Goal: Transaction & Acquisition: Purchase product/service

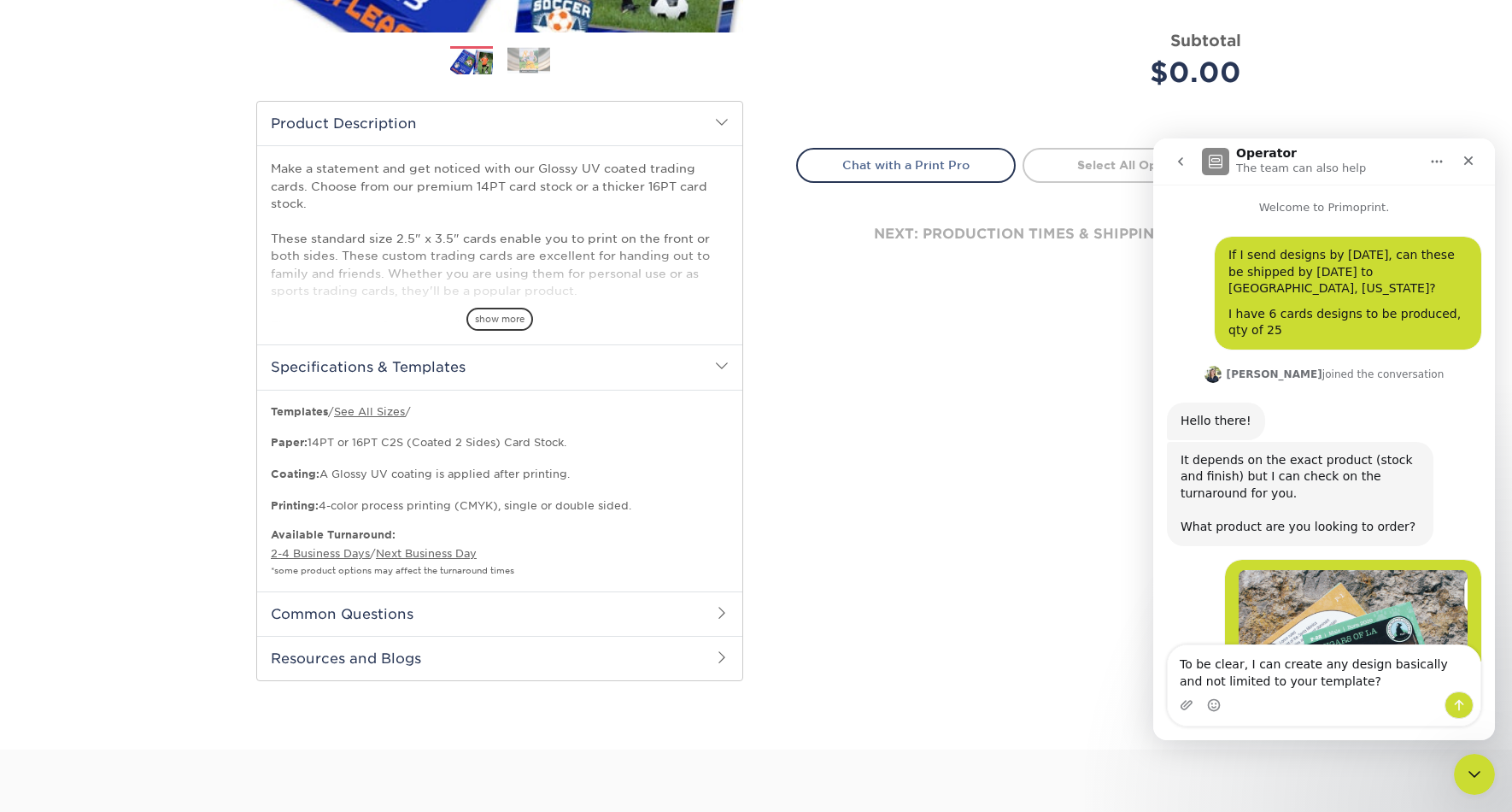
scroll to position [3, 0]
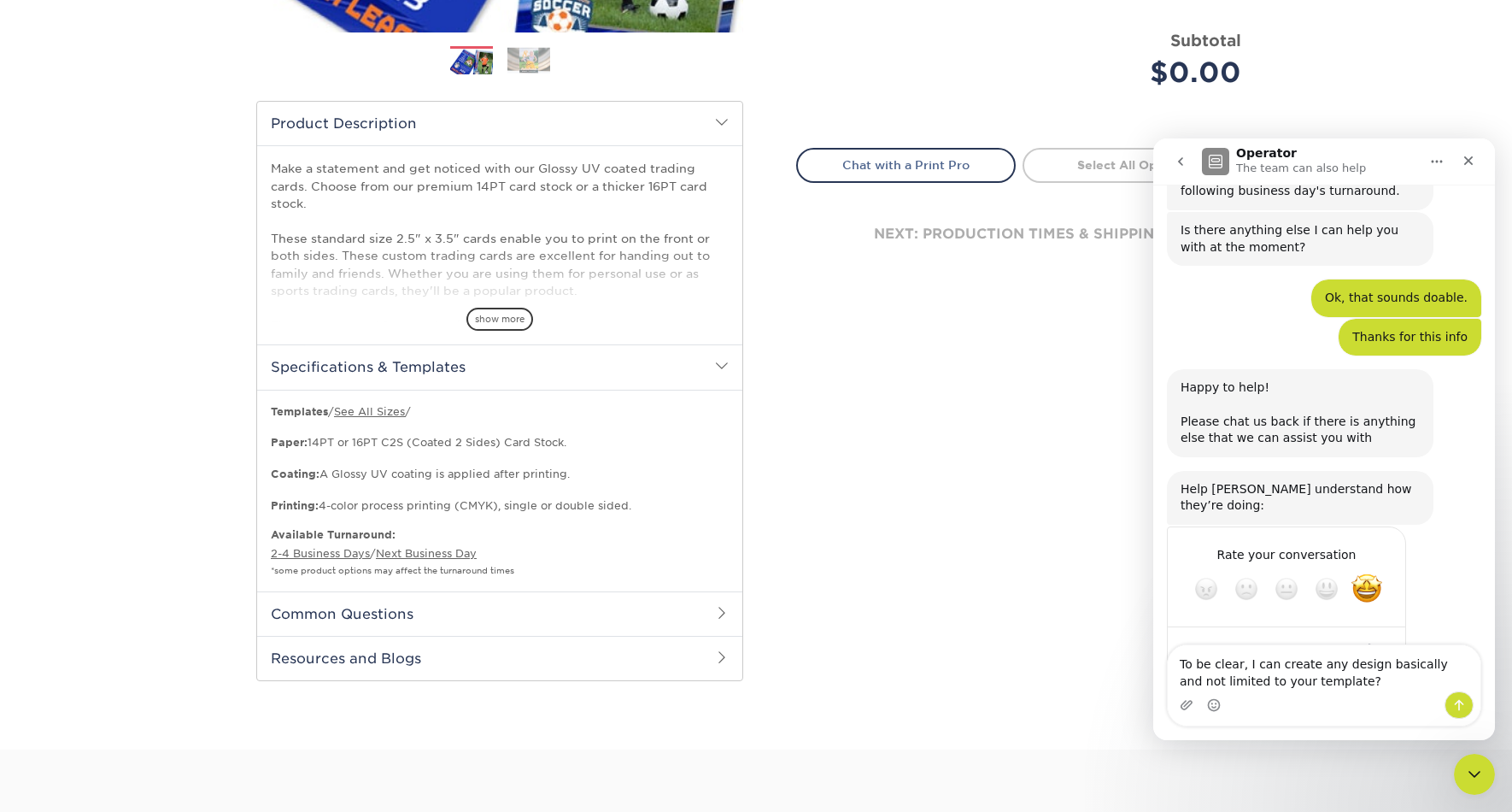
click at [573, 370] on h2 "Specifications & Templates" at bounding box center [500, 367] width 485 height 45
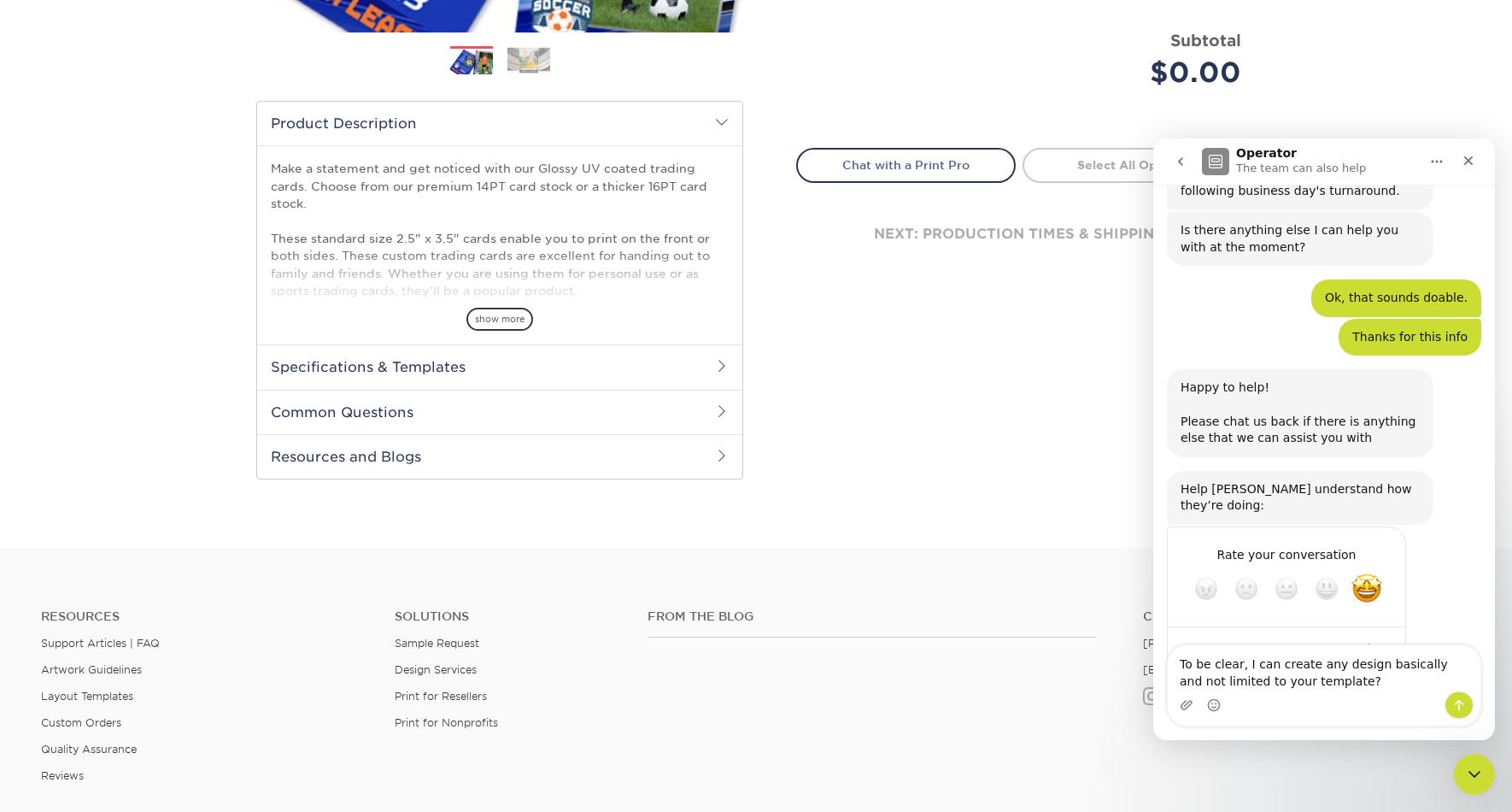
click at [597, 367] on h2 "Specifications & Templates" at bounding box center [500, 367] width 485 height 45
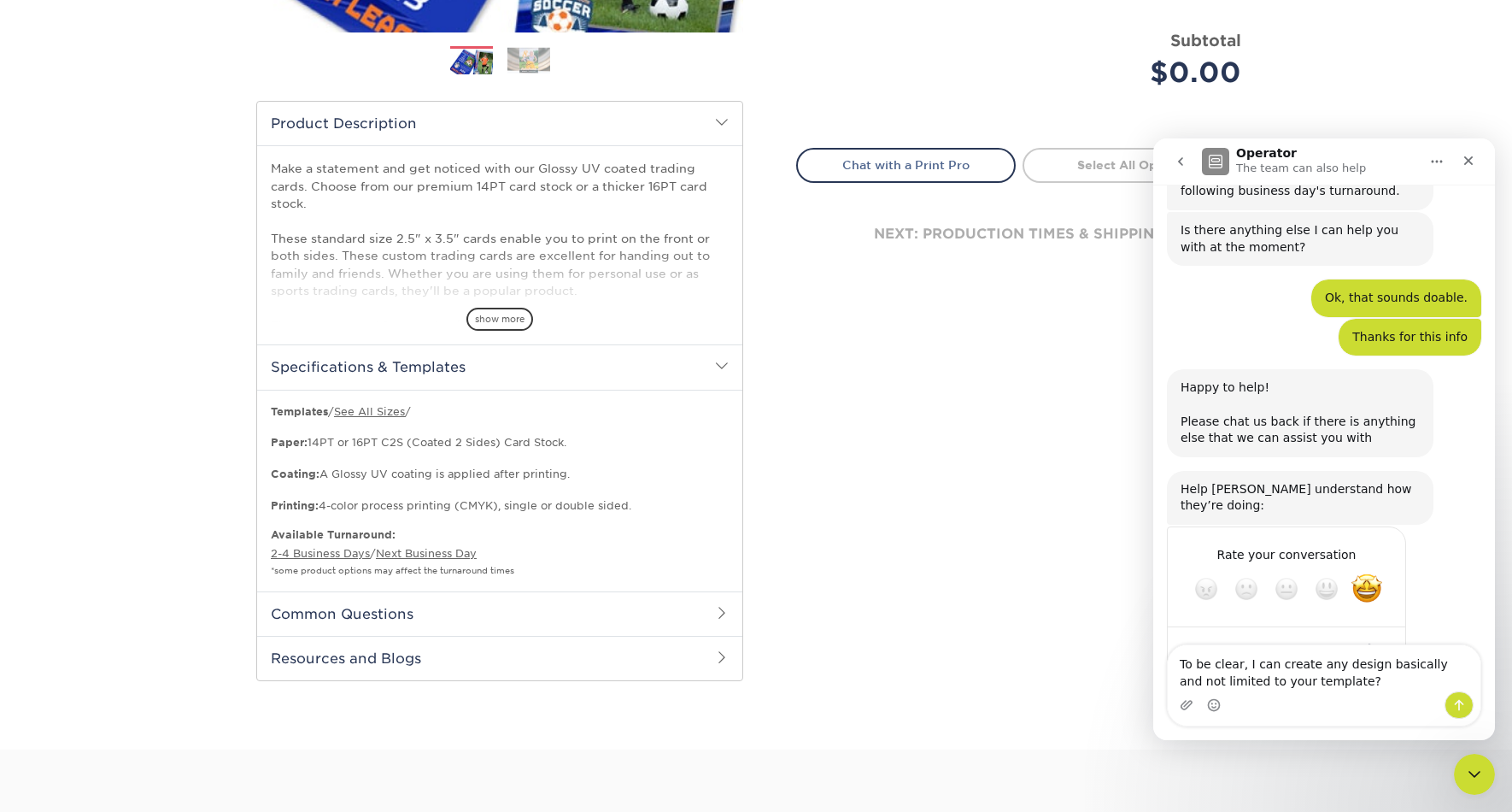
click at [508, 322] on span "show more" at bounding box center [500, 320] width 66 height 23
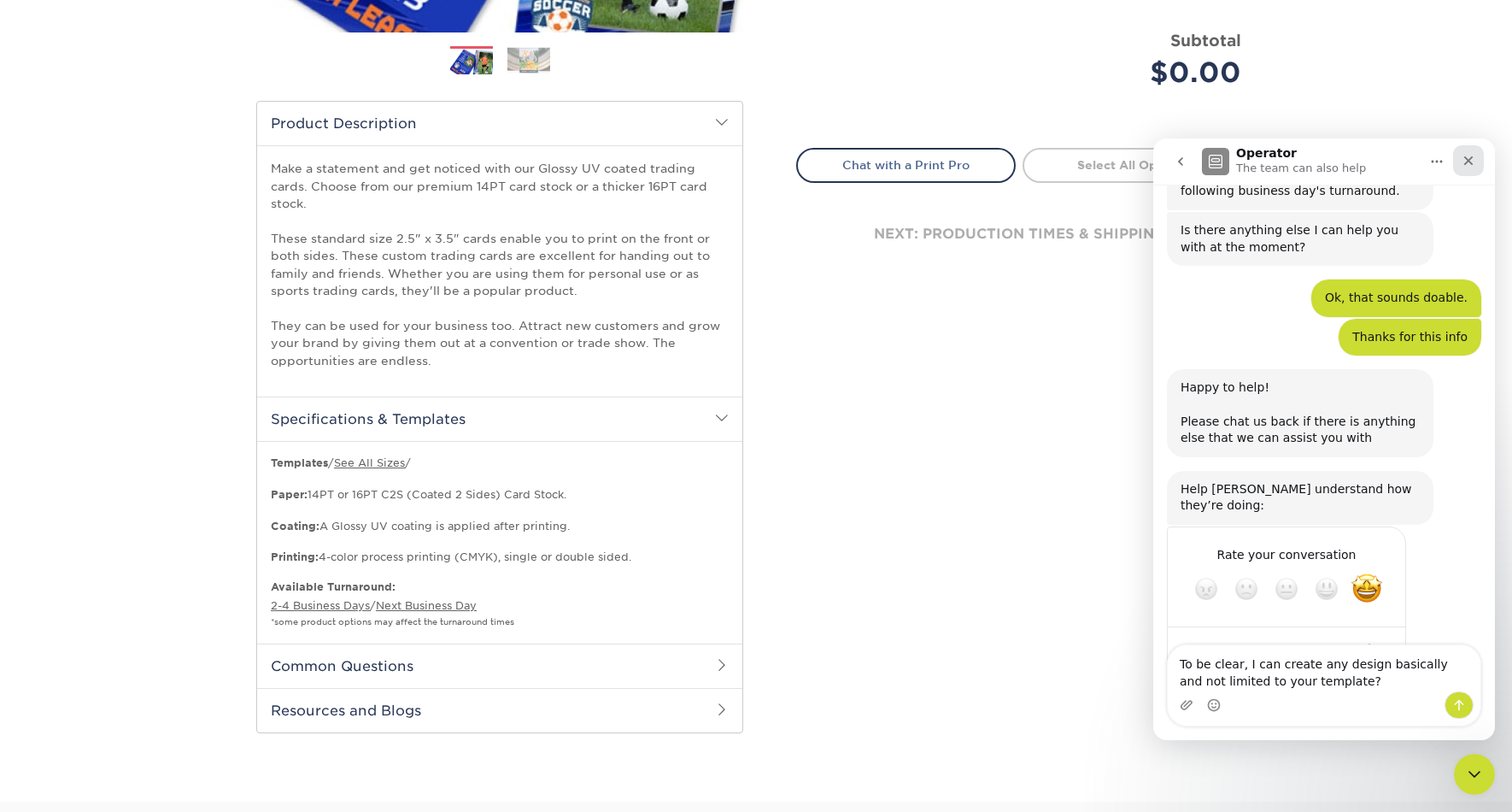
click at [1477, 162] on div "Close" at bounding box center [1469, 161] width 31 height 31
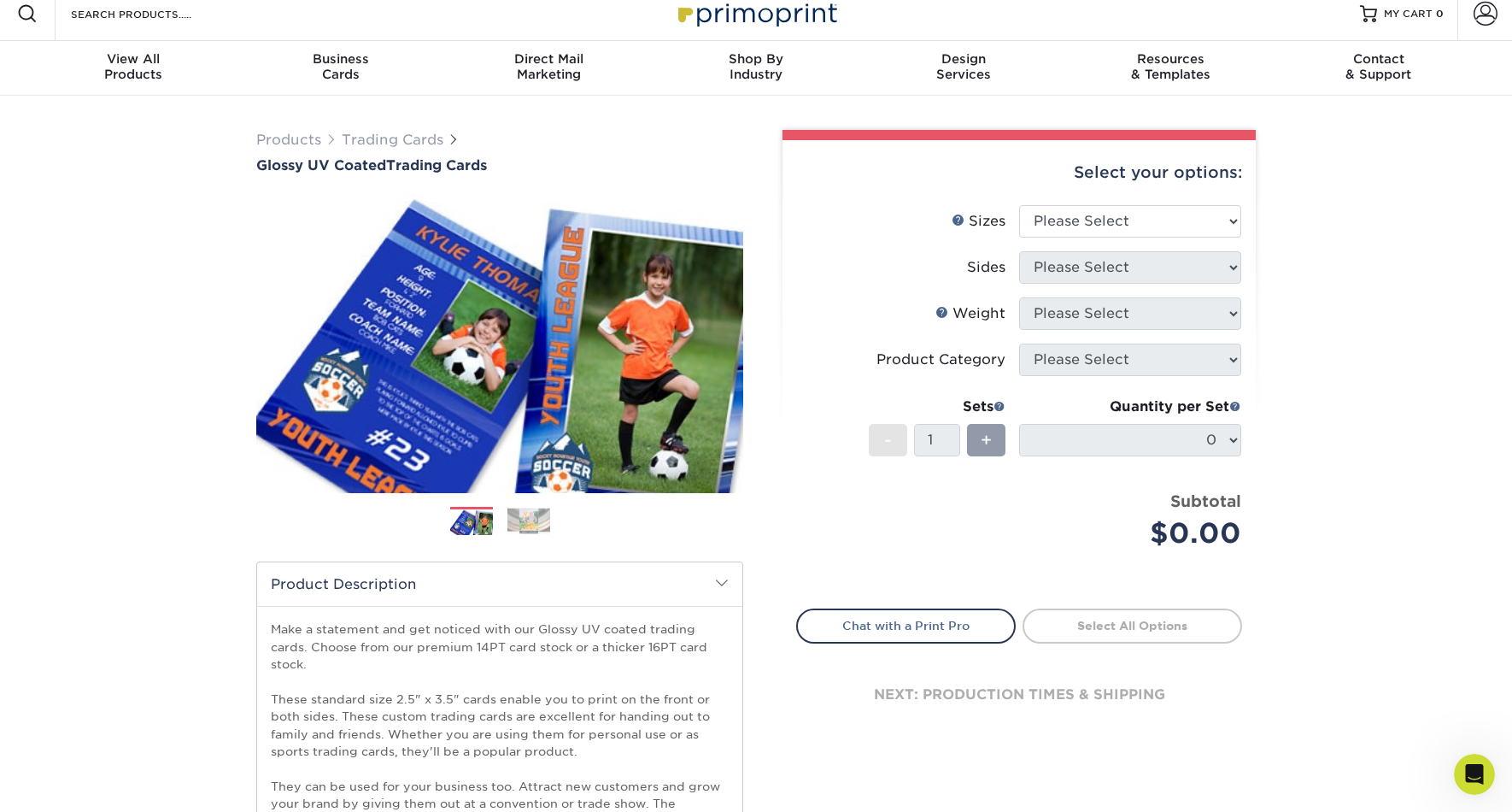
scroll to position [0, 0]
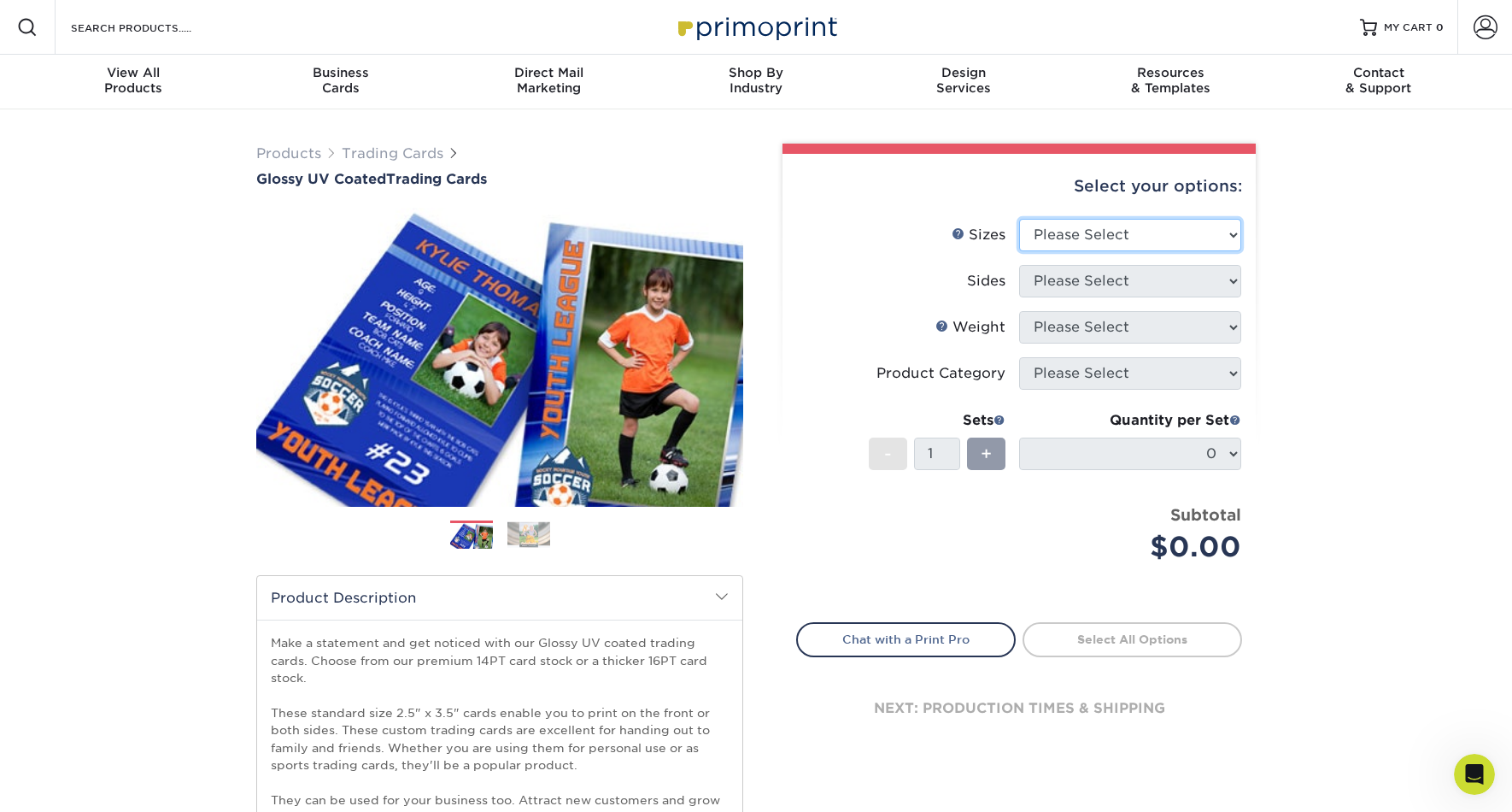
click at [1137, 237] on select "Please Select 2.5" x 3.5"" at bounding box center [1131, 234] width 222 height 32
select select "2.50x3.50"
click at [1020, 218] on select "Please Select 2.5" x 3.5"" at bounding box center [1131, 234] width 222 height 32
click at [1111, 280] on select "Please Select Print Both Sides Print Front Only" at bounding box center [1131, 281] width 222 height 32
select select "13abbda7-1d64-4f25-8bb2-c179b224825d"
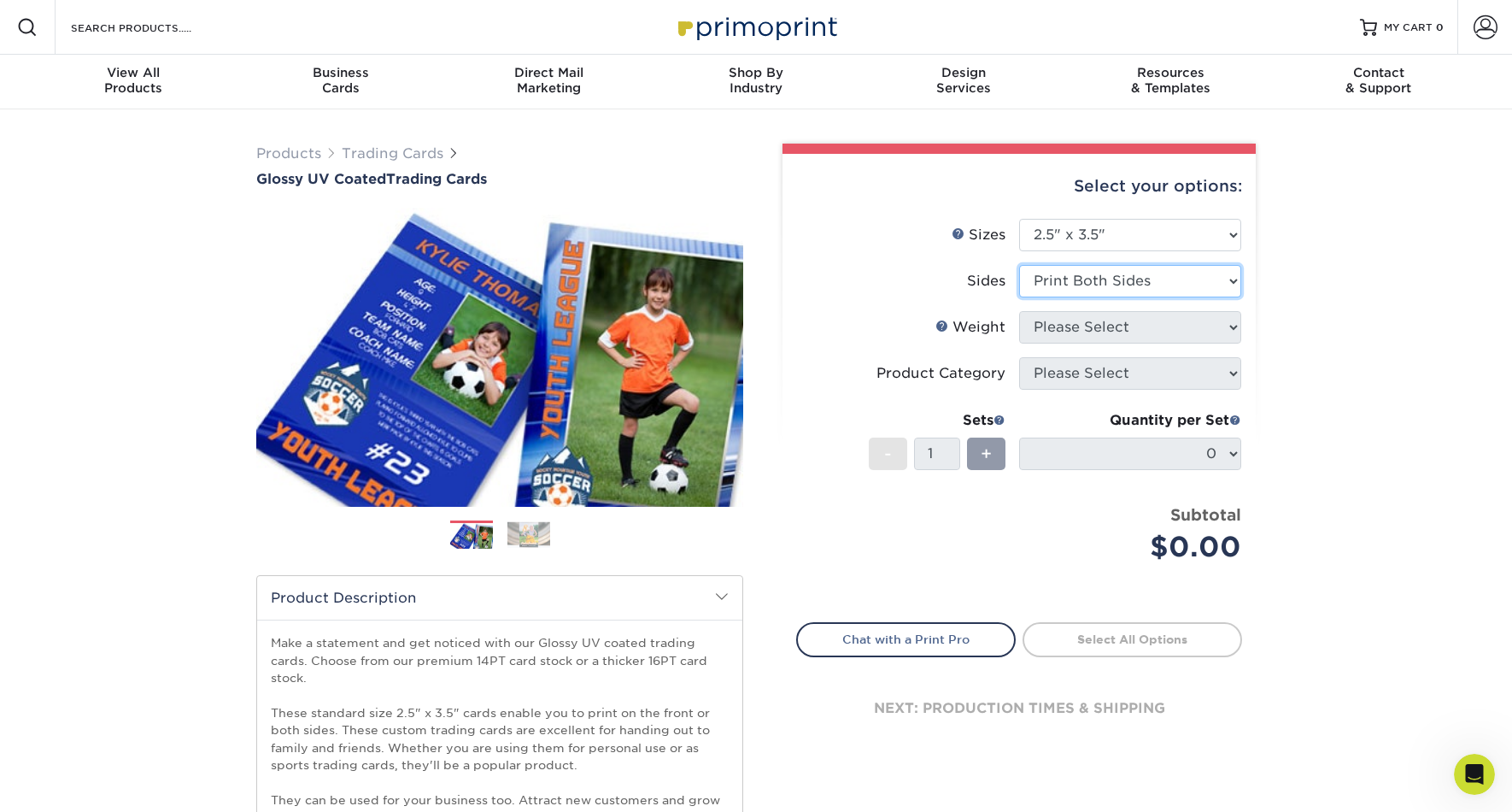
click at [1020, 265] on select "Please Select Print Both Sides Print Front Only" at bounding box center [1131, 281] width 222 height 32
click at [1121, 328] on select "Please Select 16PT 14PT 18PT C1S" at bounding box center [1131, 327] width 222 height 32
select select "14PT"
click at [1020, 311] on select "Please Select 16PT 14PT 18PT C1S" at bounding box center [1131, 327] width 222 height 32
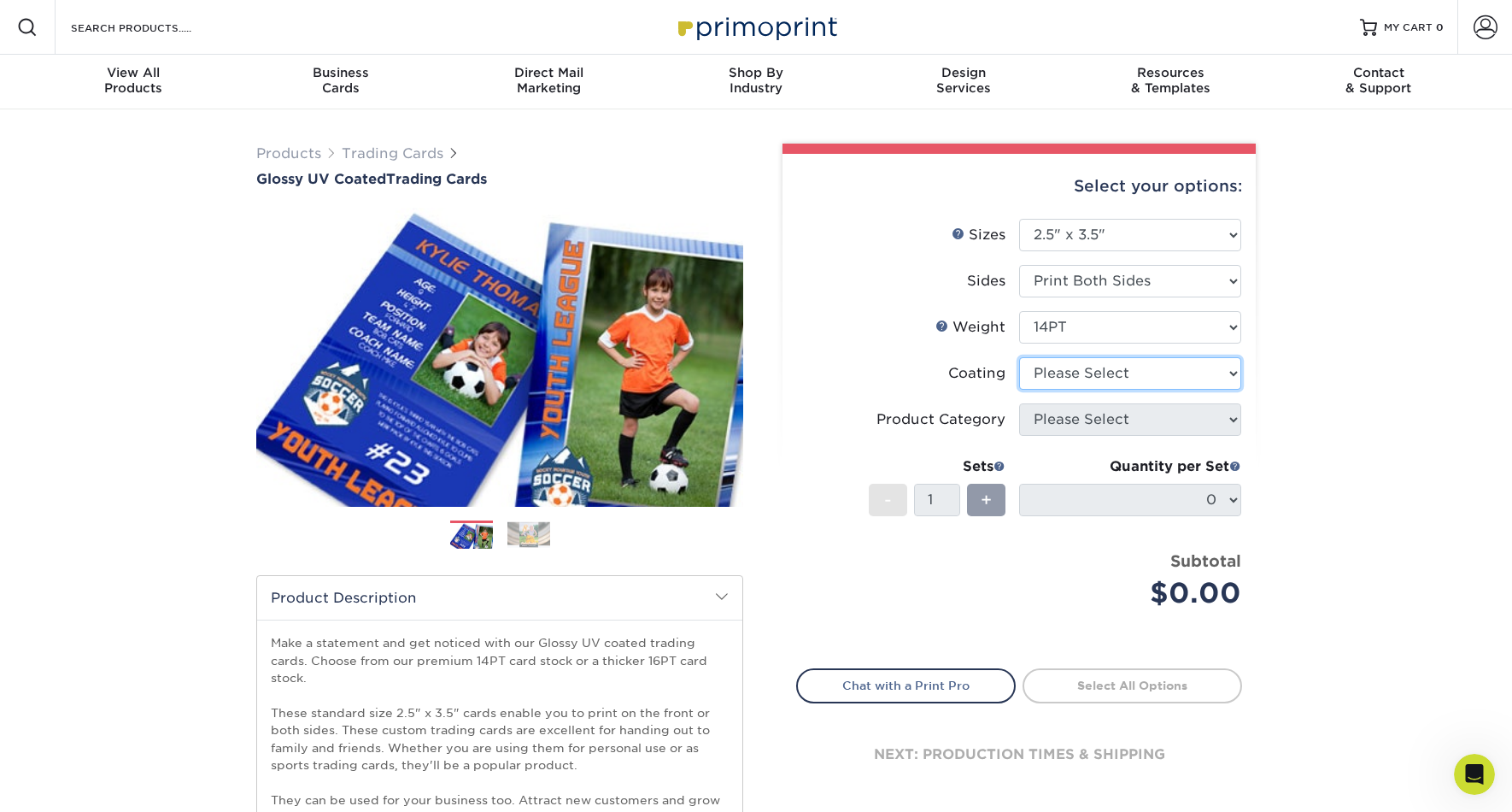
click at [1151, 368] on select at bounding box center [1131, 372] width 222 height 32
select select "1e8116af-acfc-44b1-83dc-8181aa338834"
click at [1020, 357] on select at bounding box center [1131, 372] width 222 height 32
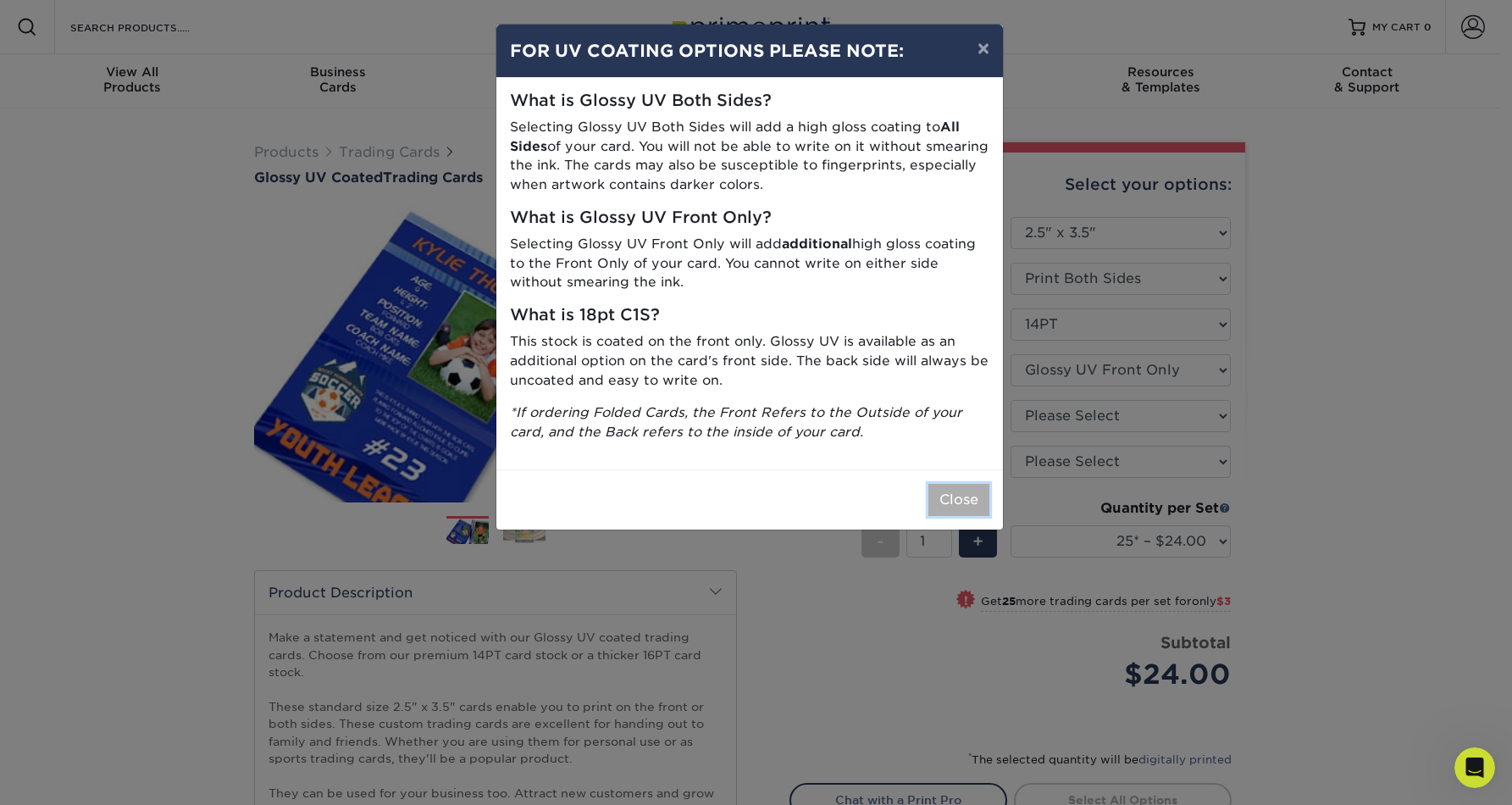
click at [961, 499] on button "Close" at bounding box center [958, 499] width 61 height 32
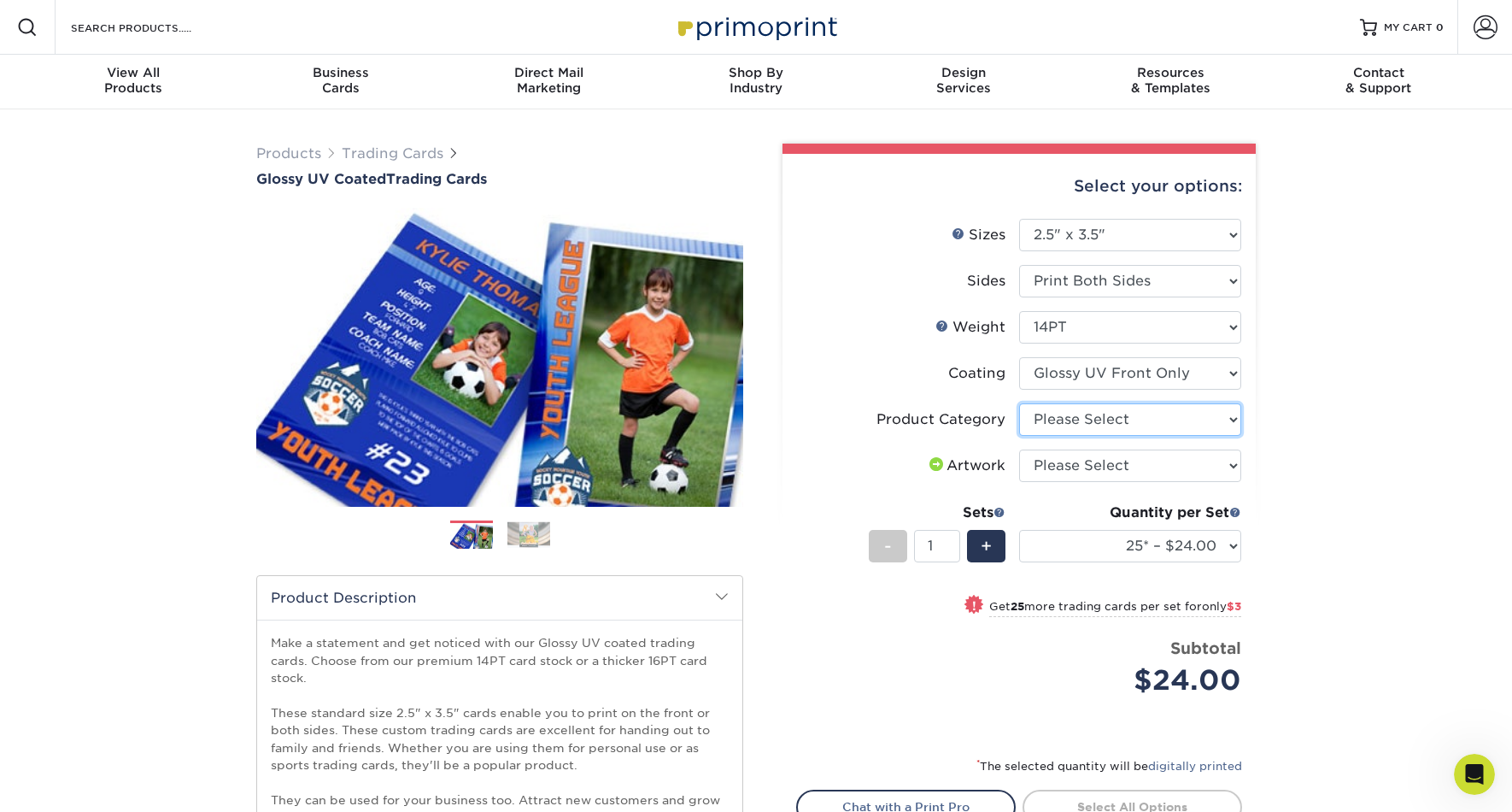
click at [1139, 418] on select "Please Select Trading Cards" at bounding box center [1131, 419] width 222 height 32
select select "c2f9bce9-36c2-409d-b101-c29d9d031e18"
click at [1020, 404] on select "Please Select Trading Cards" at bounding box center [1131, 419] width 222 height 32
click at [1141, 466] on select "Please Select I will upload files I need a design - $100" at bounding box center [1131, 465] width 222 height 32
select select "upload"
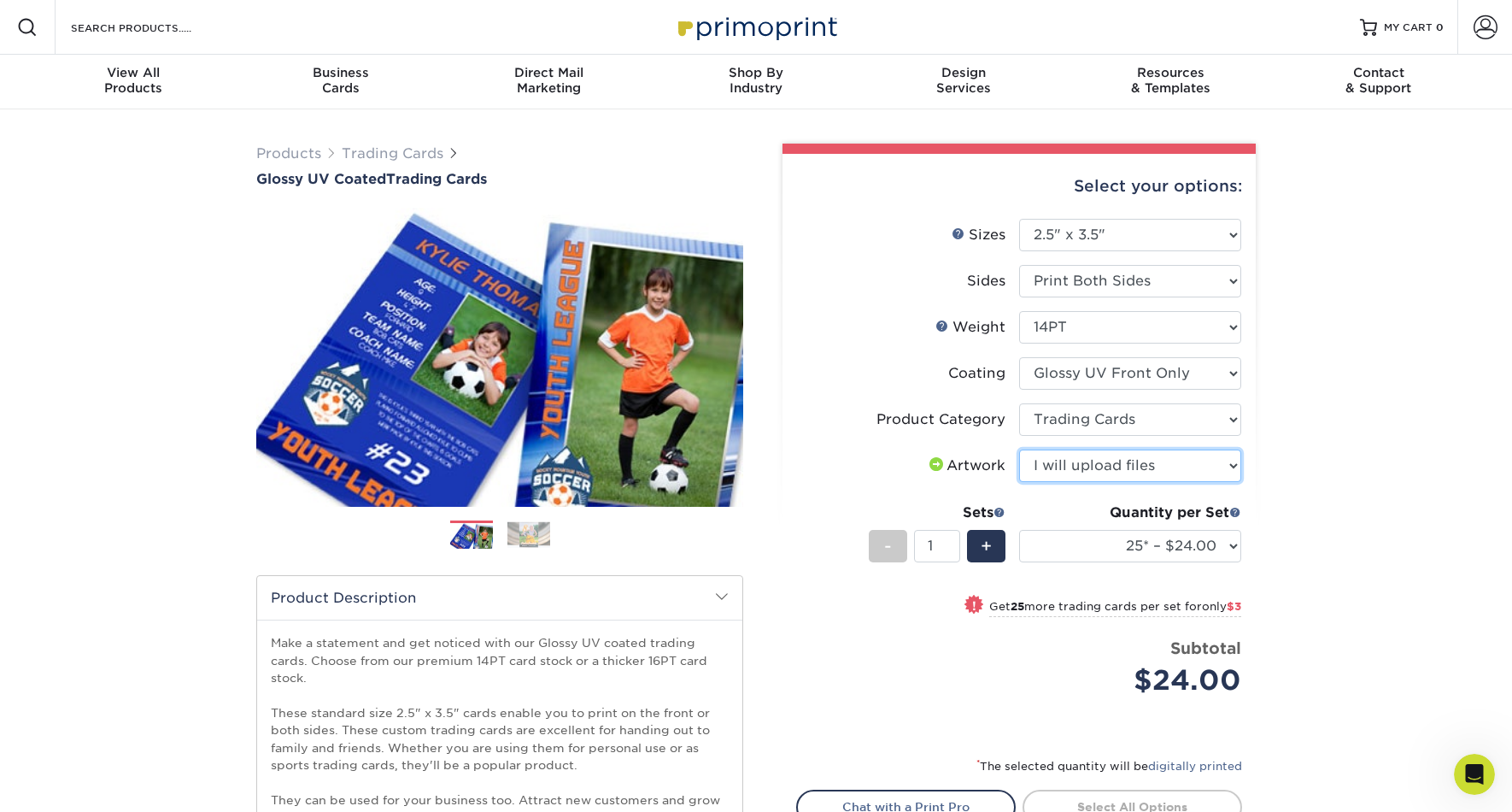
click at [1020, 449] on select "Please Select I will upload files I need a design - $100" at bounding box center [1131, 465] width 222 height 32
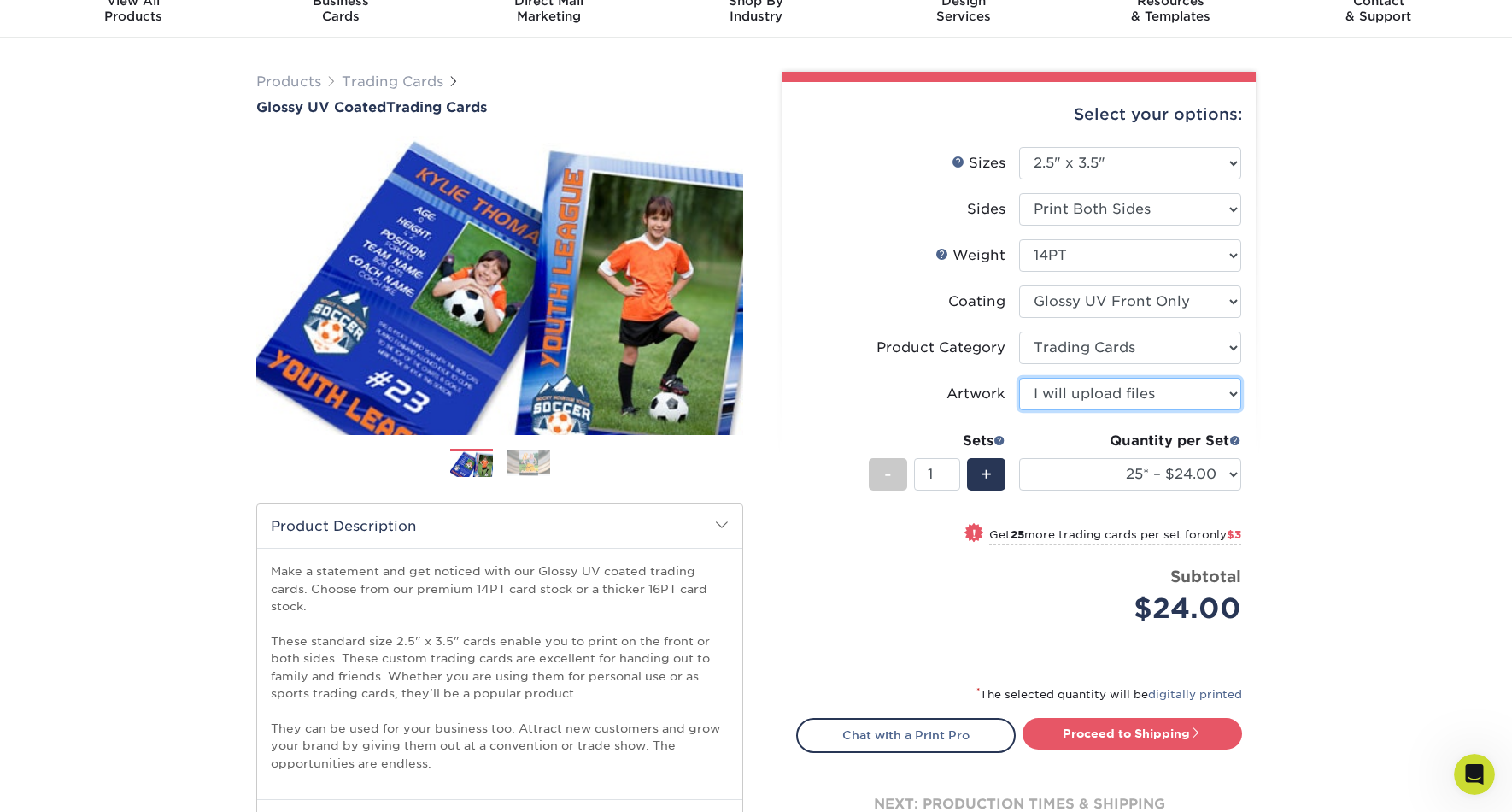
scroll to position [81, 0]
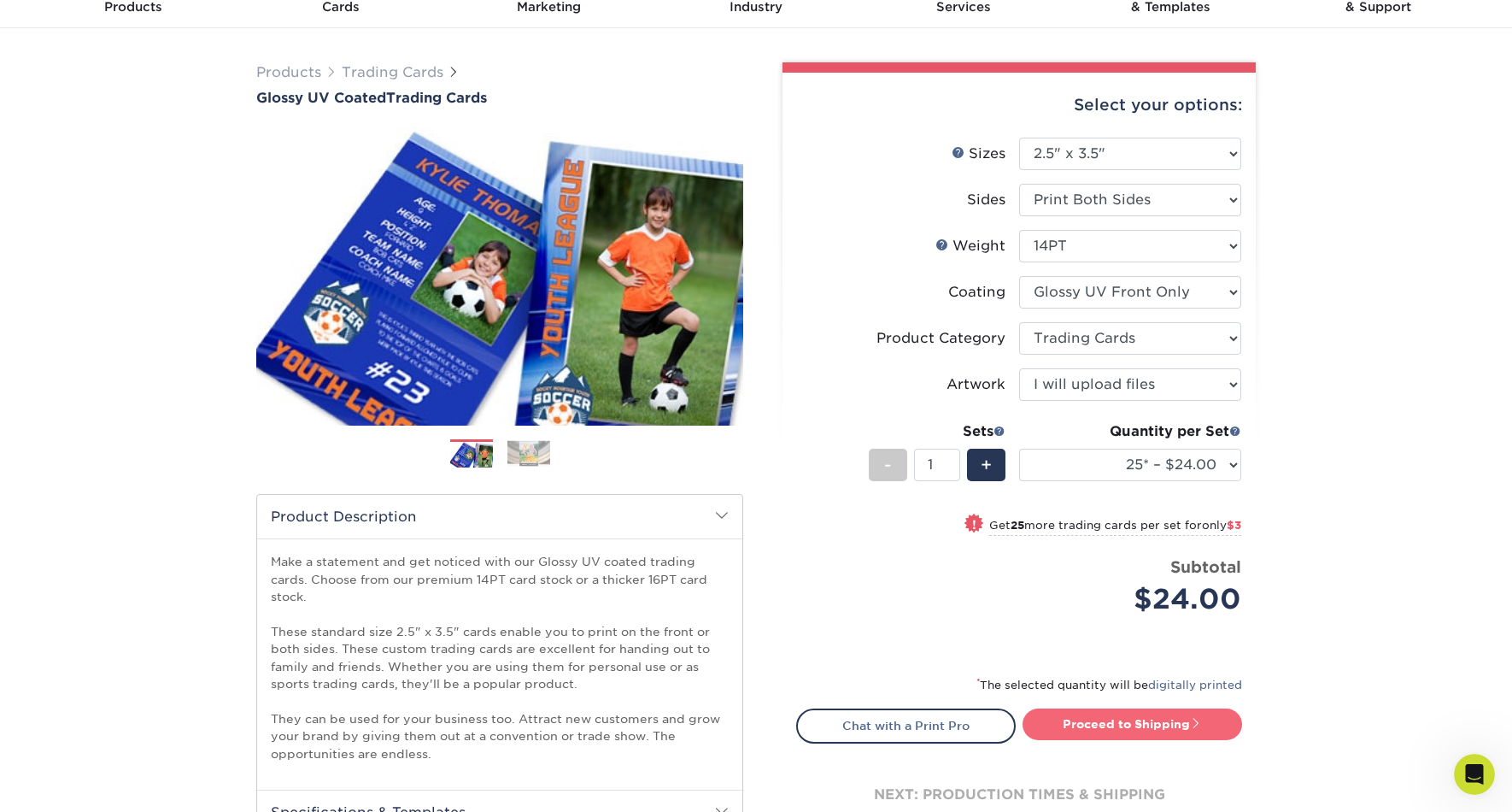
drag, startPoint x: 1134, startPoint y: 722, endPoint x: 1153, endPoint y: 718, distance: 19.4
click at [1134, 722] on link "Proceed to Shipping" at bounding box center [1132, 724] width 219 height 31
type input "Set 1"
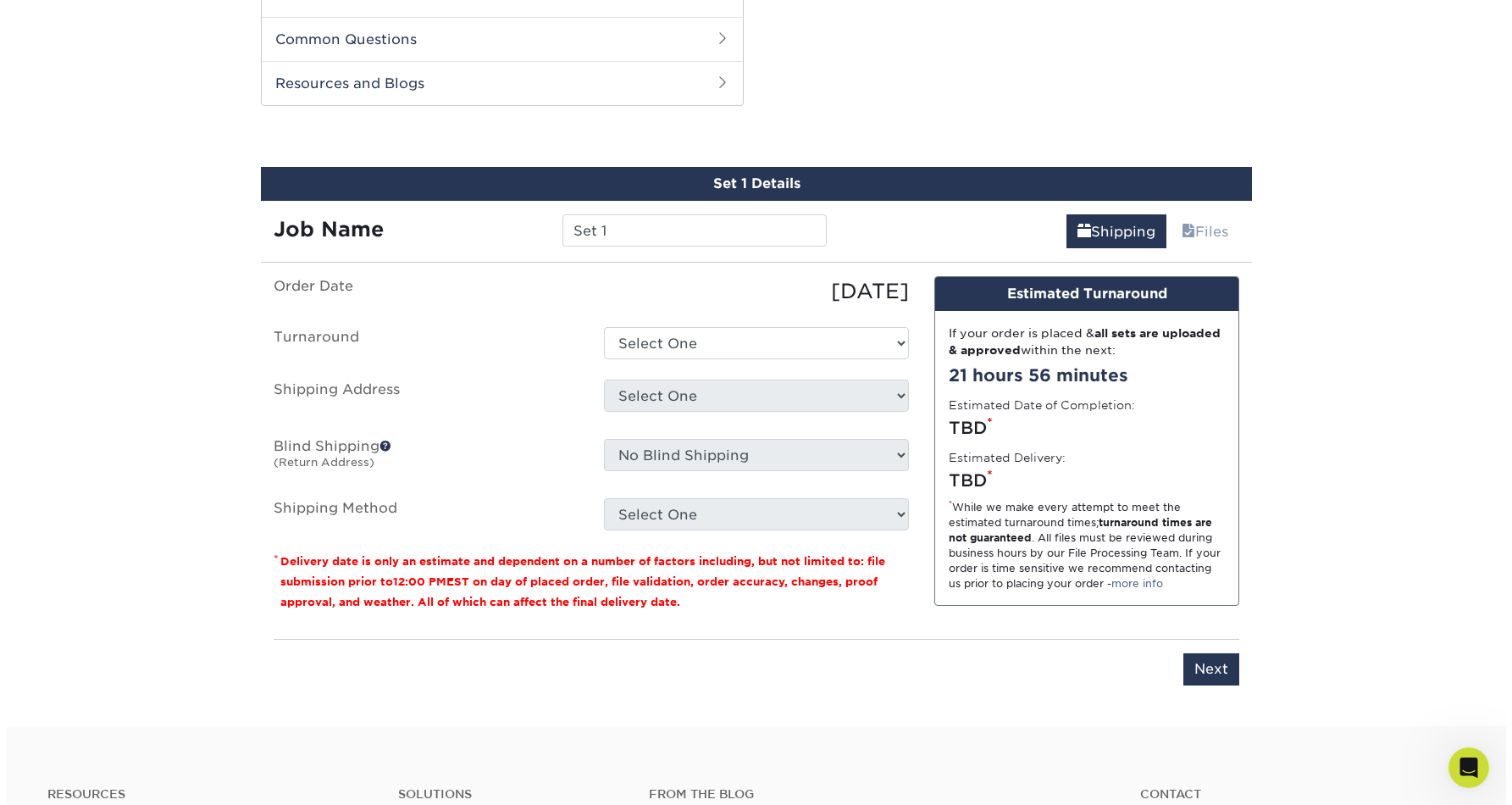
scroll to position [1114, 0]
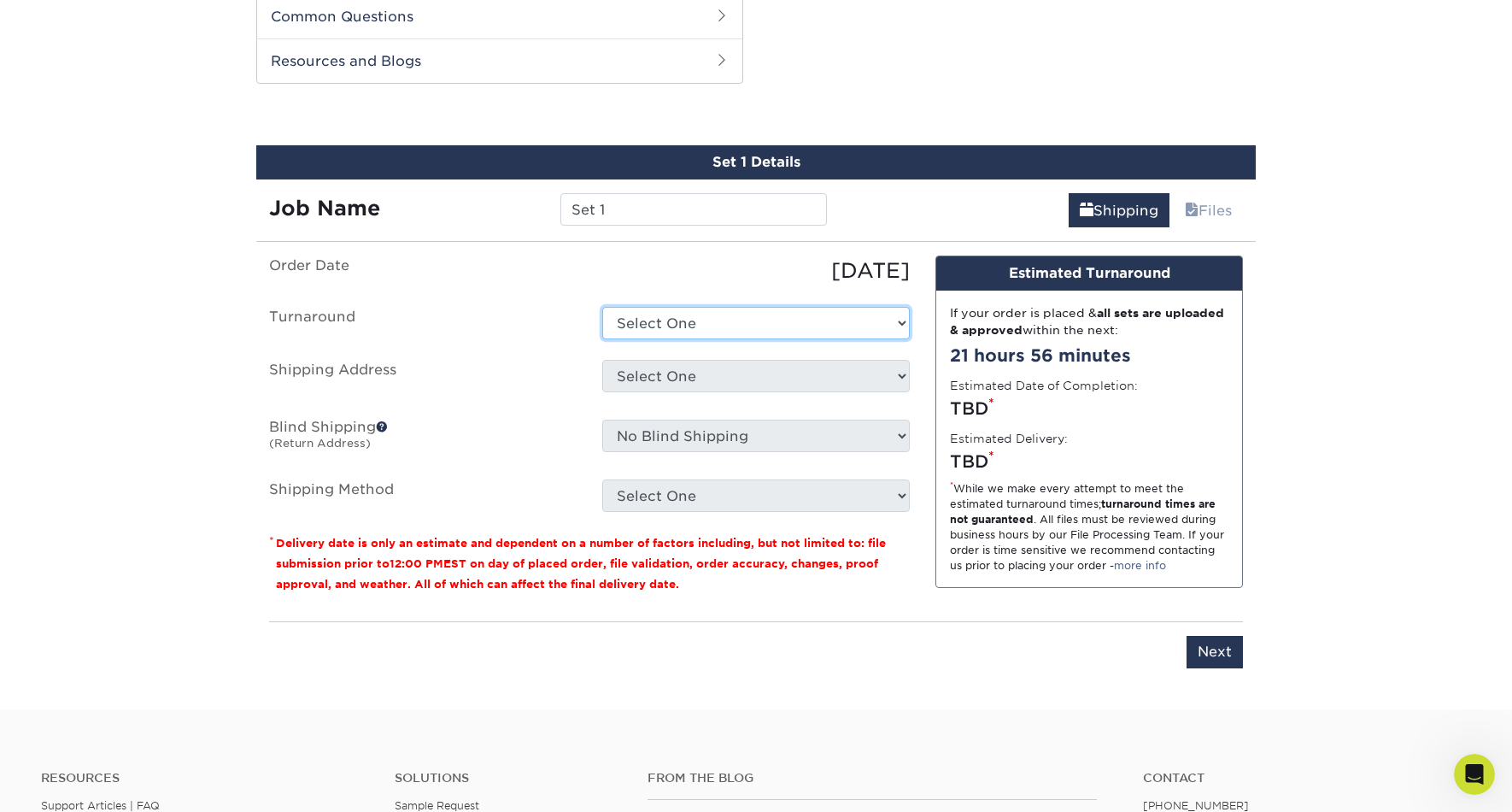
click at [699, 328] on select "Select One 2-4 Business Days 2 Day Next Business Day" at bounding box center [756, 323] width 308 height 32
select select "8ab5f77c-63e3-4ef5-8416-d3ec21bbd93b"
click at [602, 307] on select "Select One 2-4 Business Days 2 Day Next Business Day" at bounding box center [756, 323] width 308 height 32
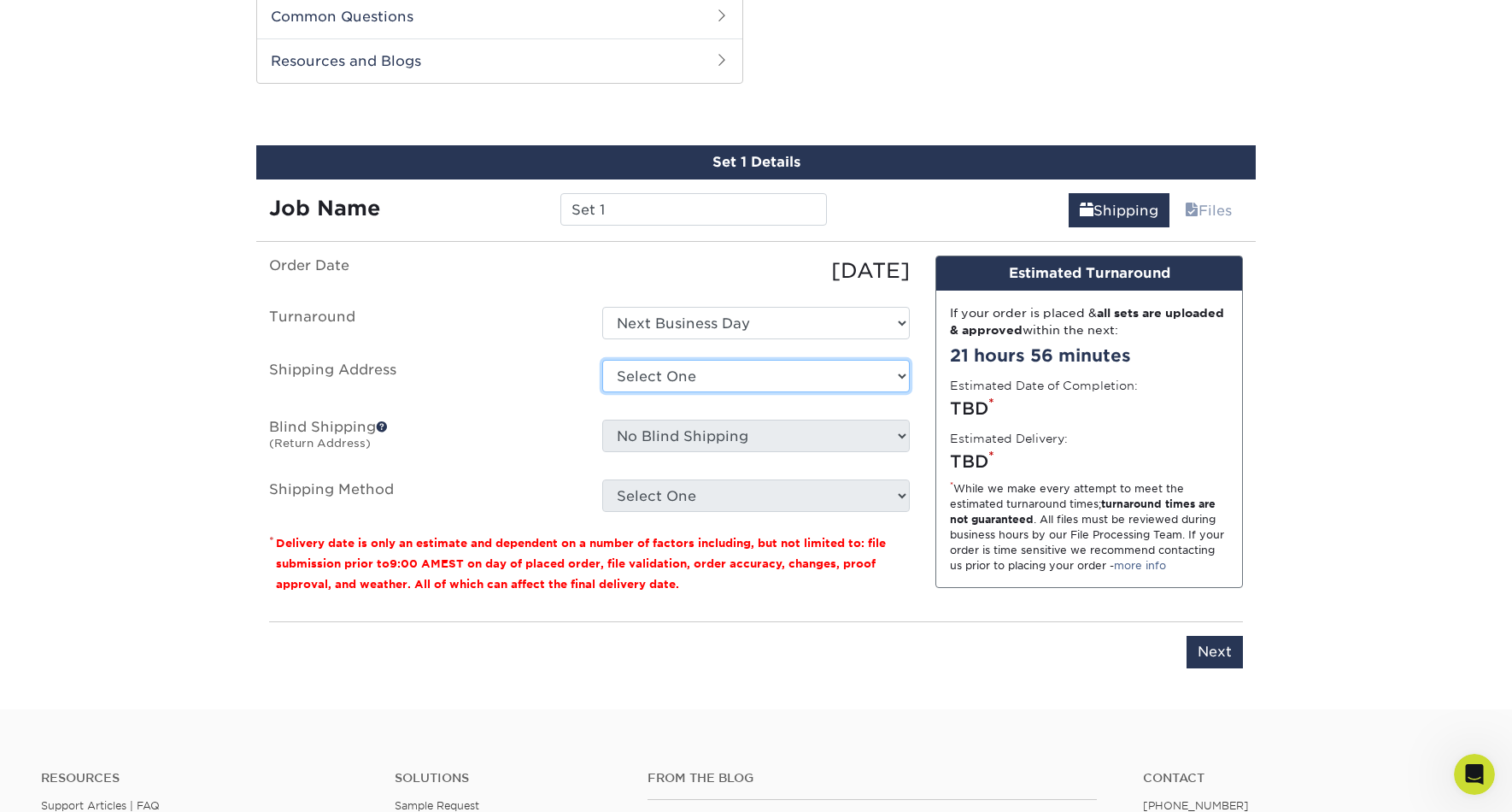
click at [756, 373] on select "Select One + Add New Address - Login" at bounding box center [756, 375] width 308 height 32
click at [669, 375] on select "Select One + Add New Address - Login" at bounding box center [756, 375] width 308 height 32
select select "newaddress"
click at [602, 360] on select "Select One + Add New Address - Login" at bounding box center [756, 375] width 308 height 32
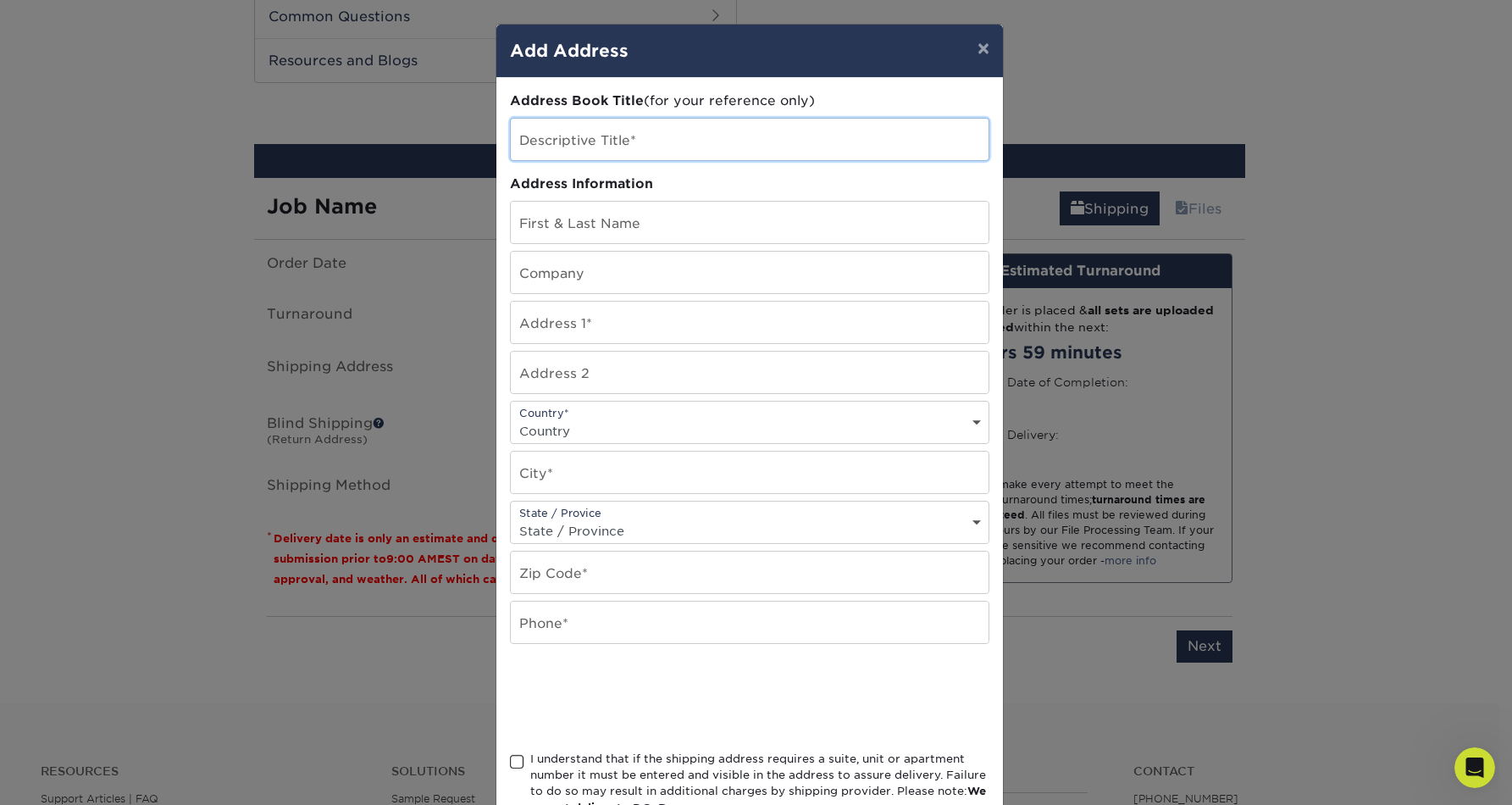
click at [681, 138] on input "text" at bounding box center [750, 139] width 477 height 42
type input "Autodesk"
click at [617, 227] on input "text" at bounding box center [750, 222] width 477 height 42
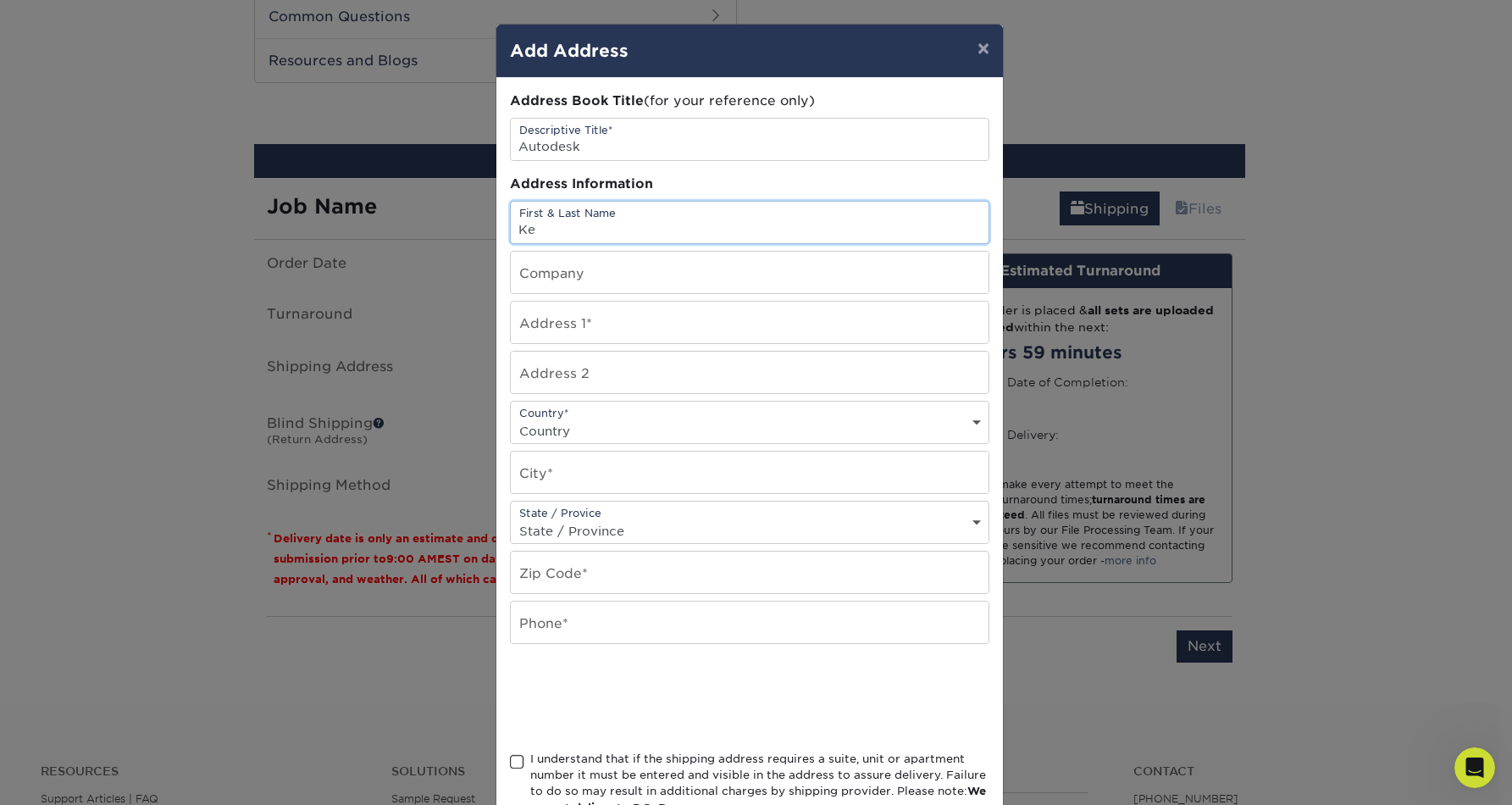
type input "K"
type input "Rovana Lee"
click at [571, 279] on input "text" at bounding box center [750, 272] width 477 height 42
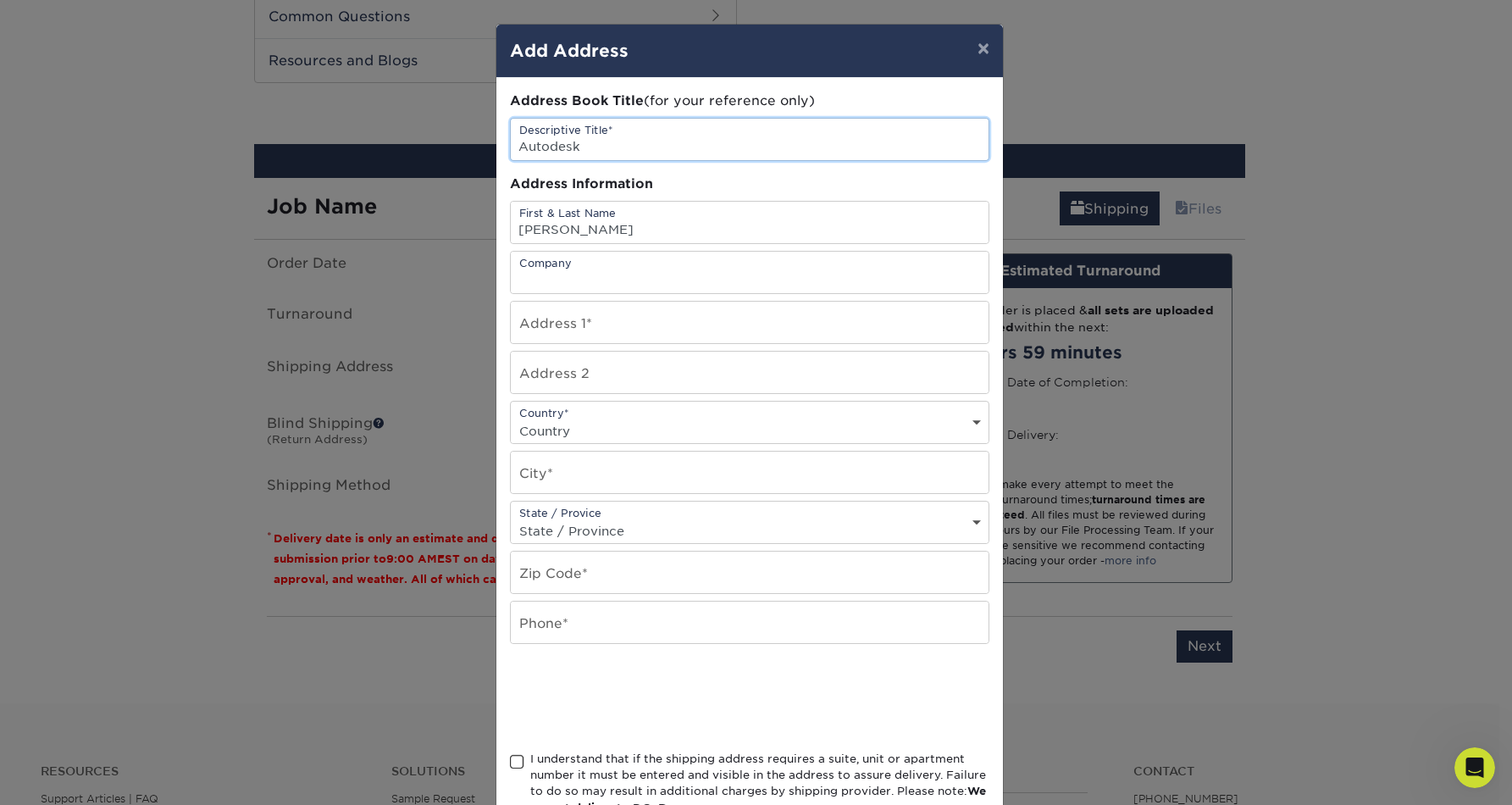
click at [599, 148] on input "Autodesk" at bounding box center [750, 139] width 477 height 42
drag, startPoint x: 586, startPoint y: 148, endPoint x: 596, endPoint y: 148, distance: 10.0
click at [583, 148] on input "Autodesk" at bounding box center [750, 139] width 477 height 42
click at [589, 149] on input "Autodesk" at bounding box center [750, 139] width 477 height 42
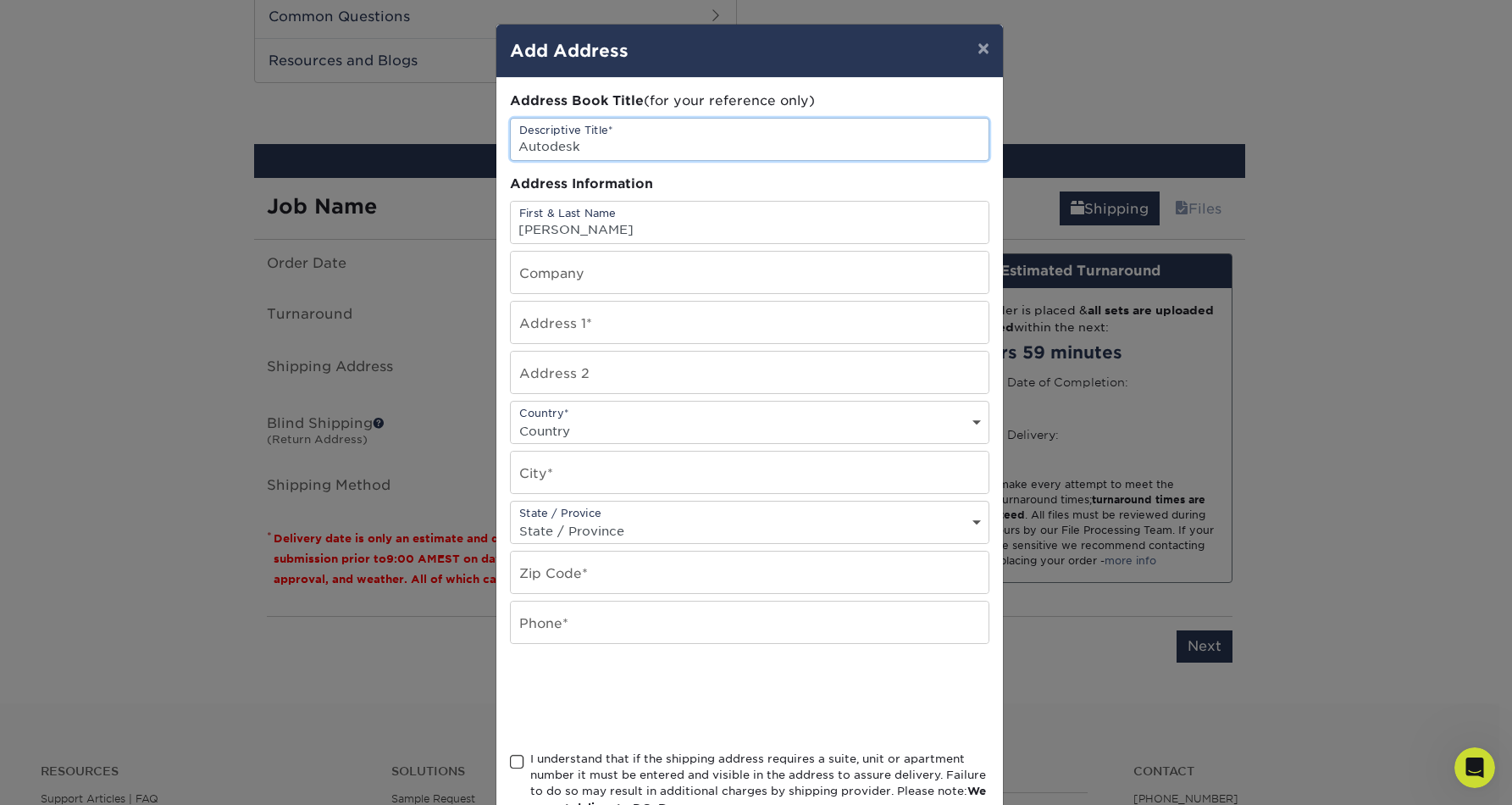
click at [589, 148] on input "Autodesk" at bounding box center [750, 139] width 477 height 42
type input "Autodesk Orbit Trading Cards"
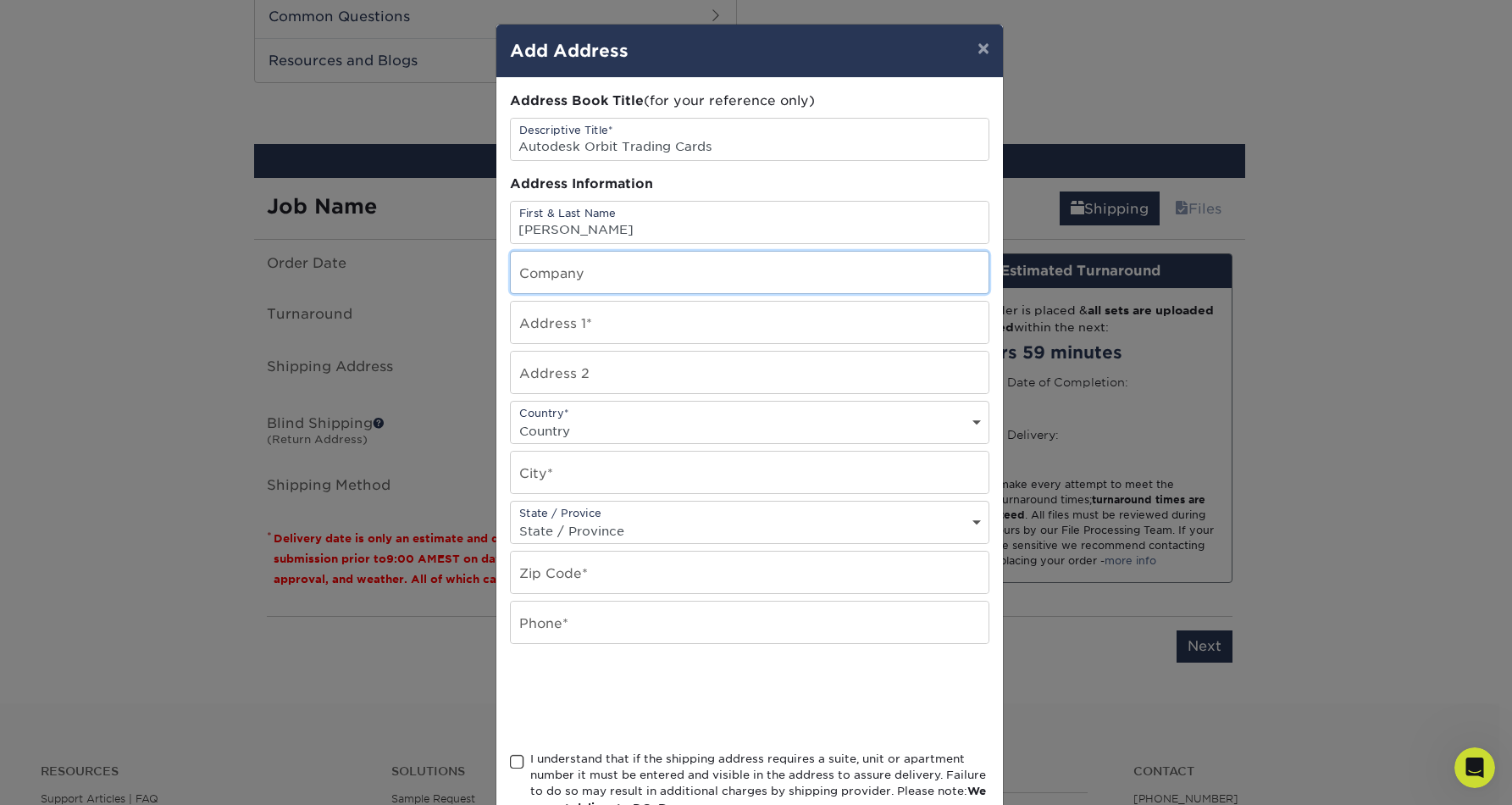
click at [642, 270] on input "text" at bounding box center [750, 272] width 477 height 42
type input "Autodesk"
drag, startPoint x: 603, startPoint y: 326, endPoint x: 613, endPoint y: 321, distance: 11.2
click at [603, 326] on input "text" at bounding box center [750, 322] width 477 height 42
click at [625, 429] on select "Country [GEOGRAPHIC_DATA] [GEOGRAPHIC_DATA] ----------------------------- [GEOG…" at bounding box center [750, 430] width 477 height 24
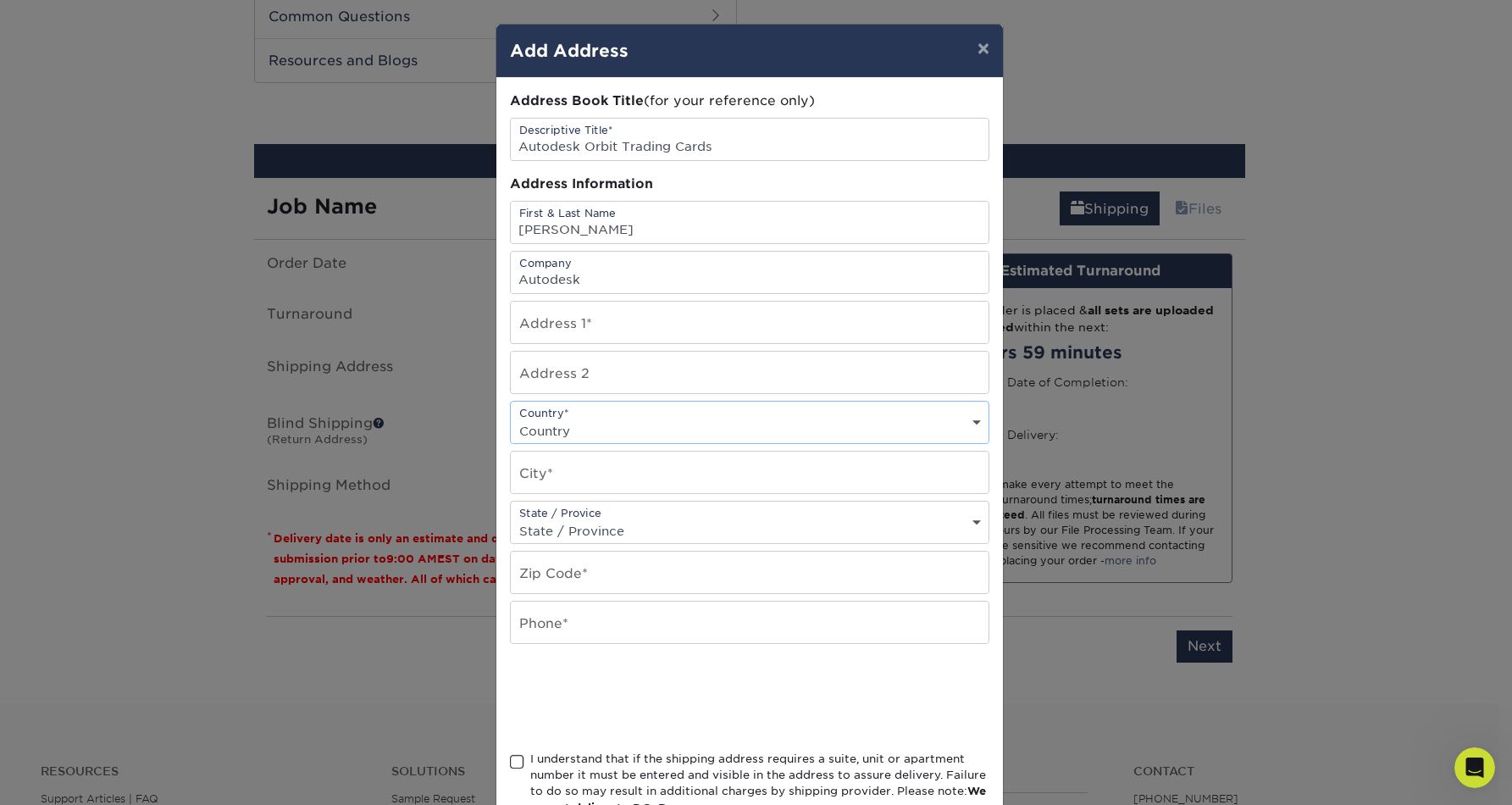
select select "US"
click at [511, 418] on select "Country [GEOGRAPHIC_DATA] [GEOGRAPHIC_DATA] ----------------------------- [GEOG…" at bounding box center [750, 430] width 477 height 24
click at [621, 477] on input "text" at bounding box center [750, 472] width 477 height 42
type input "[GEOGRAPHIC_DATA]"
click at [690, 525] on select "State / Province [US_STATE] [US_STATE] [US_STATE] [US_STATE] [US_STATE] [US_STA…" at bounding box center [750, 530] width 477 height 24
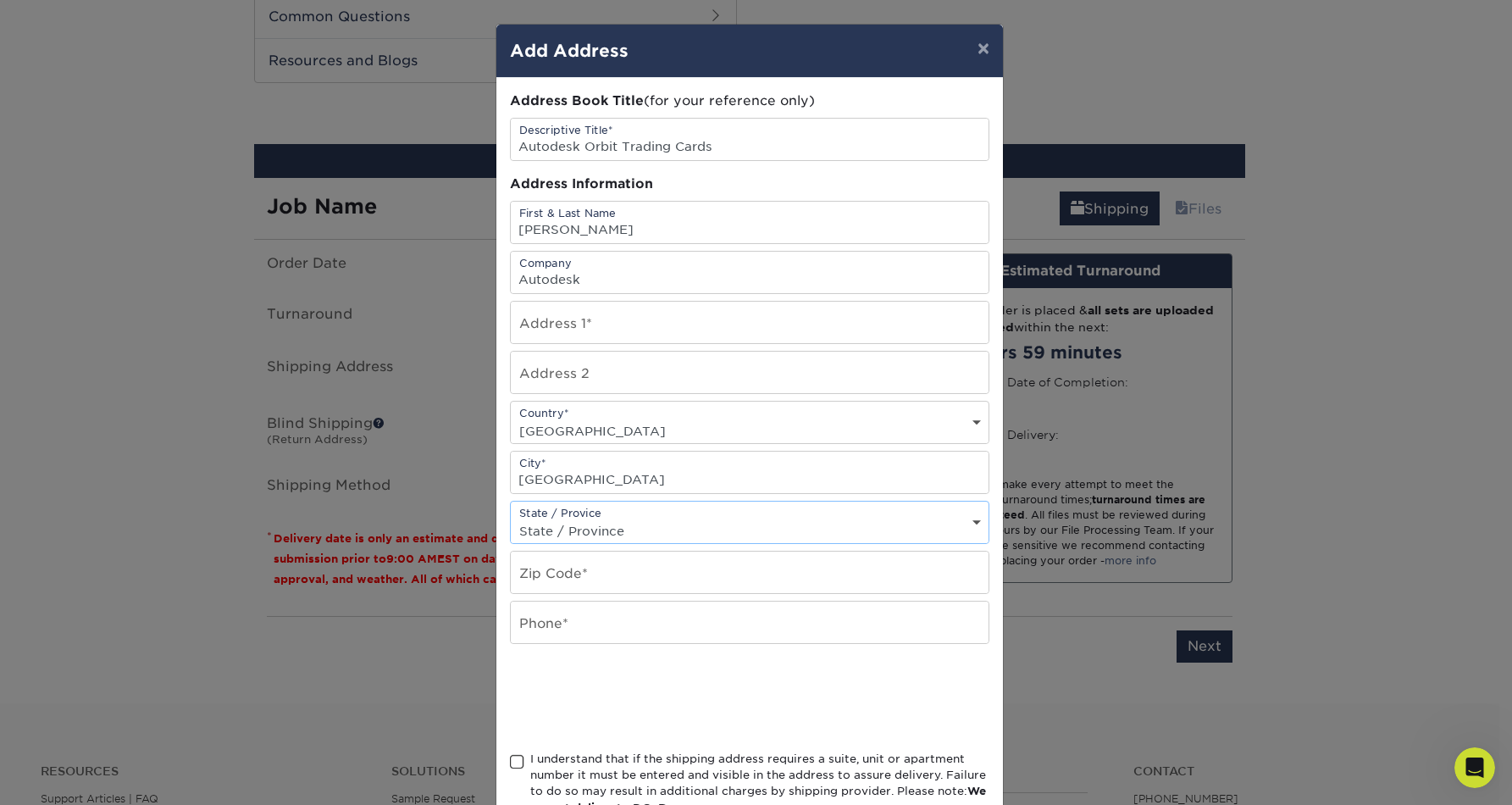
select select "CA"
click at [511, 518] on select "State / Province [US_STATE] [US_STATE] [US_STATE] [US_STATE] [US_STATE] [US_STA…" at bounding box center [750, 530] width 477 height 24
click at [695, 580] on input "text" at bounding box center [750, 572] width 477 height 42
type input "97214"
click at [573, 616] on input "text" at bounding box center [750, 621] width 477 height 42
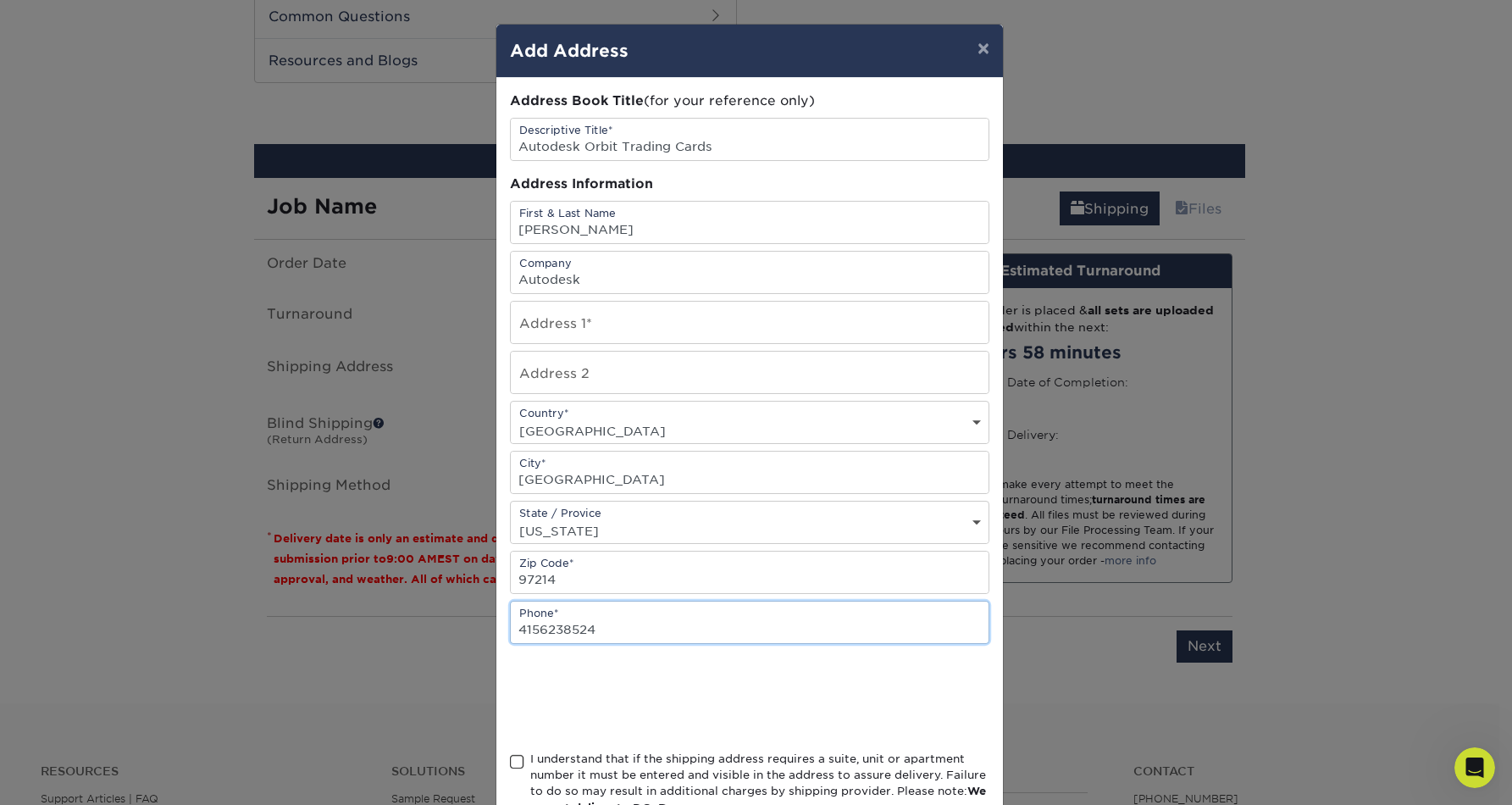
type input "4156238524"
click at [589, 328] on input "text" at bounding box center [750, 322] width 477 height 42
paste input "Autodesk, Inc c/o Lynette Keller- Design Sprint 221 SE Ankeny St Portland, OR 9…"
type input "Autodesk, Inc c/o Lynette Keller- Design Sprint 221 SE Ankeny St Portland, OR 9…"
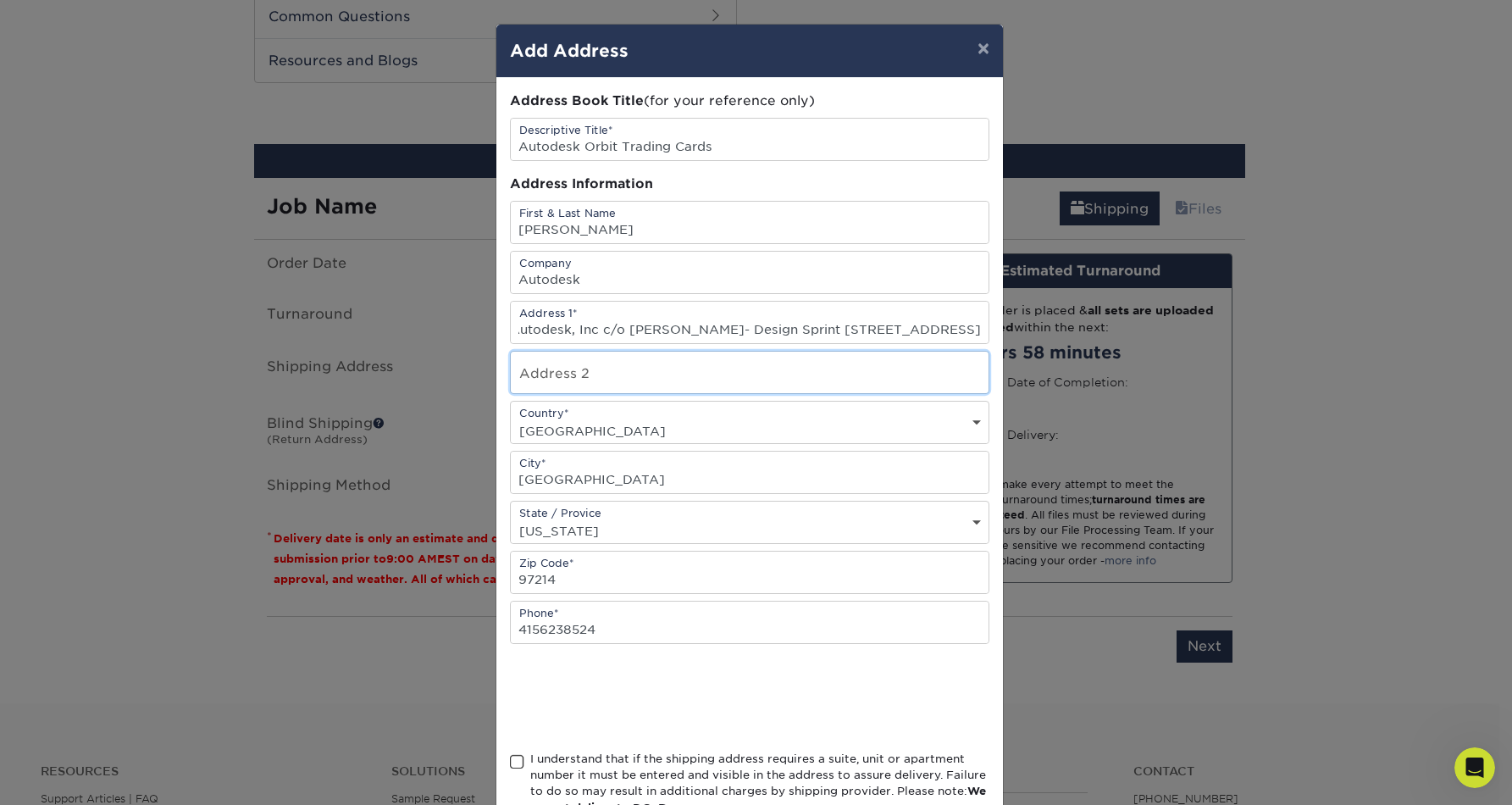
click at [899, 369] on input "text" at bounding box center [750, 372] width 477 height 42
click at [936, 331] on input "Autodesk, Inc c/o Lynette Keller- Design Sprint 221 SE Ankeny St Portland, OR 9…" at bounding box center [750, 322] width 477 height 42
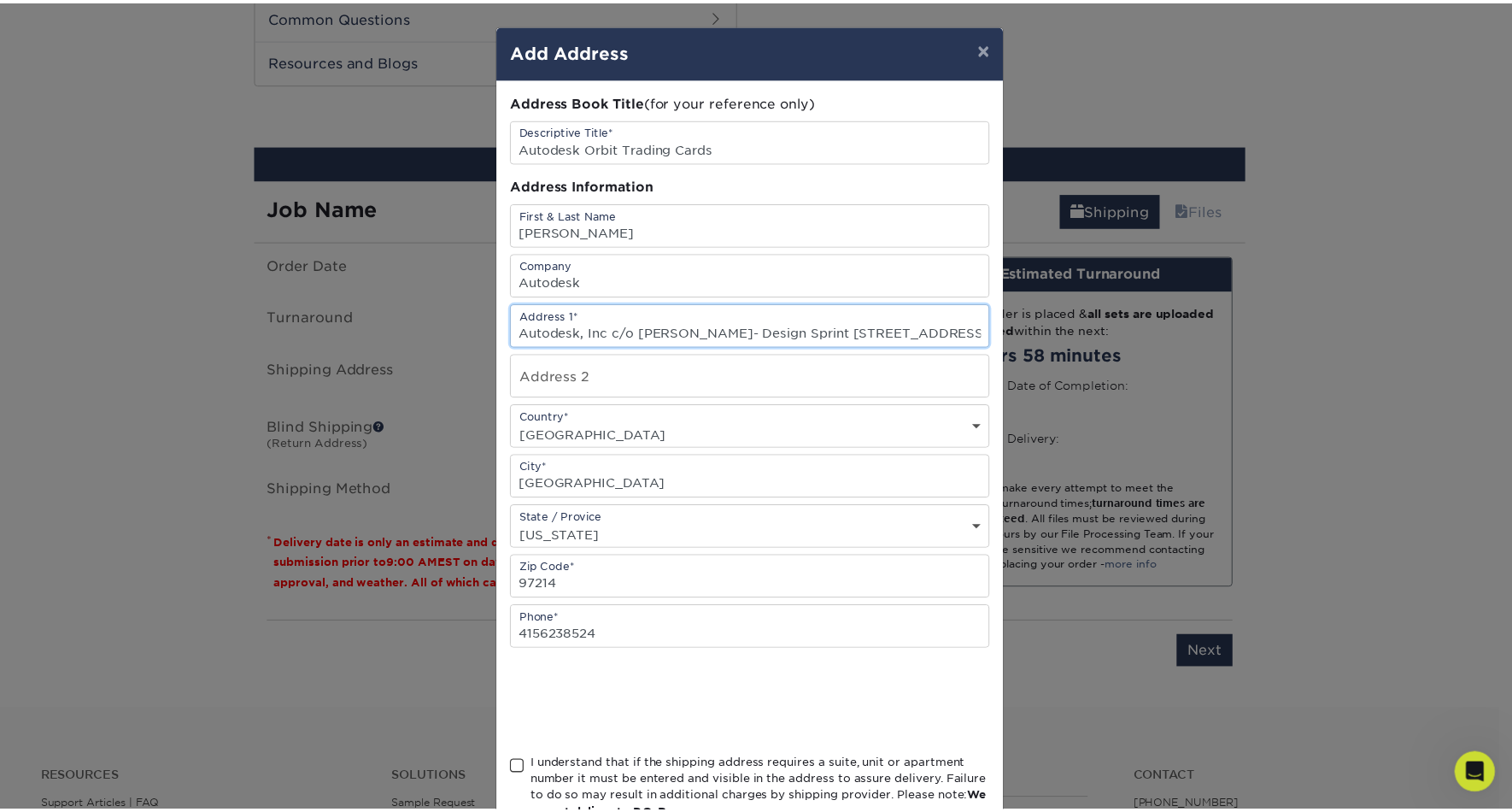
scroll to position [0, 81]
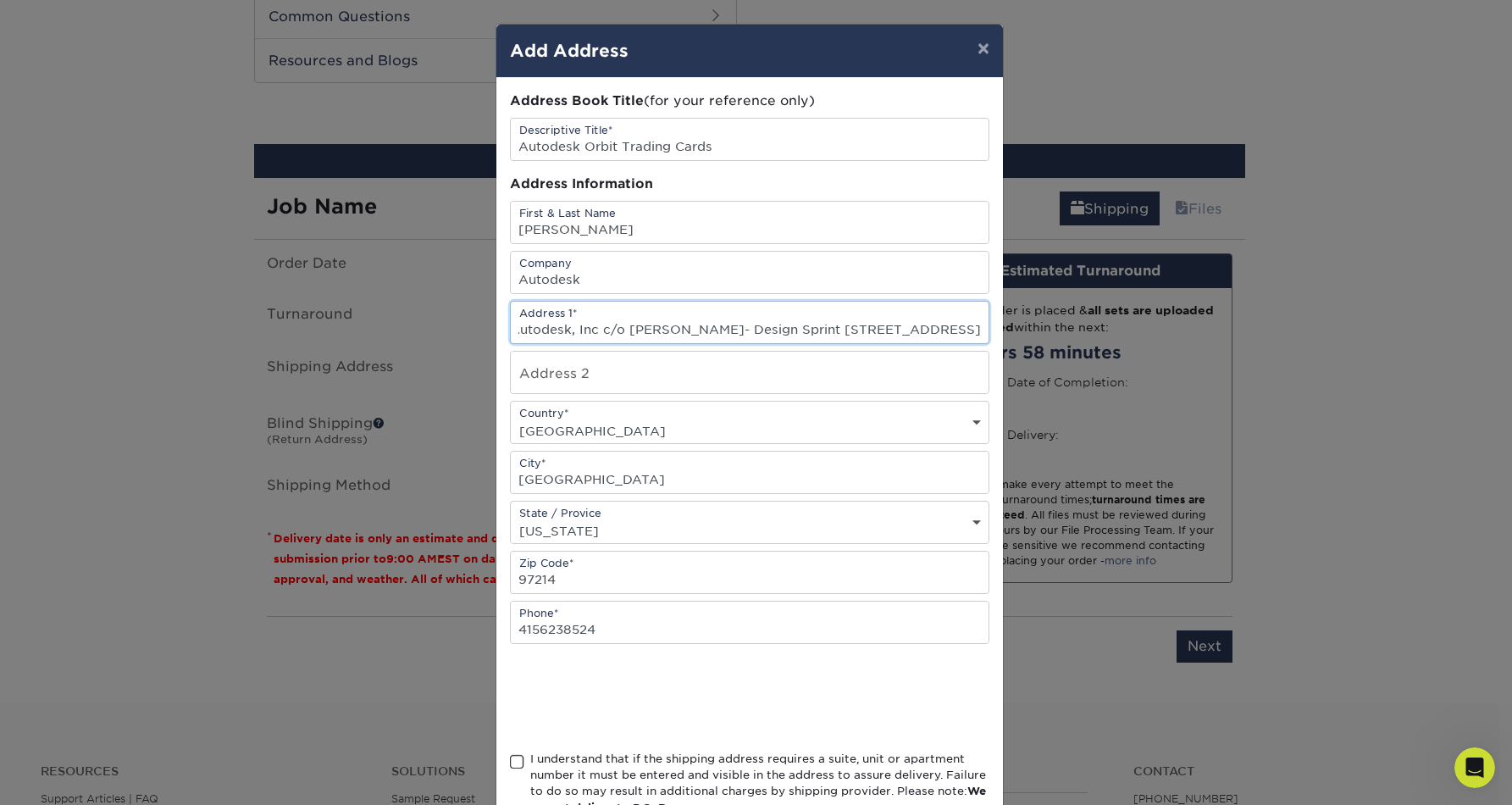
drag, startPoint x: 932, startPoint y: 329, endPoint x: 1019, endPoint y: 329, distance: 87.0
click at [1025, 330] on div "× Add Address Address Book Title (for your reference only) Descriptive Title* A…" at bounding box center [756, 402] width 1512 height 805
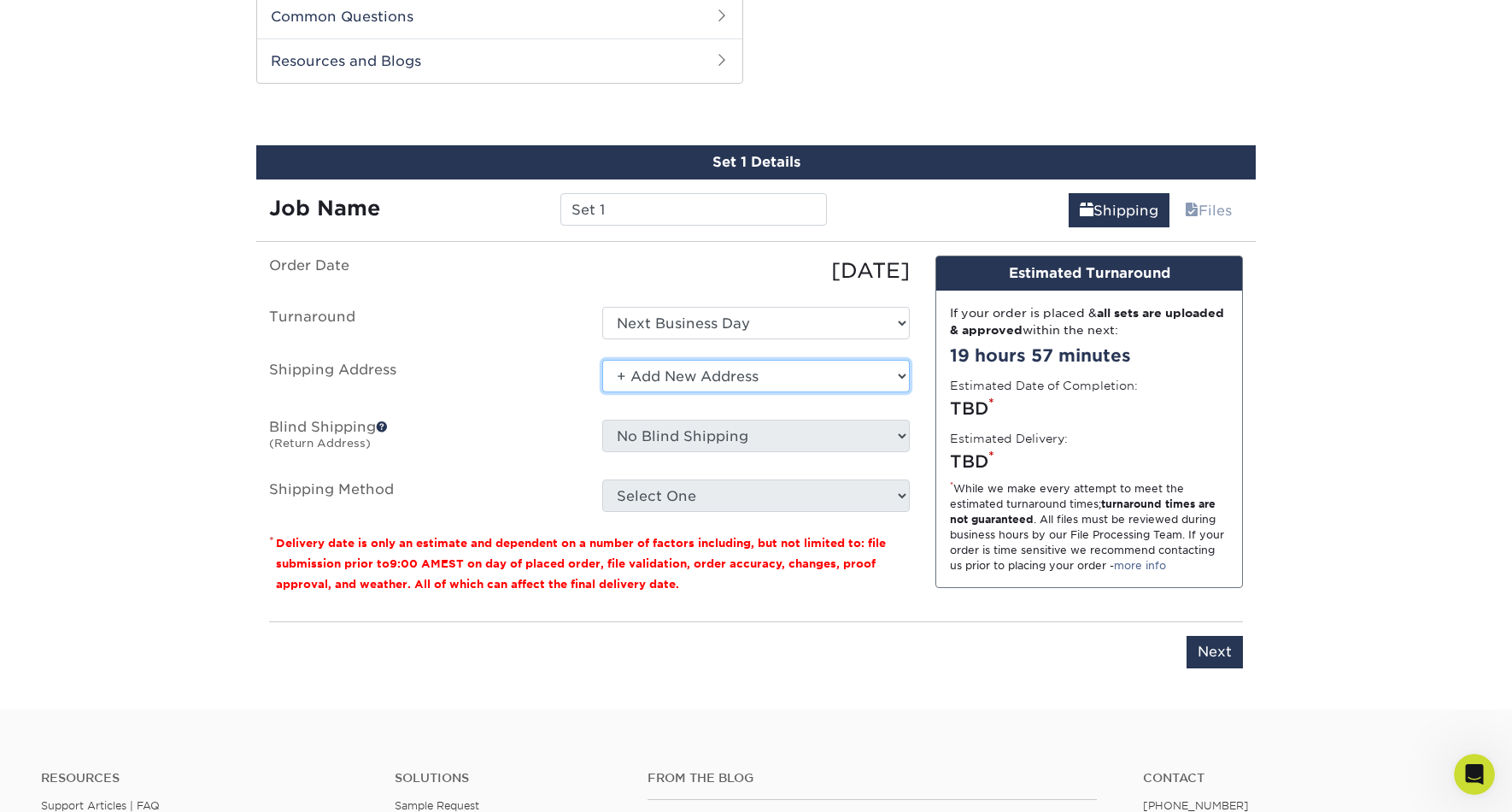
click at [686, 375] on select "Select One + Add New Address - Login" at bounding box center [756, 375] width 308 height 32
click at [602, 360] on select "Select One + Add New Address - Login" at bounding box center [756, 375] width 308 height 32
click at [746, 370] on select "Select One + Add New Address - Login" at bounding box center [756, 375] width 308 height 32
click at [602, 360] on select "Select One + Add New Address - Login" at bounding box center [756, 375] width 308 height 32
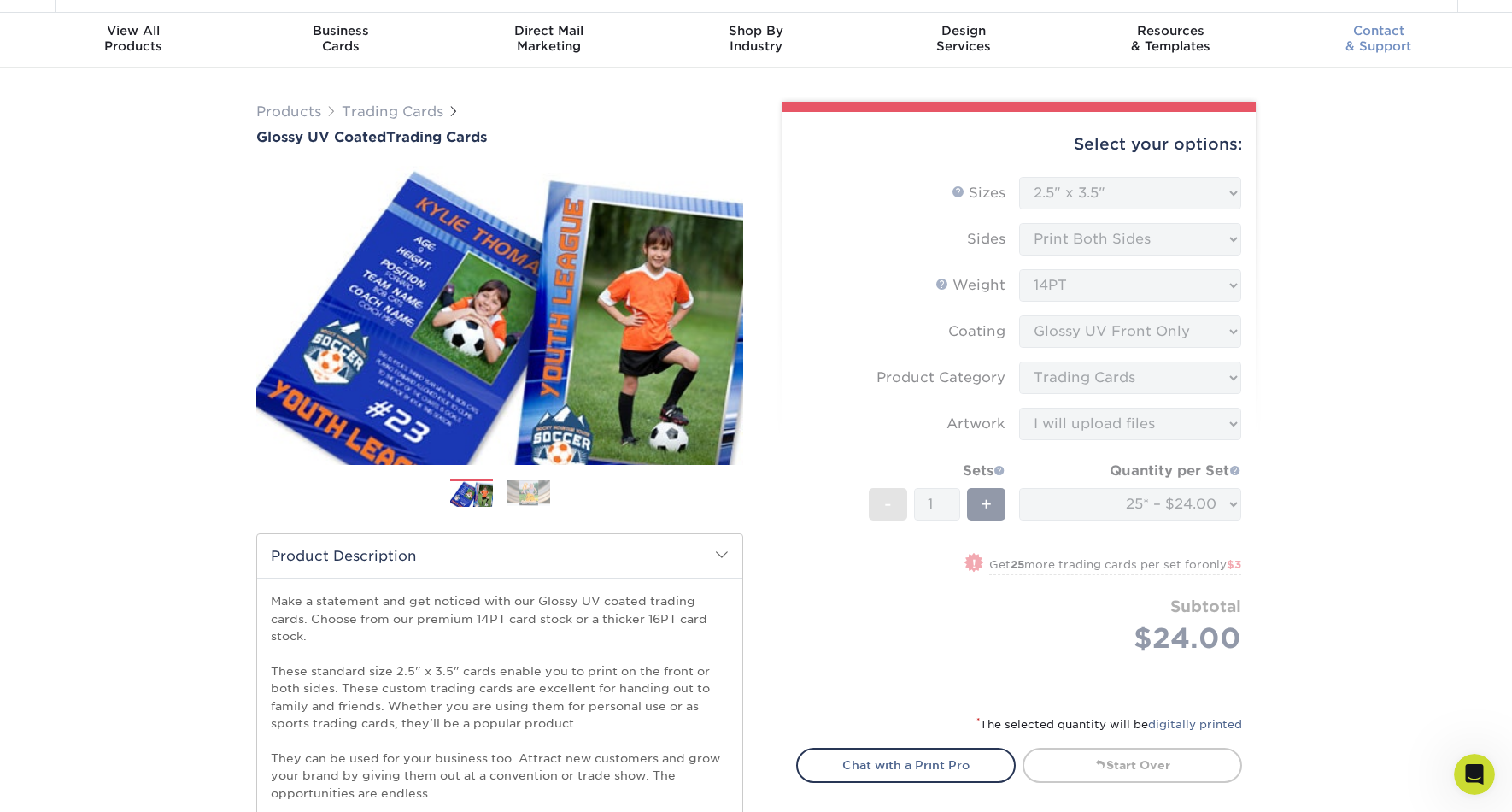
scroll to position [38, 0]
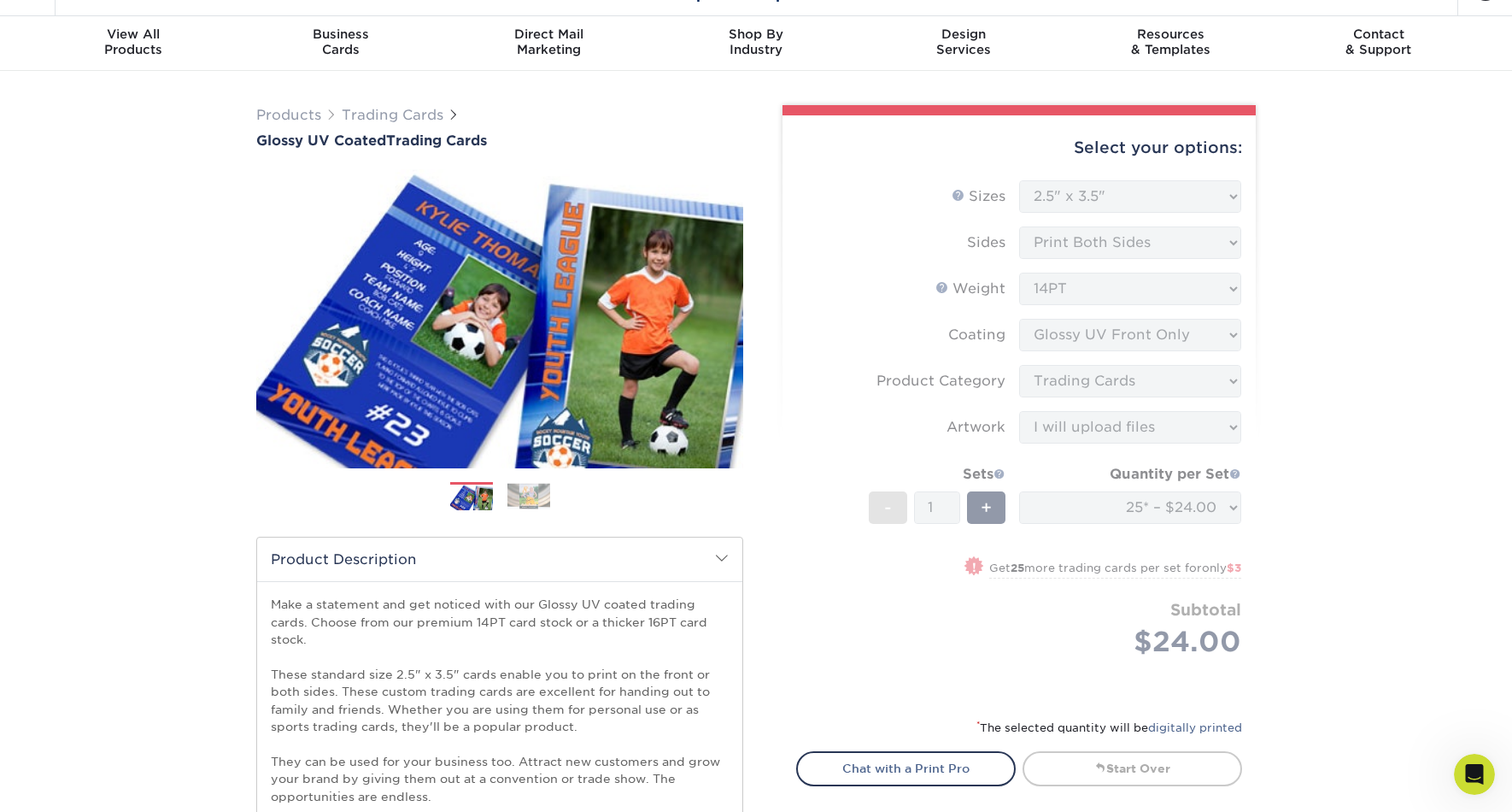
drag, startPoint x: 1379, startPoint y: 493, endPoint x: 1379, endPoint y: 479, distance: 14.0
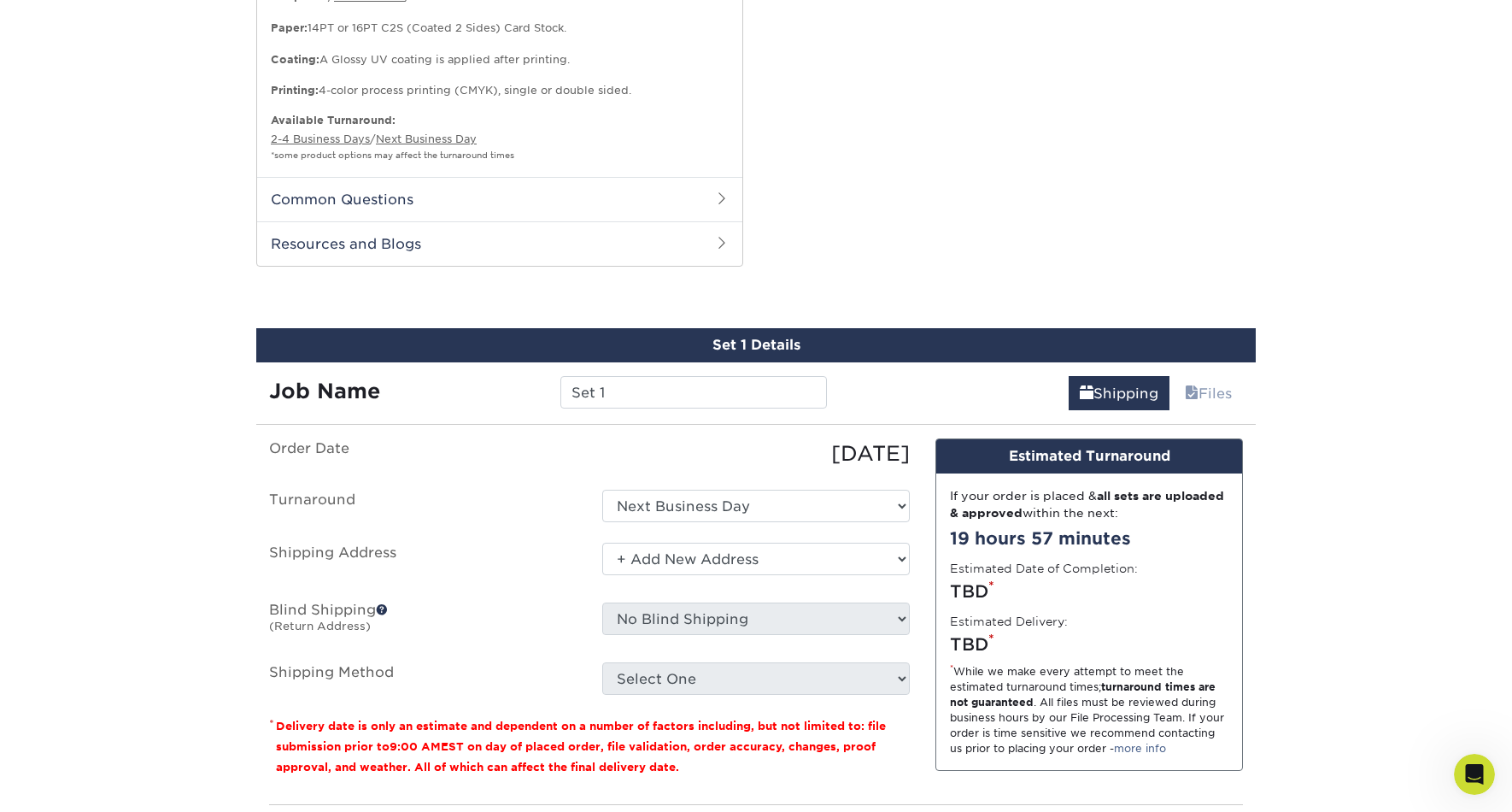
scroll to position [939, 0]
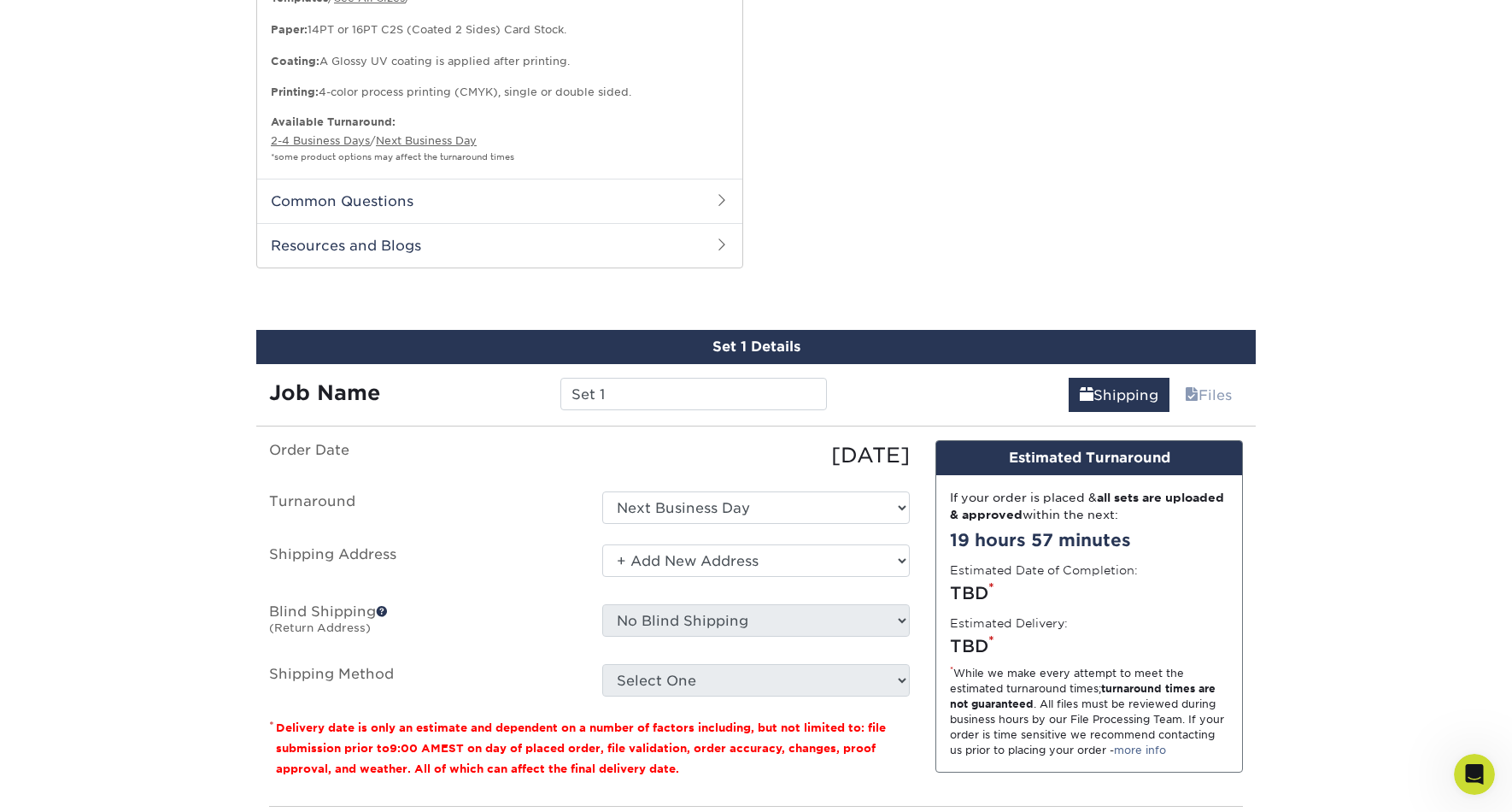
click at [560, 621] on label "Blind Shipping (Return Address)" at bounding box center [423, 624] width 333 height 39
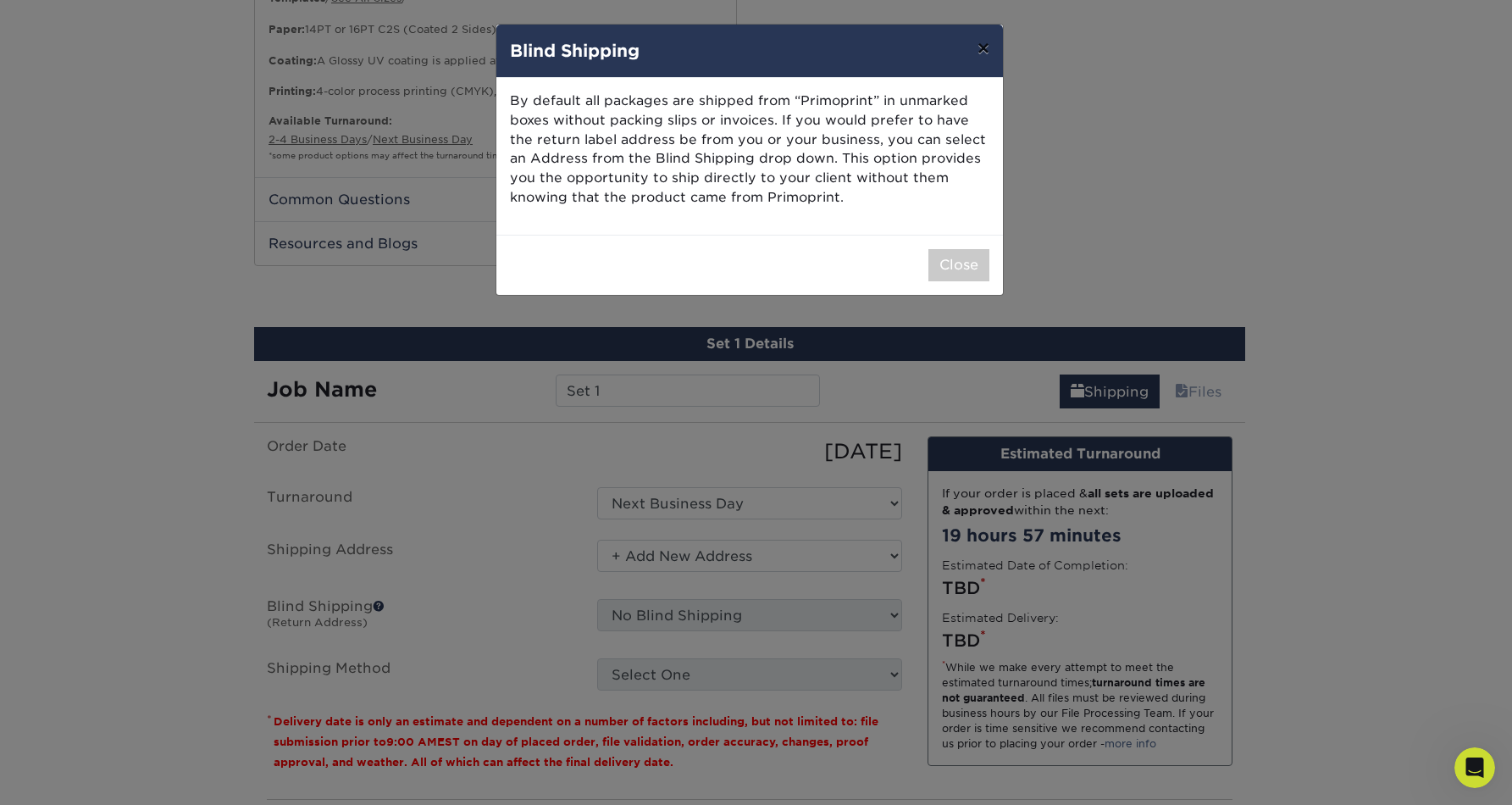
click at [982, 52] on button "×" at bounding box center [983, 47] width 39 height 47
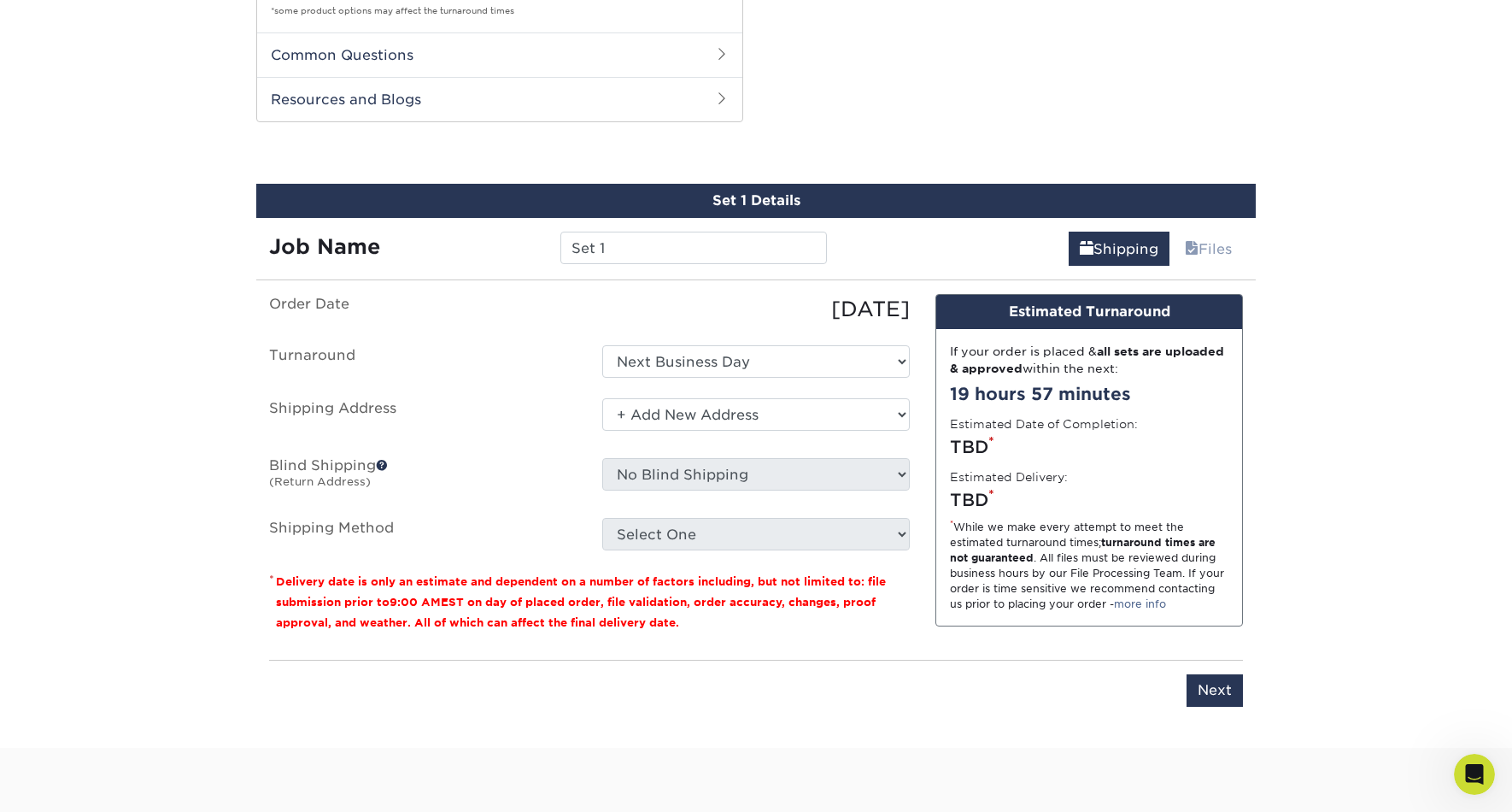
scroll to position [1097, 0]
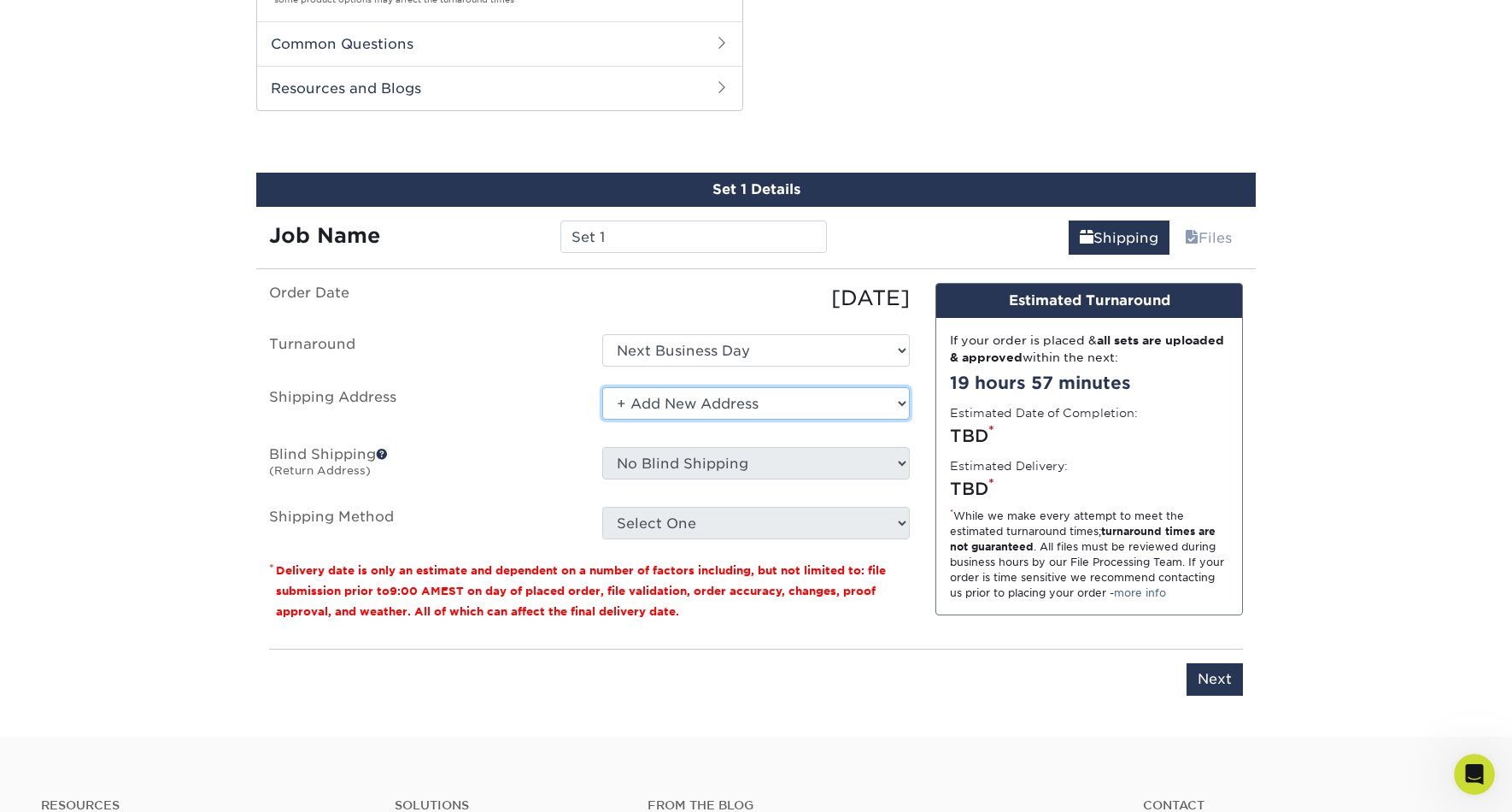
click at [707, 404] on select "Select One + Add New Address - Login" at bounding box center [756, 403] width 308 height 32
click at [602, 387] on select "Select One + Add New Address - Login" at bounding box center [756, 403] width 308 height 32
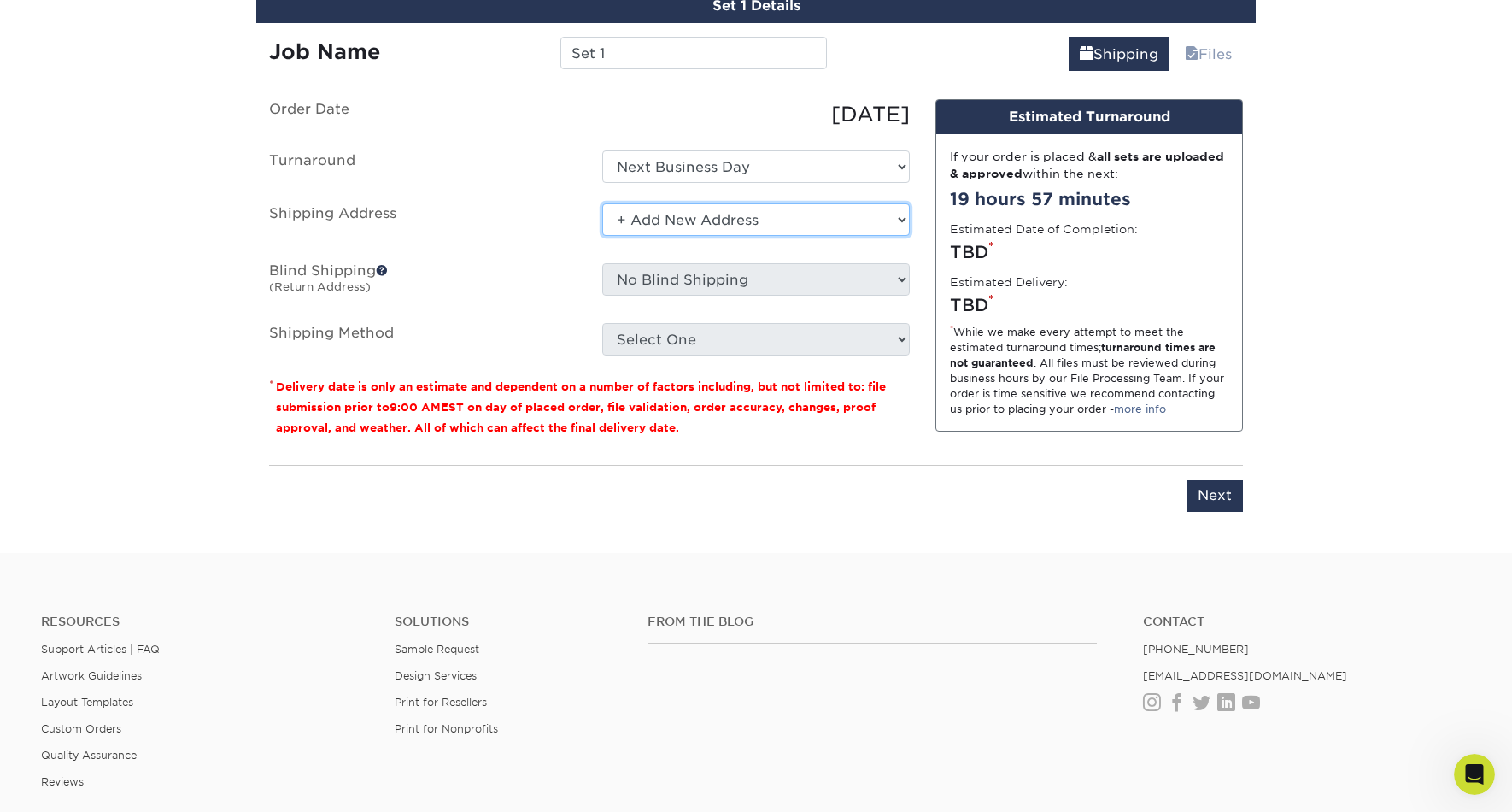
scroll to position [1277, 0]
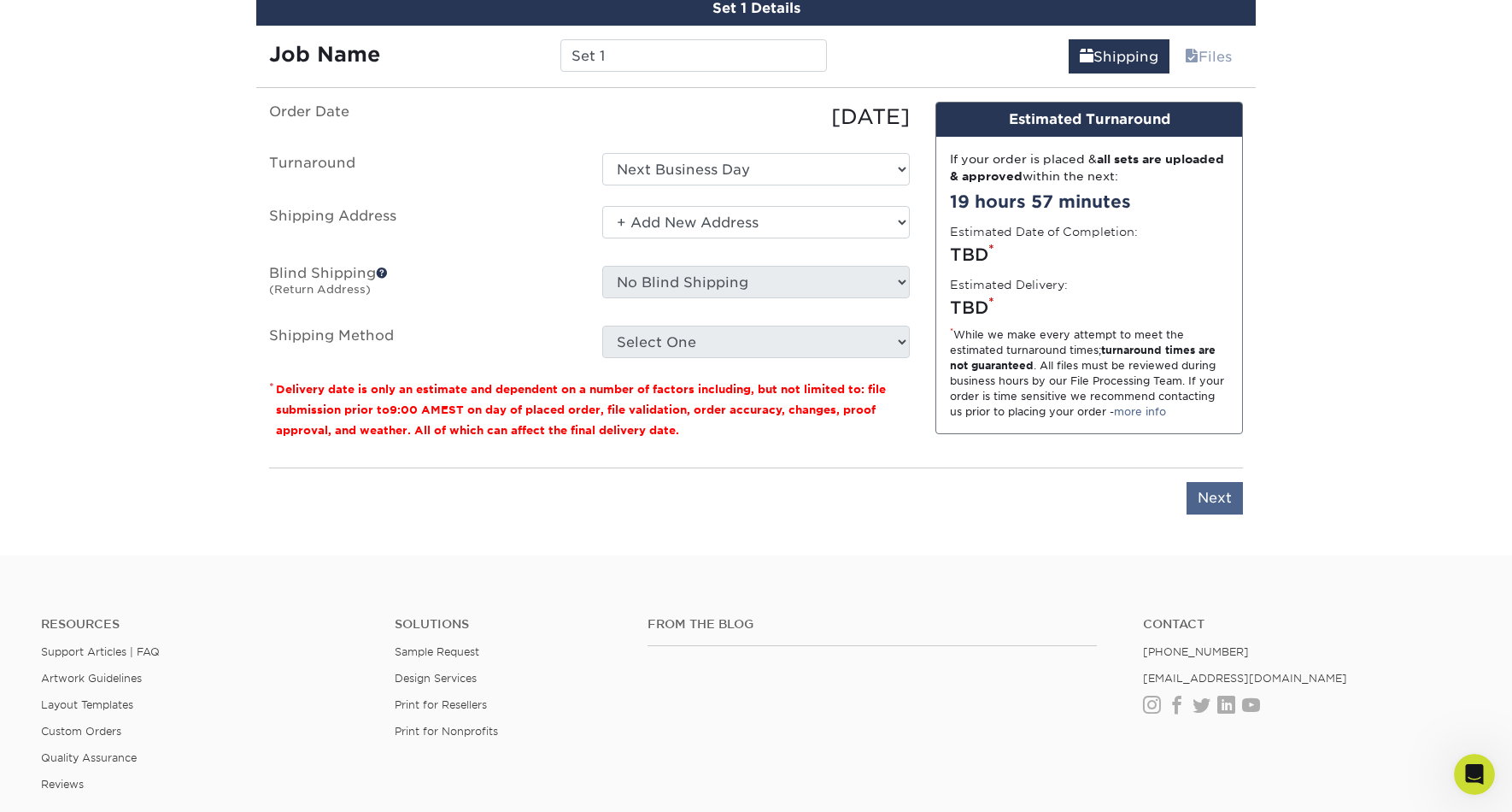
drag, startPoint x: 1213, startPoint y: 480, endPoint x: 1224, endPoint y: 487, distance: 13.0
click at [1213, 480] on div "Please enter job name and select desired turnaround time, shipping address and …" at bounding box center [756, 490] width 974 height 47
drag, startPoint x: 1215, startPoint y: 492, endPoint x: 1270, endPoint y: 487, distance: 55.2
click at [1215, 492] on input "Next" at bounding box center [1216, 497] width 57 height 32
type input "Next"
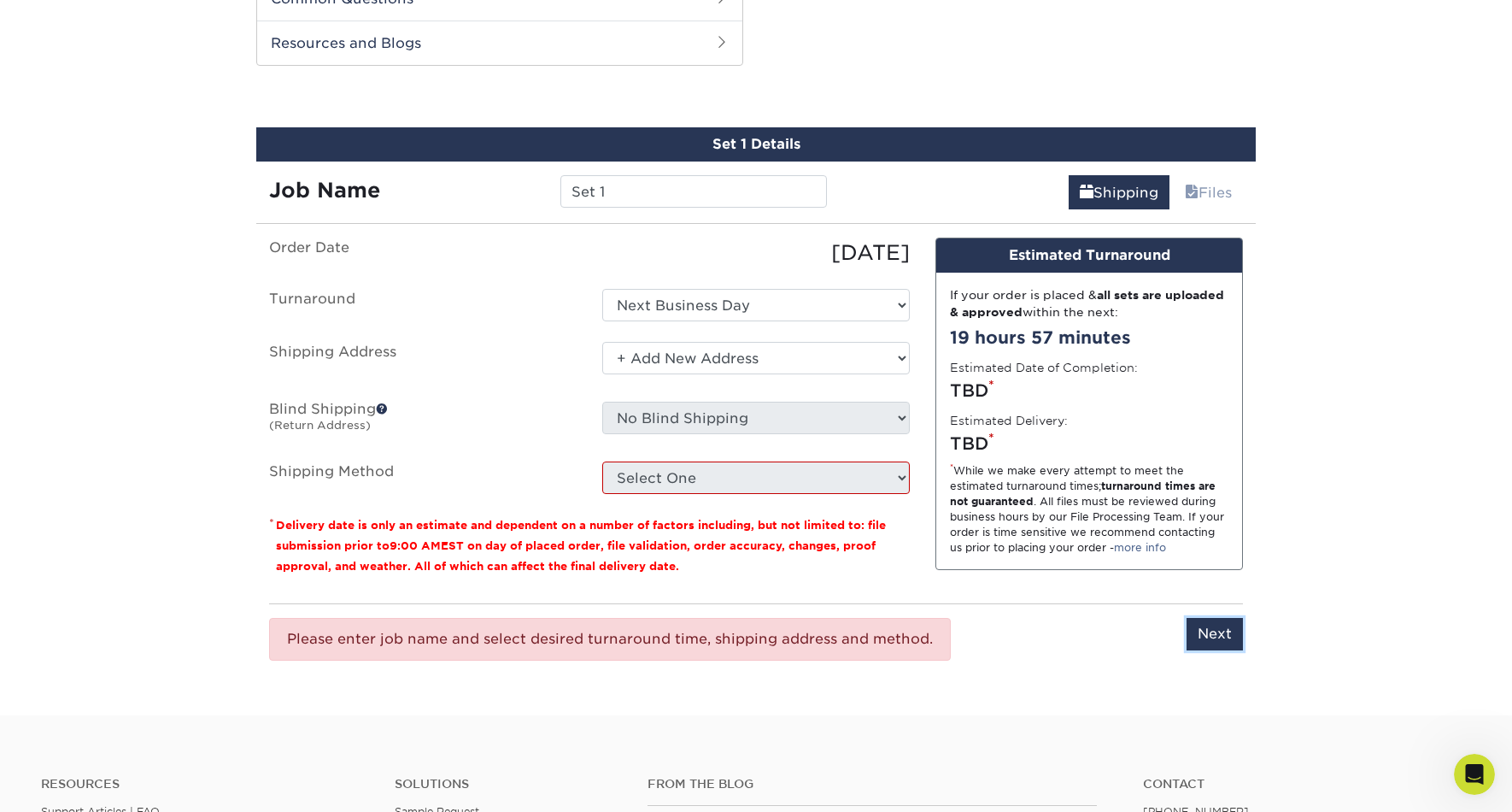
scroll to position [1087, 0]
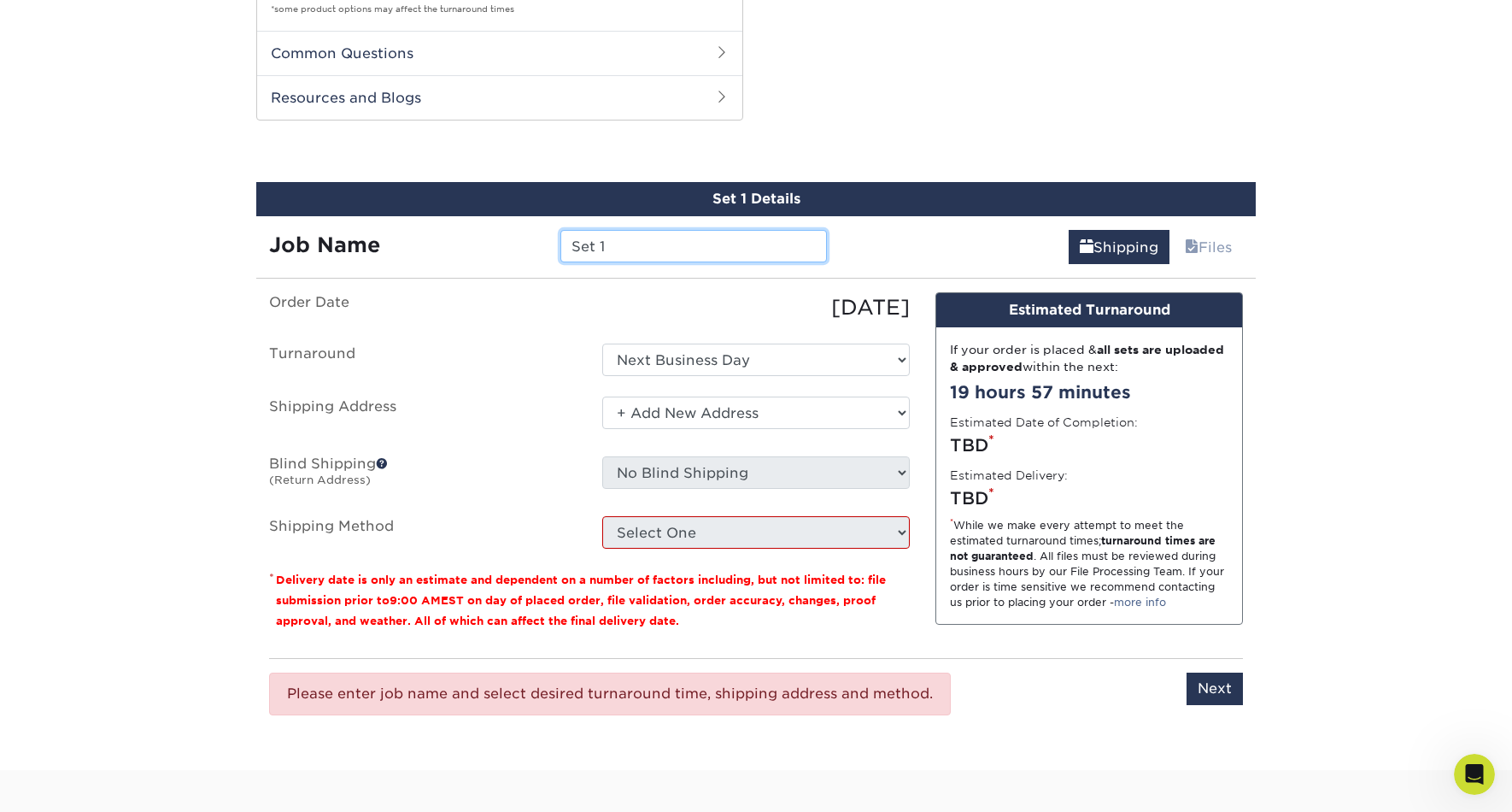
click at [646, 246] on input "Set 1" at bounding box center [693, 246] width 266 height 32
drag, startPoint x: 627, startPoint y: 247, endPoint x: 554, endPoint y: 251, distance: 73.1
click at [542, 248] on div "Job Name Set 1" at bounding box center [548, 246] width 584 height 32
click at [571, 246] on input "Orbit Trading Cards" at bounding box center [693, 246] width 266 height 32
type input "Autodesk Orbit Trading Cards"
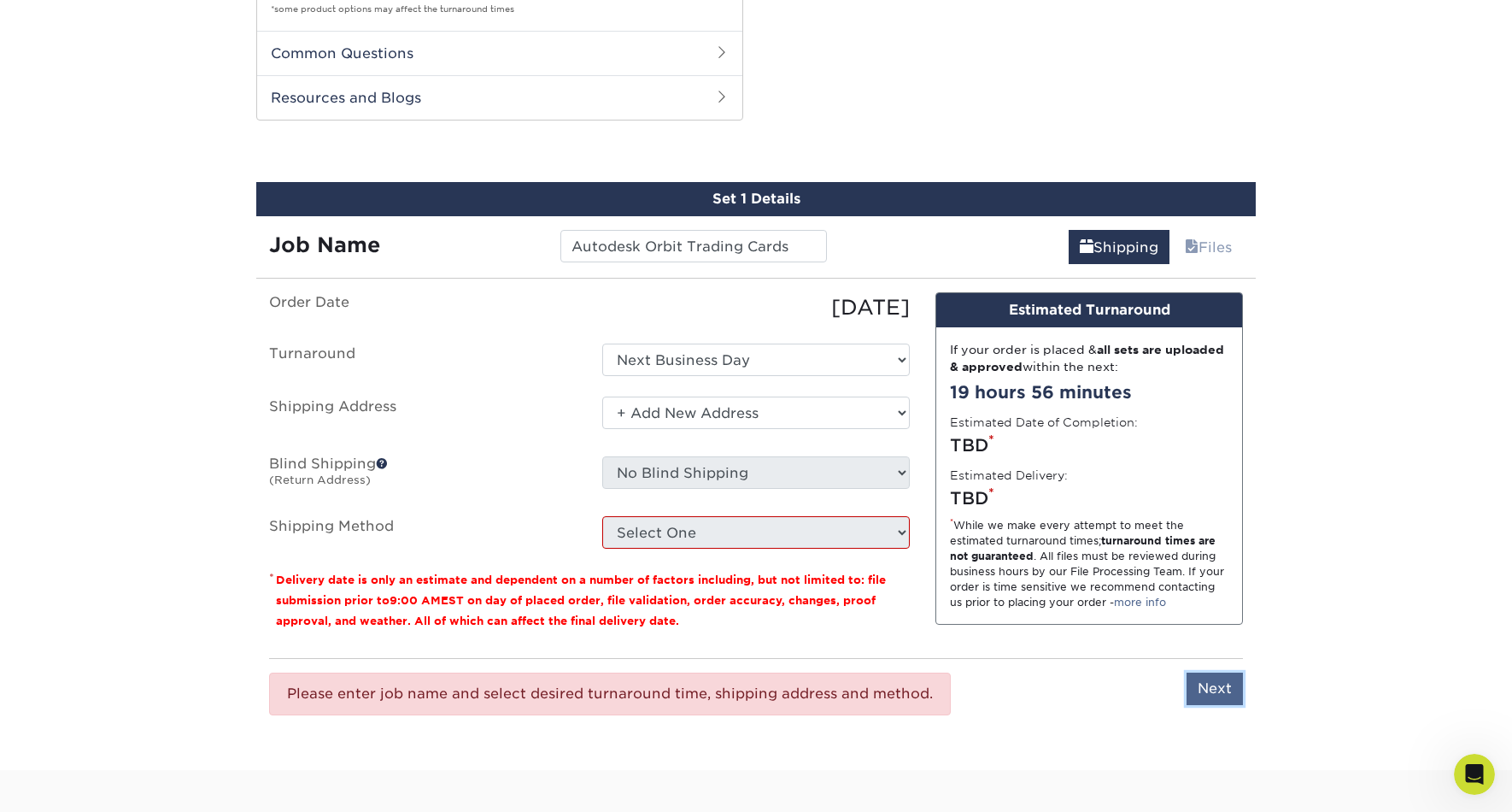
click at [1212, 686] on input "Next" at bounding box center [1216, 688] width 57 height 32
type input "Next"
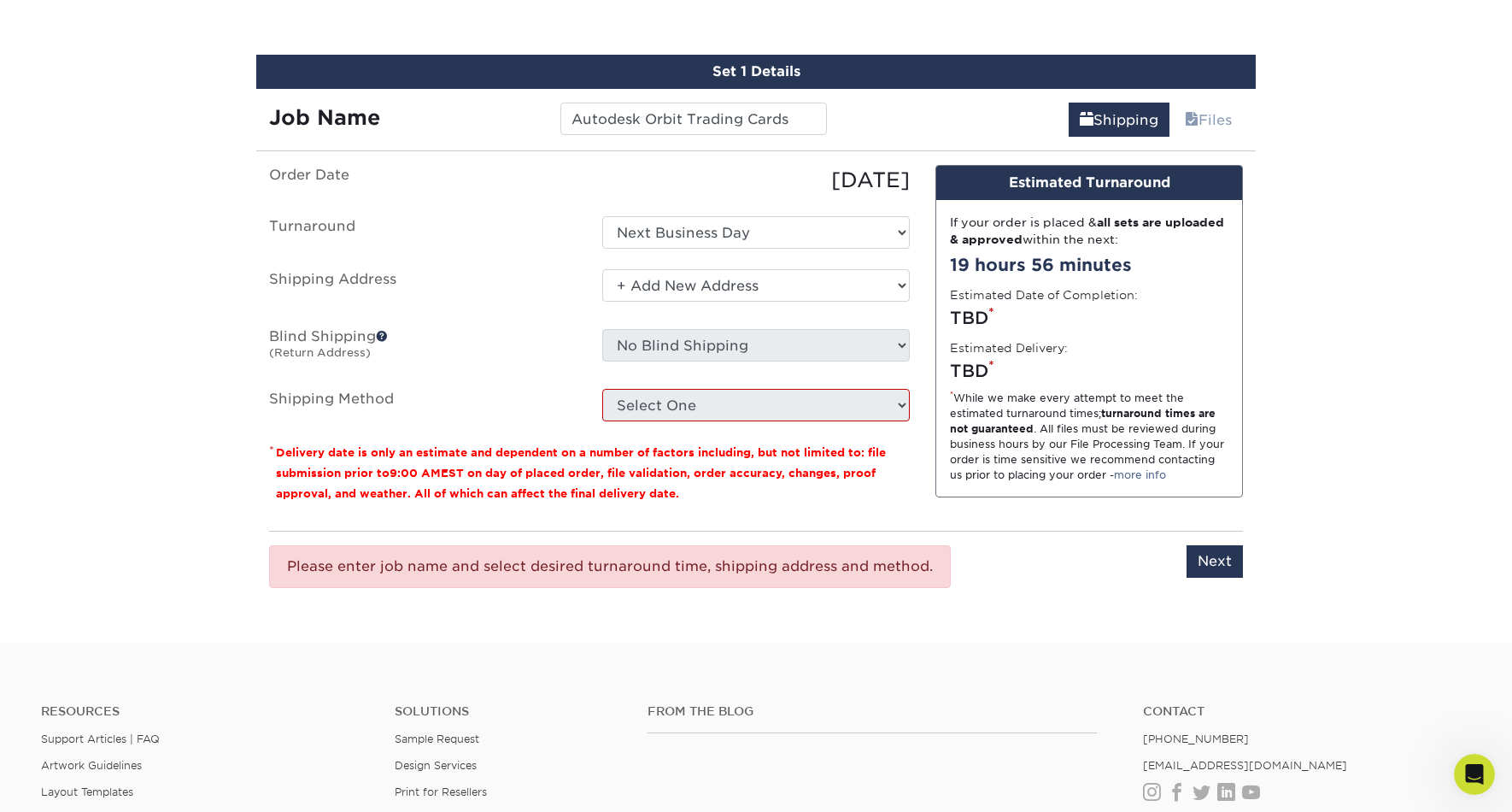
scroll to position [1213, 0]
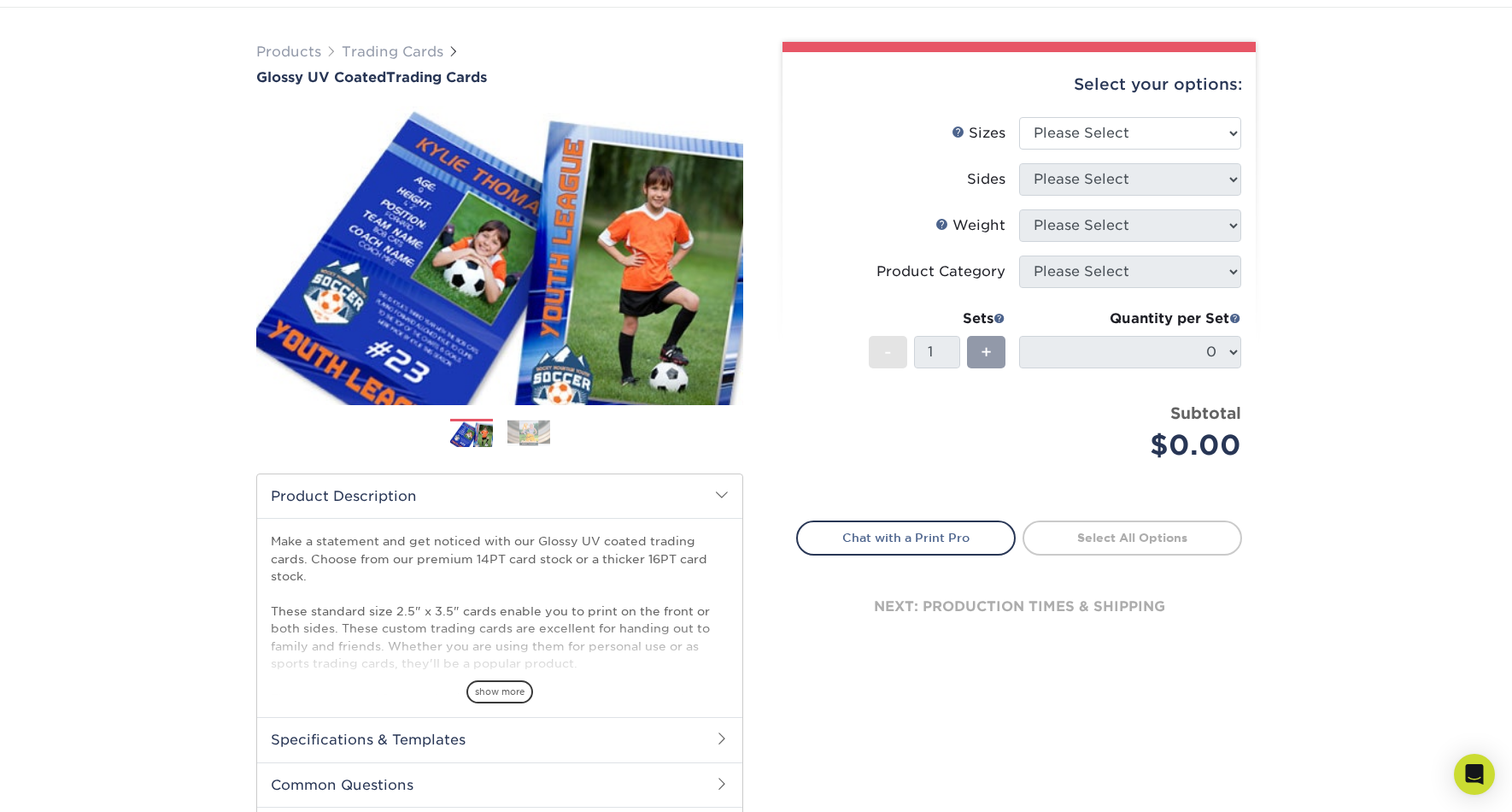
scroll to position [79, 0]
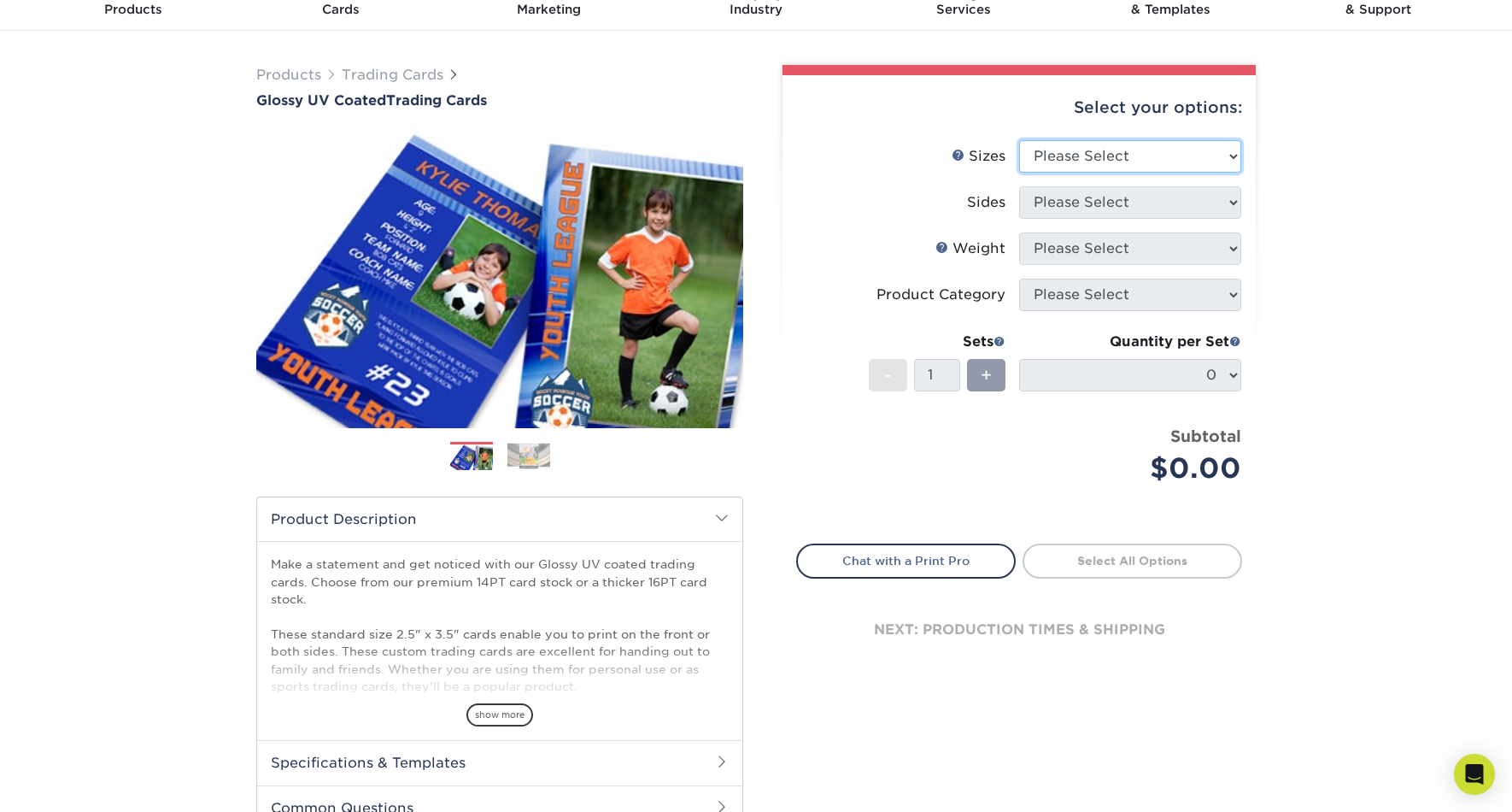
click at [1110, 143] on select "Please Select 2.5" x 3.5"" at bounding box center [1131, 156] width 222 height 32
select select "2.50x3.50"
click at [1020, 140] on select "Please Select 2.5" x 3.5"" at bounding box center [1131, 156] width 222 height 32
click at [1089, 201] on select "Please Select Print Both Sides Print Front Only" at bounding box center [1131, 202] width 222 height 32
select select "13abbda7-1d64-4f25-8bb2-c179b224825d"
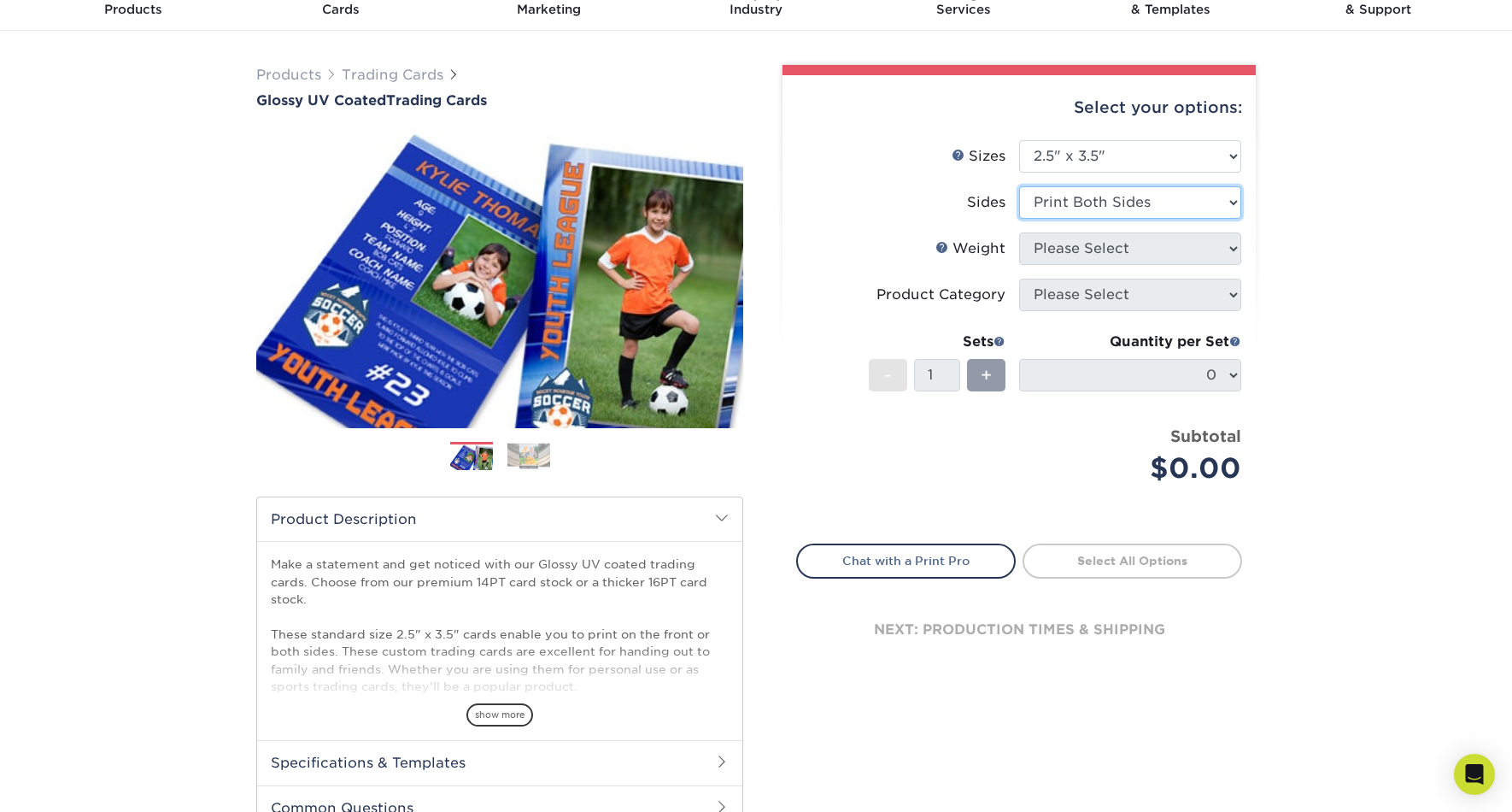
click at [1020, 186] on select "Please Select Print Both Sides Print Front Only" at bounding box center [1131, 202] width 222 height 32
click at [1110, 246] on select "Please Select 16PT 14PT 18PT C1S" at bounding box center [1131, 248] width 222 height 32
select select "14PT"
click at [1020, 232] on select "Please Select 16PT 14PT 18PT C1S" at bounding box center [1131, 248] width 222 height 32
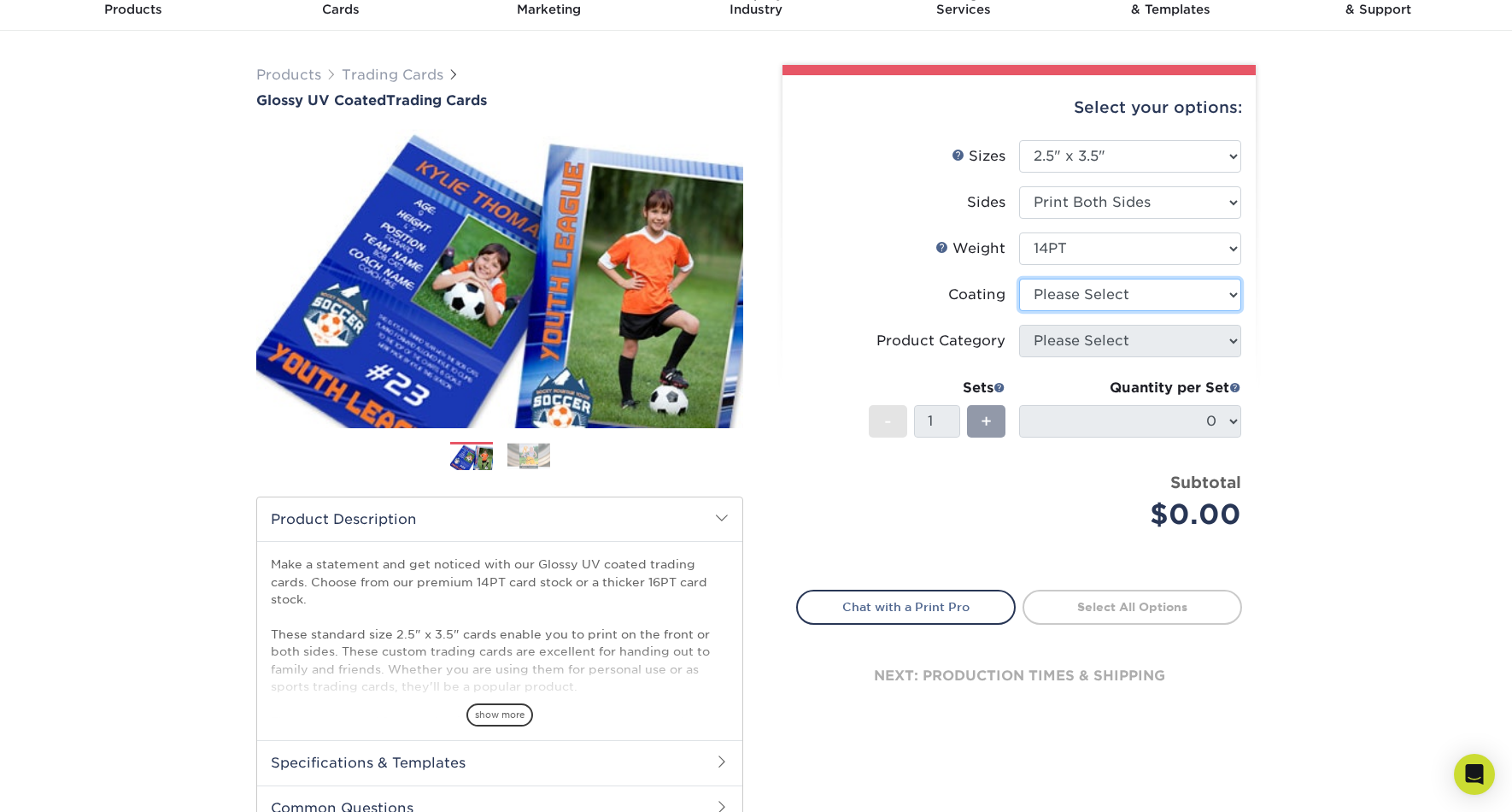
click at [1132, 292] on select at bounding box center [1131, 294] width 222 height 32
select select "1e8116af-acfc-44b1-83dc-8181aa338834"
click at [1020, 279] on select at bounding box center [1131, 294] width 222 height 32
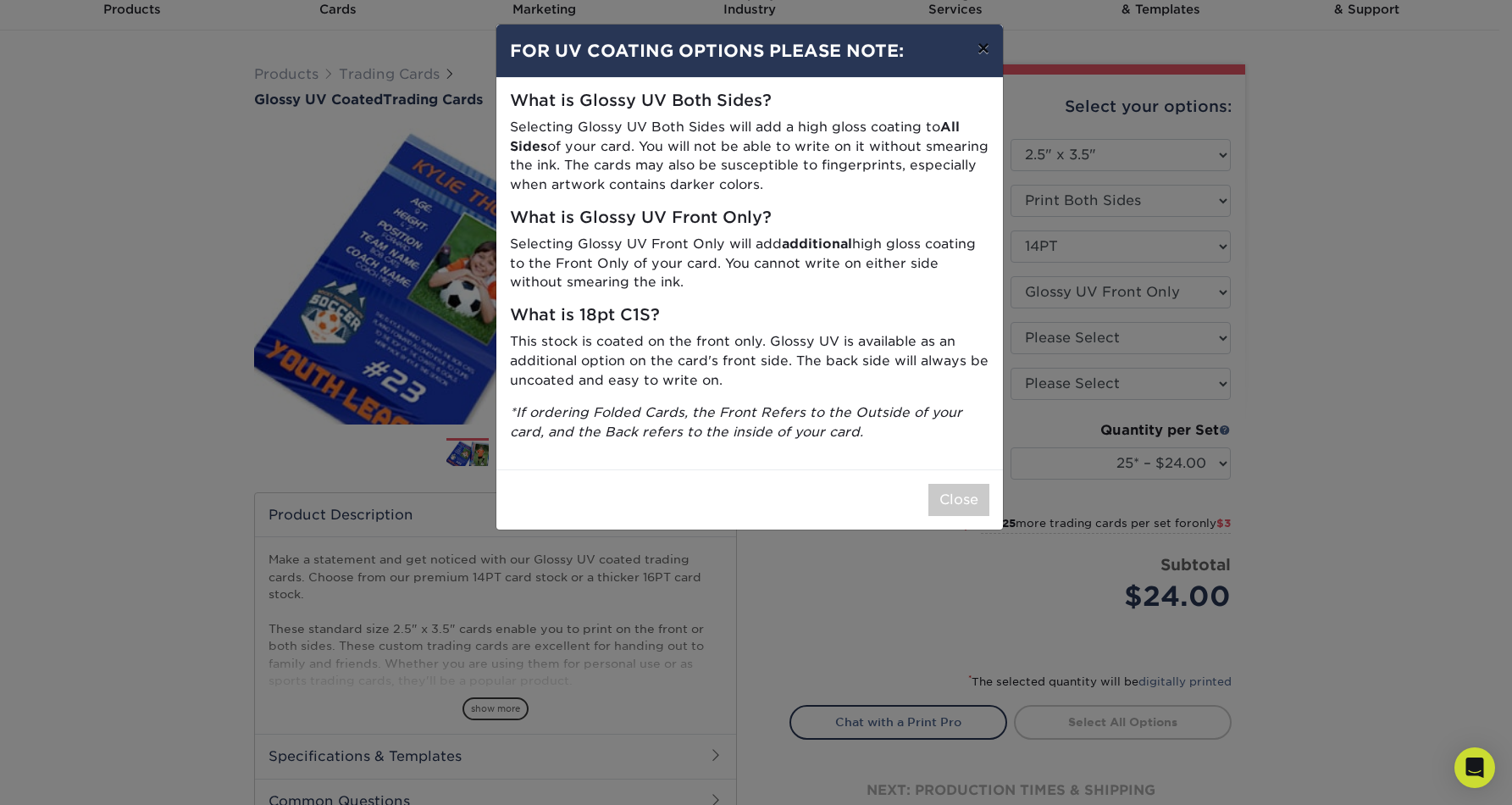
click at [978, 41] on button "×" at bounding box center [983, 47] width 39 height 47
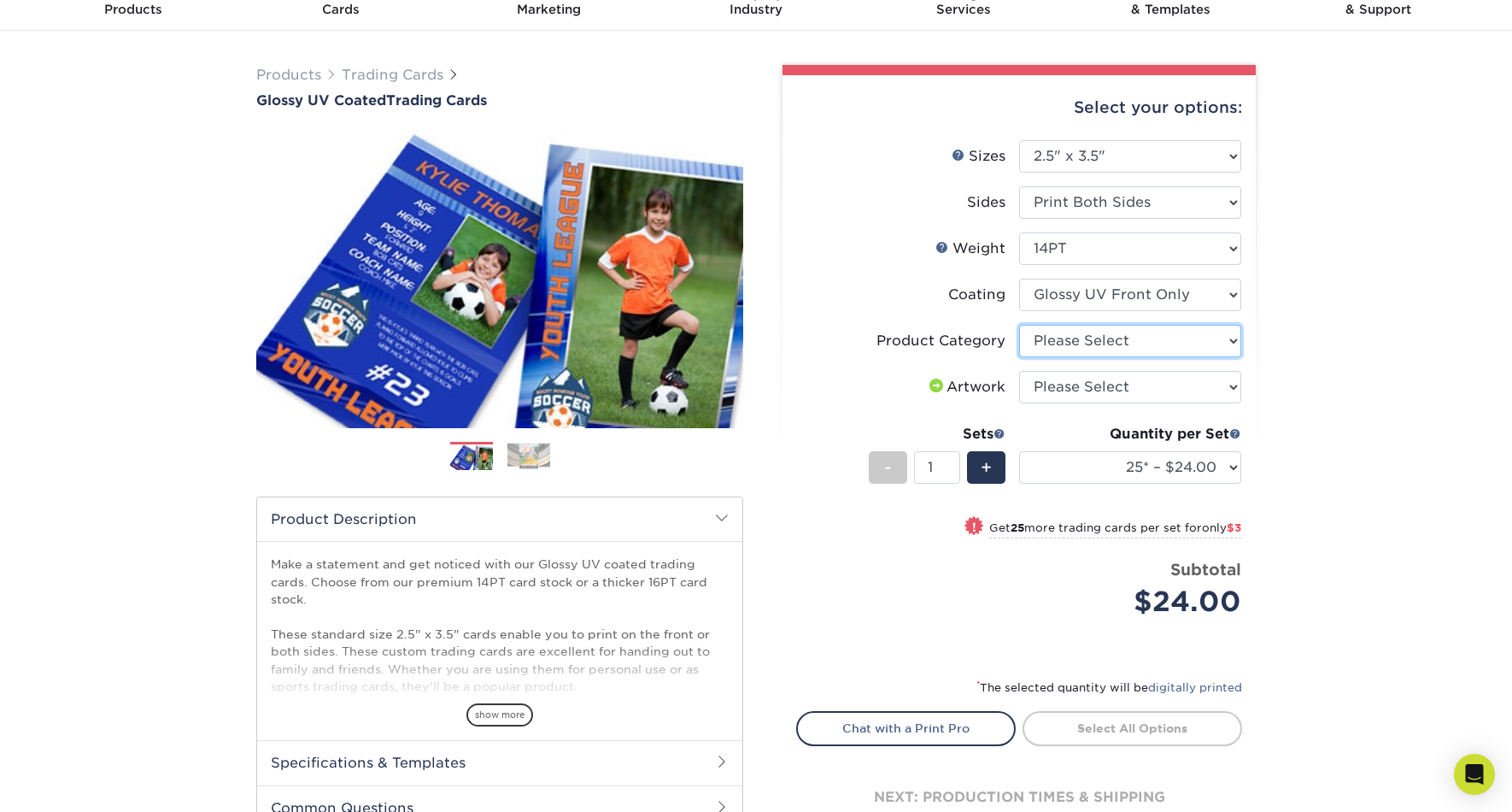
click at [1114, 335] on select "Please Select Trading Cards" at bounding box center [1131, 340] width 222 height 32
select select "c2f9bce9-36c2-409d-b101-c29d9d031e18"
click at [1020, 325] on select "Please Select Trading Cards" at bounding box center [1131, 340] width 222 height 32
click at [1089, 384] on select "Please Select I will upload files I need a design - $100" at bounding box center [1131, 386] width 222 height 32
select select "upload"
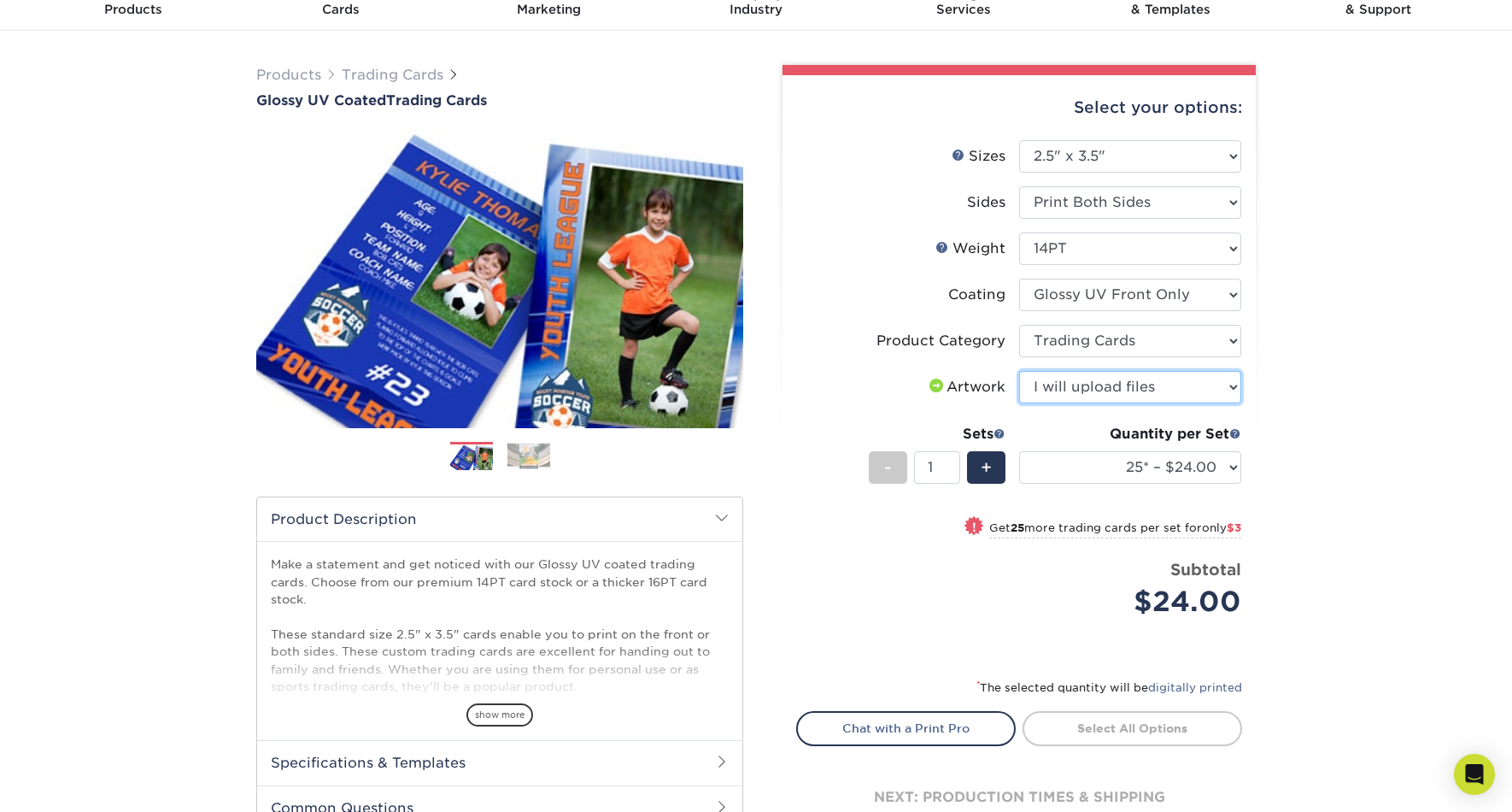
click at [1020, 370] on select "Please Select I will upload files I need a design - $100" at bounding box center [1131, 386] width 222 height 32
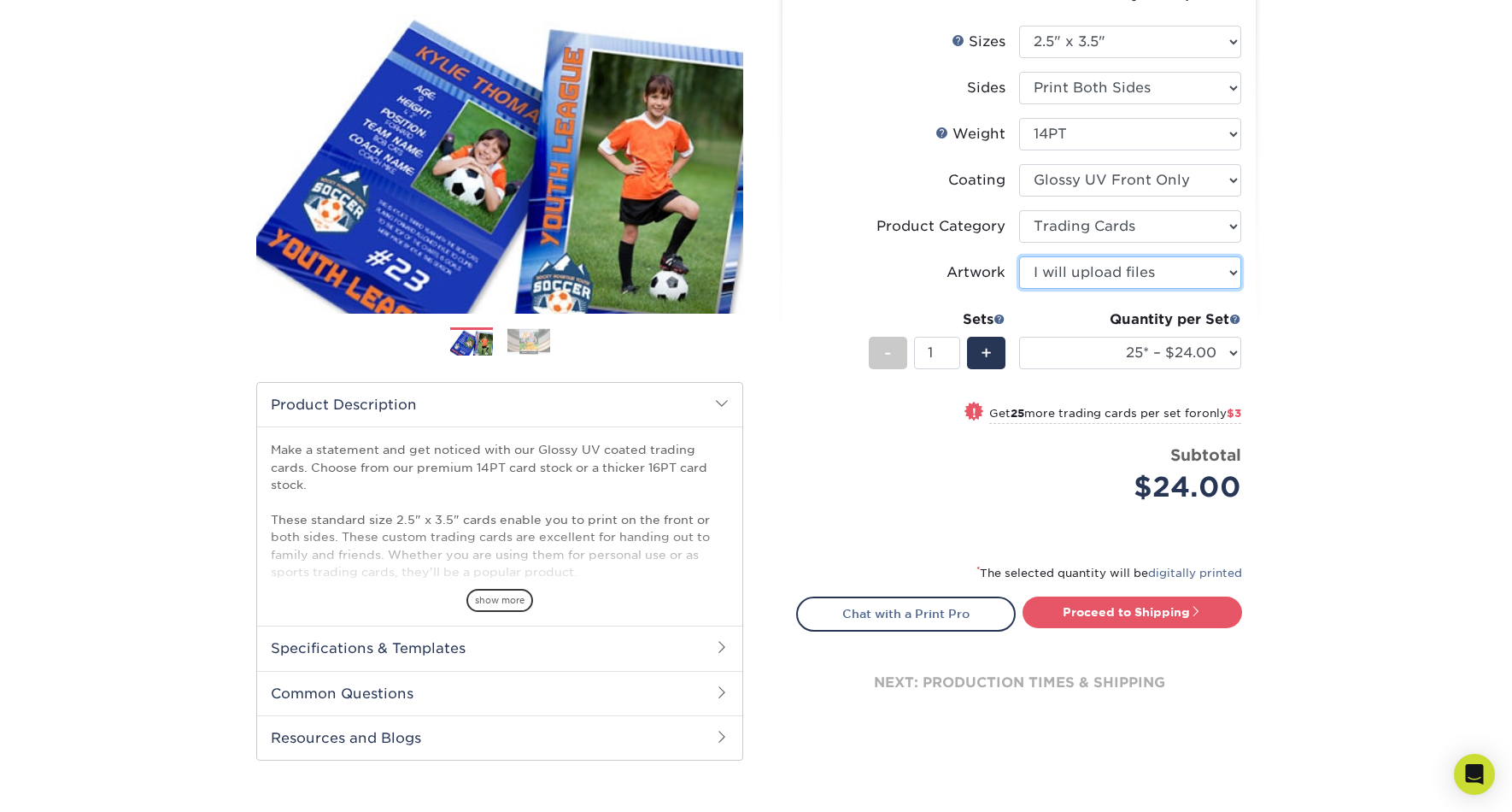
scroll to position [194, 0]
click at [483, 604] on span "show more" at bounding box center [500, 599] width 66 height 23
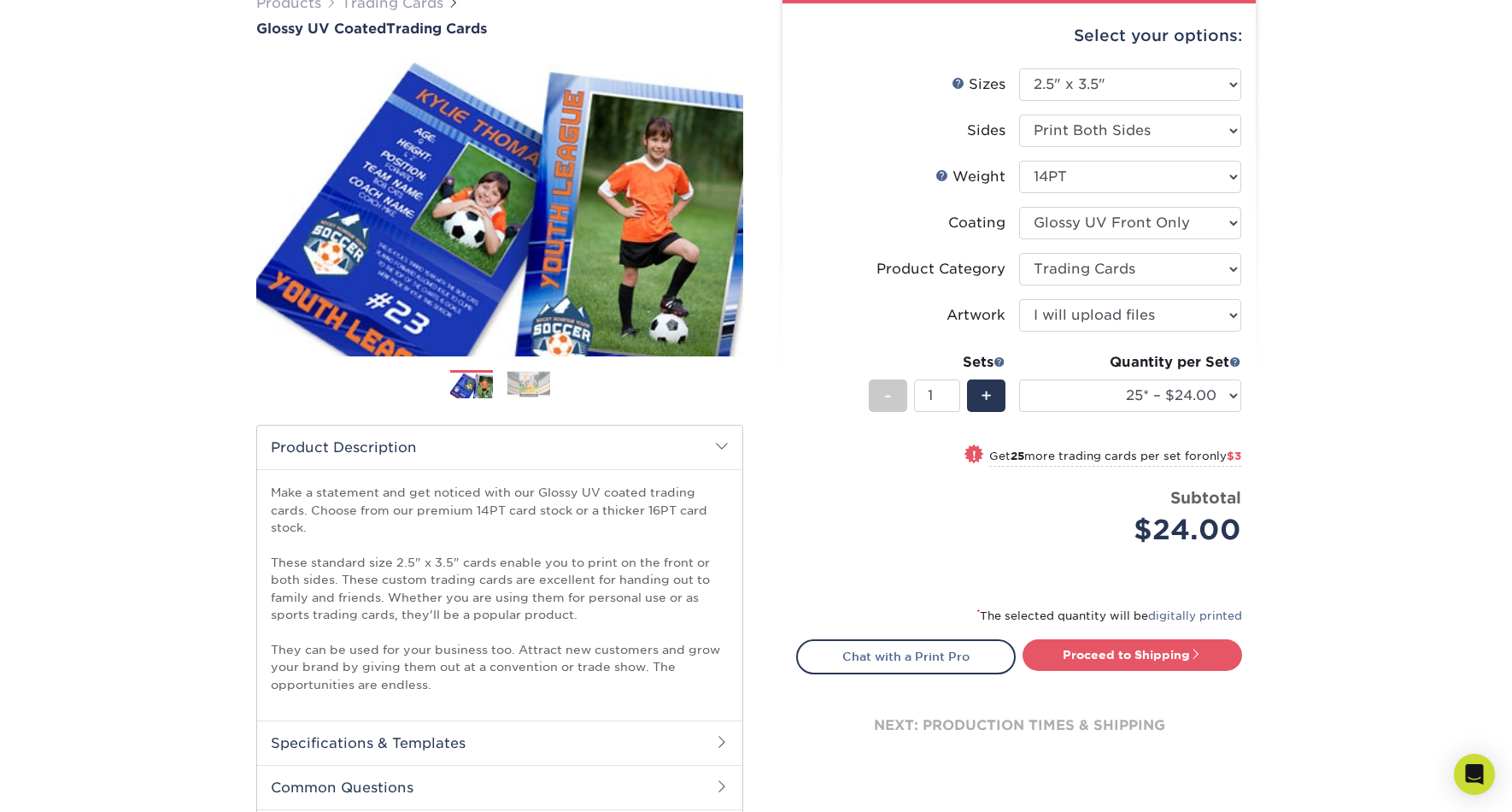
scroll to position [163, 0]
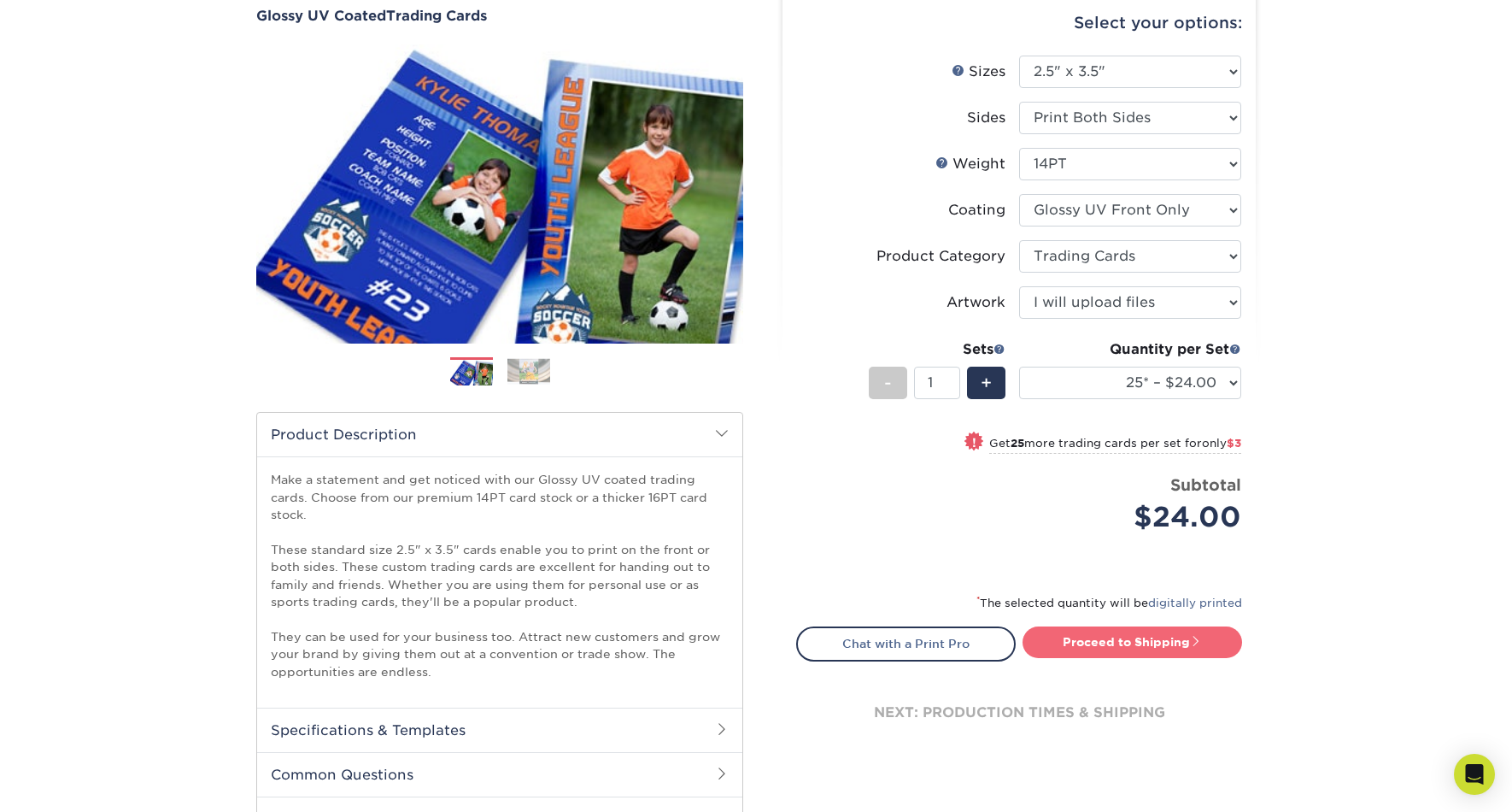
drag, startPoint x: 1122, startPoint y: 638, endPoint x: 1131, endPoint y: 638, distance: 9.0
click at [1161, 654] on link "Proceed to Shipping" at bounding box center [1132, 641] width 219 height 31
type input "Set 1"
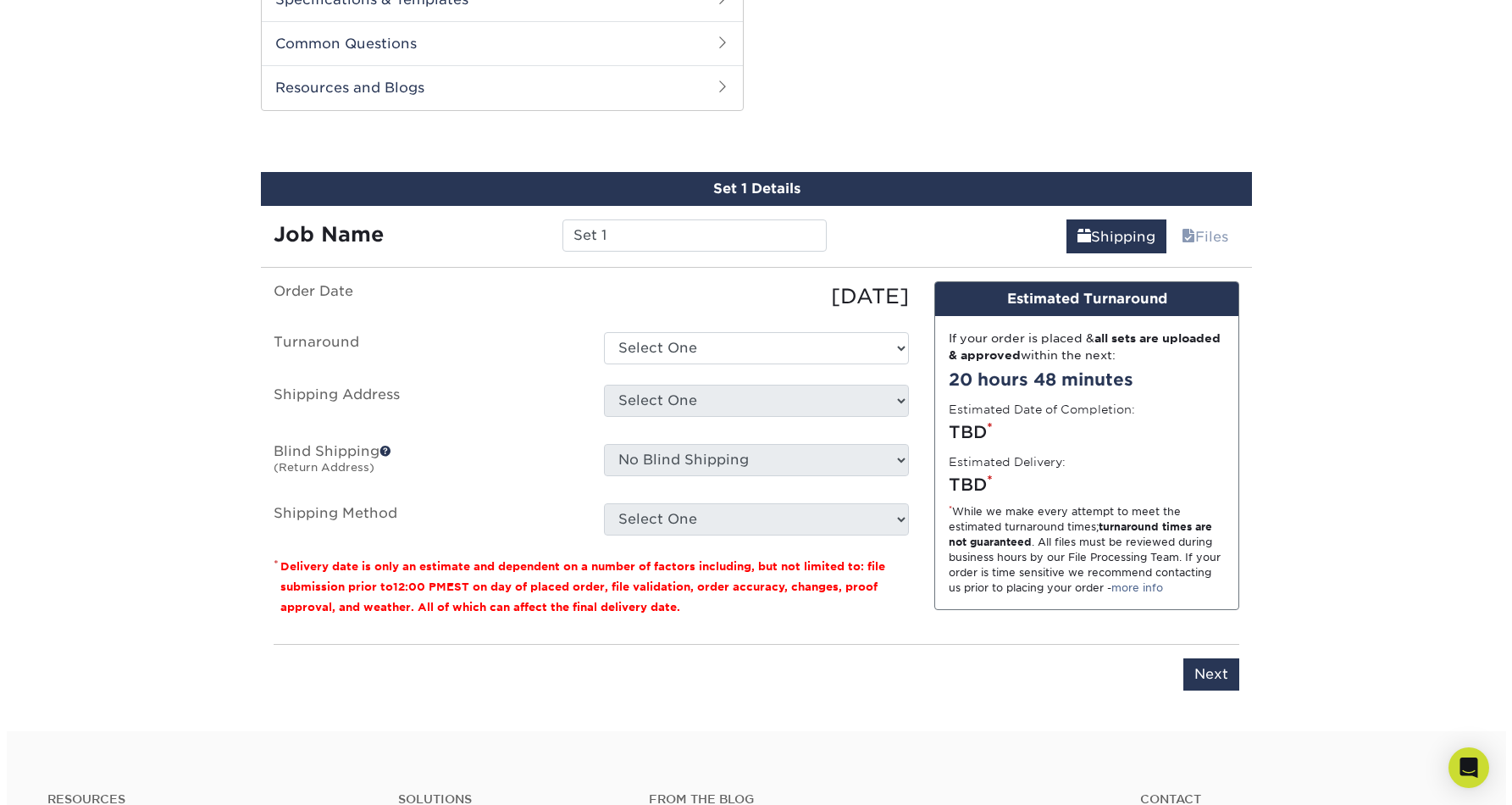
scroll to position [913, 0]
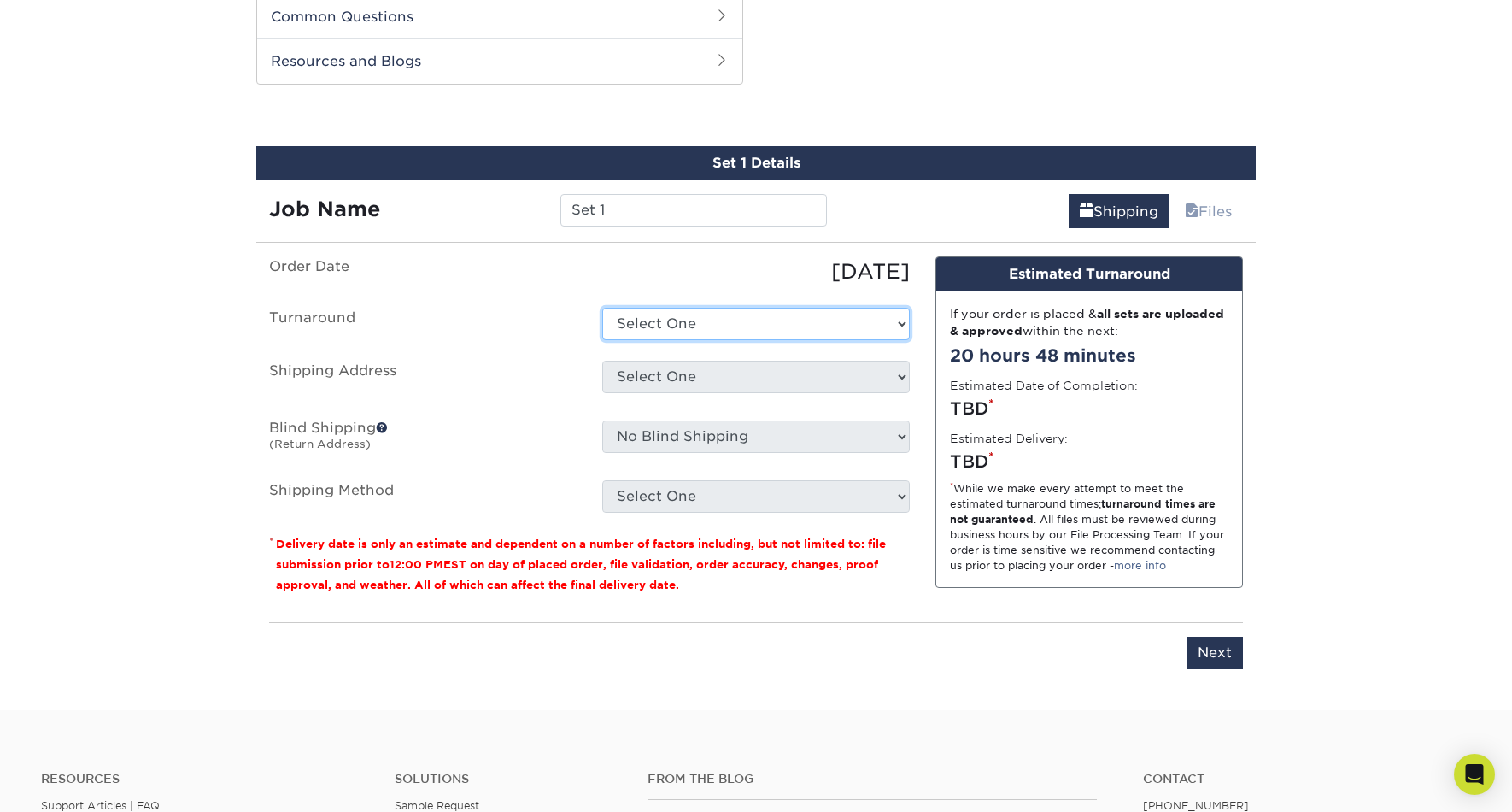
click at [657, 321] on select "Select One 2-4 Business Days 2 Day Next Business Day" at bounding box center [756, 324] width 308 height 32
select select "8ab5f77c-63e3-4ef5-8416-d3ec21bbd93b"
click at [602, 308] on select "Select One 2-4 Business Days 2 Day Next Business Day" at bounding box center [756, 324] width 308 height 32
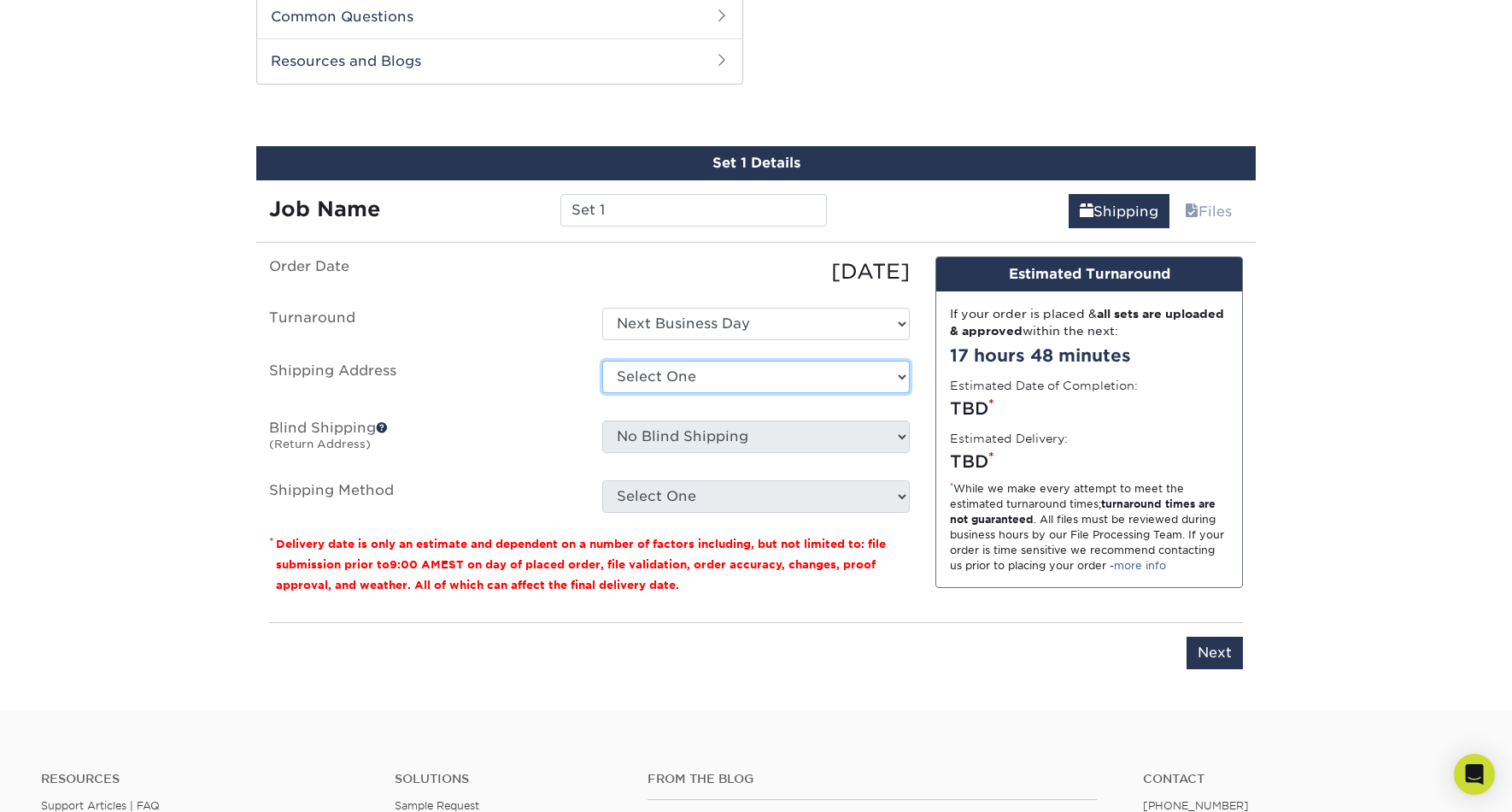
click at [696, 370] on select "Select One + Add New Address - Login" at bounding box center [756, 376] width 308 height 32
select select "newaddress"
click at [602, 361] on select "Select One + Add New Address - Login" at bounding box center [756, 376] width 308 height 32
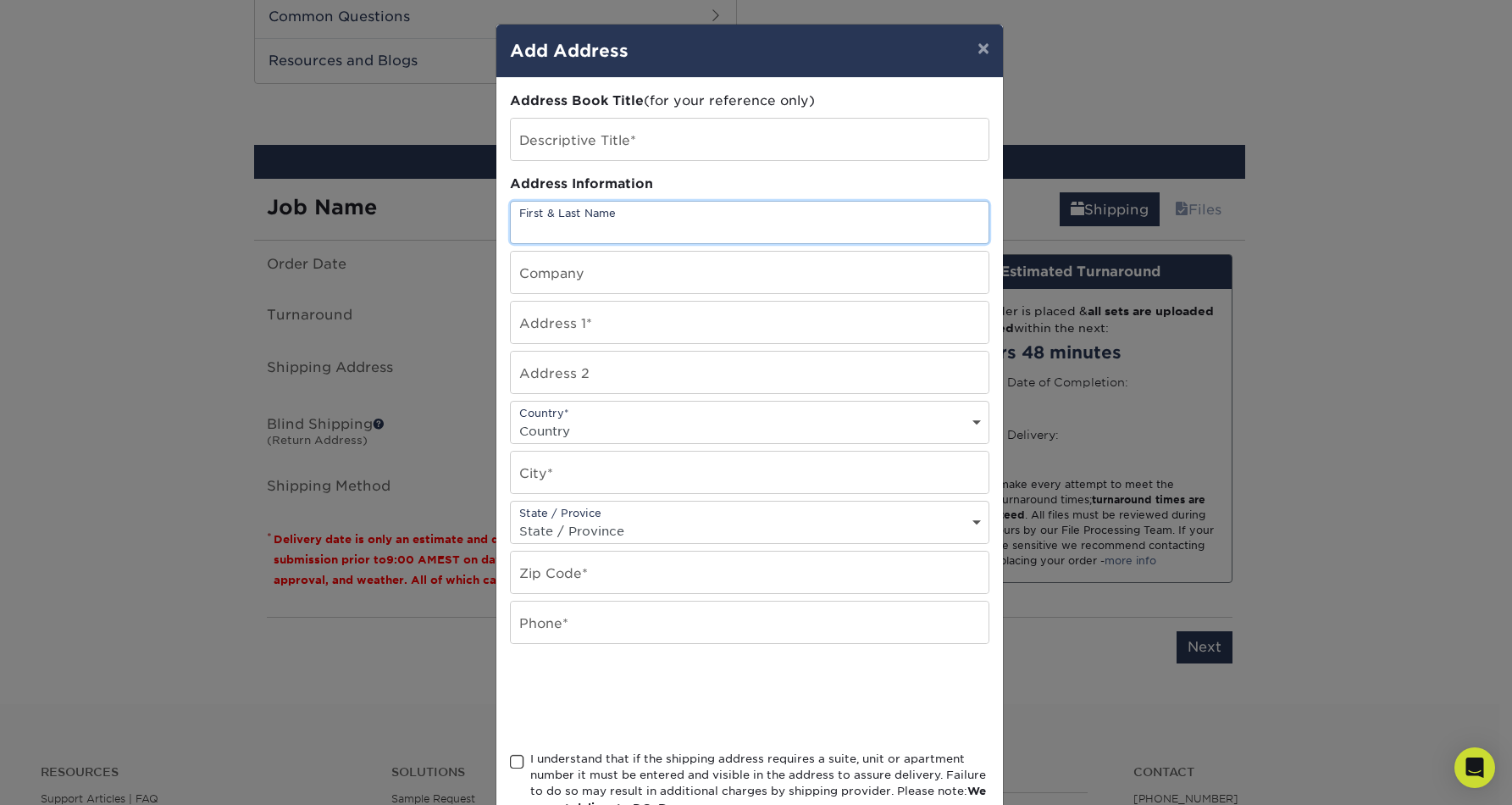
drag, startPoint x: 607, startPoint y: 222, endPoint x: 628, endPoint y: 216, distance: 21.8
click at [607, 222] on input "text" at bounding box center [750, 222] width 477 height 42
paste input "c/o [PERSON_NAME]- Design Sprint"
type input "c/o [PERSON_NAME]- Design Sprint"
click at [689, 274] on input "text" at bounding box center [750, 272] width 477 height 42
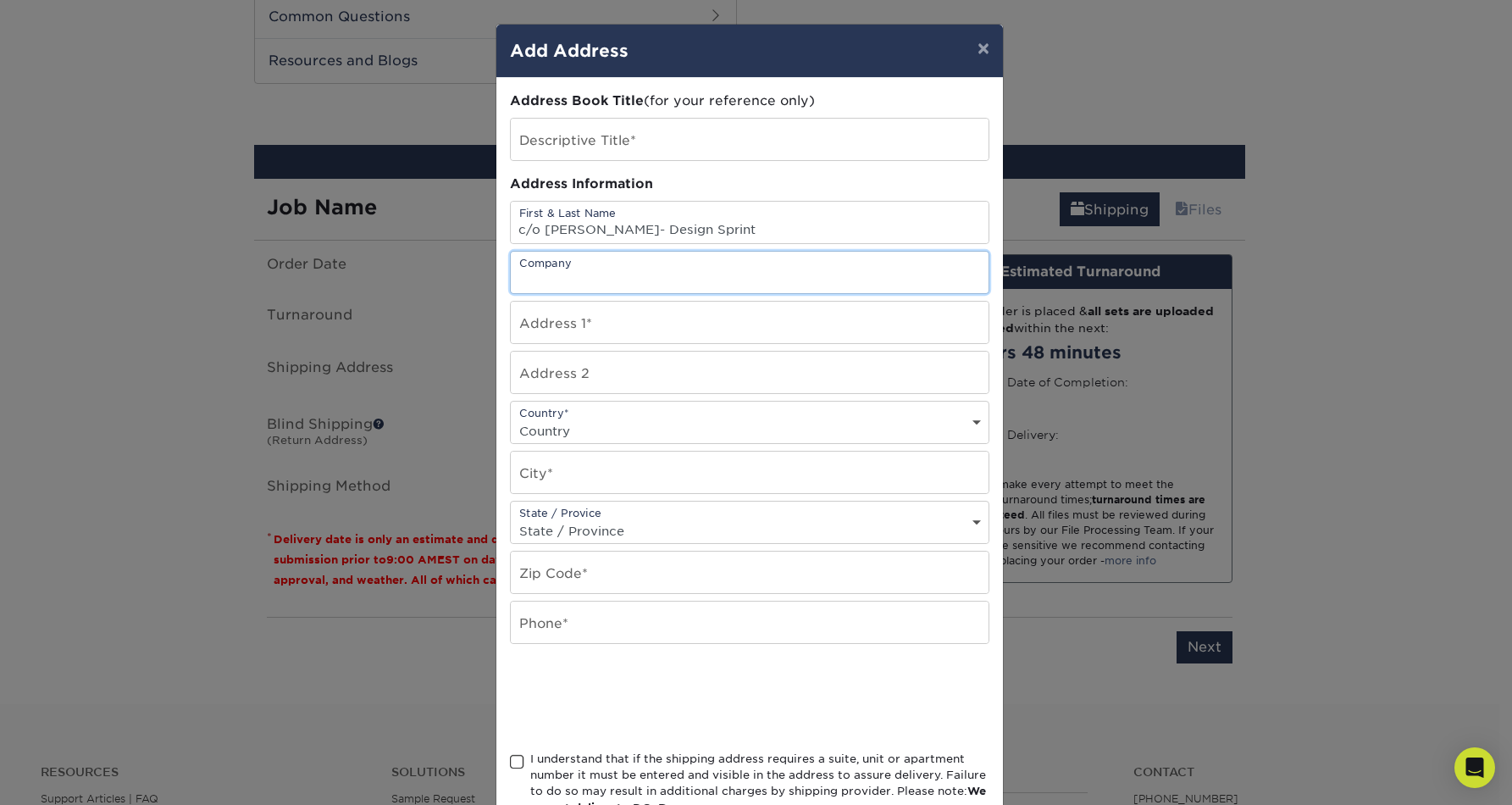
click at [718, 278] on input "text" at bounding box center [750, 272] width 477 height 42
paste input "Autodesk, Inc"
type input "Autodesk, Inc"
drag, startPoint x: 593, startPoint y: 326, endPoint x: 614, endPoint y: 325, distance: 21.0
click at [593, 326] on input "text" at bounding box center [750, 322] width 477 height 42
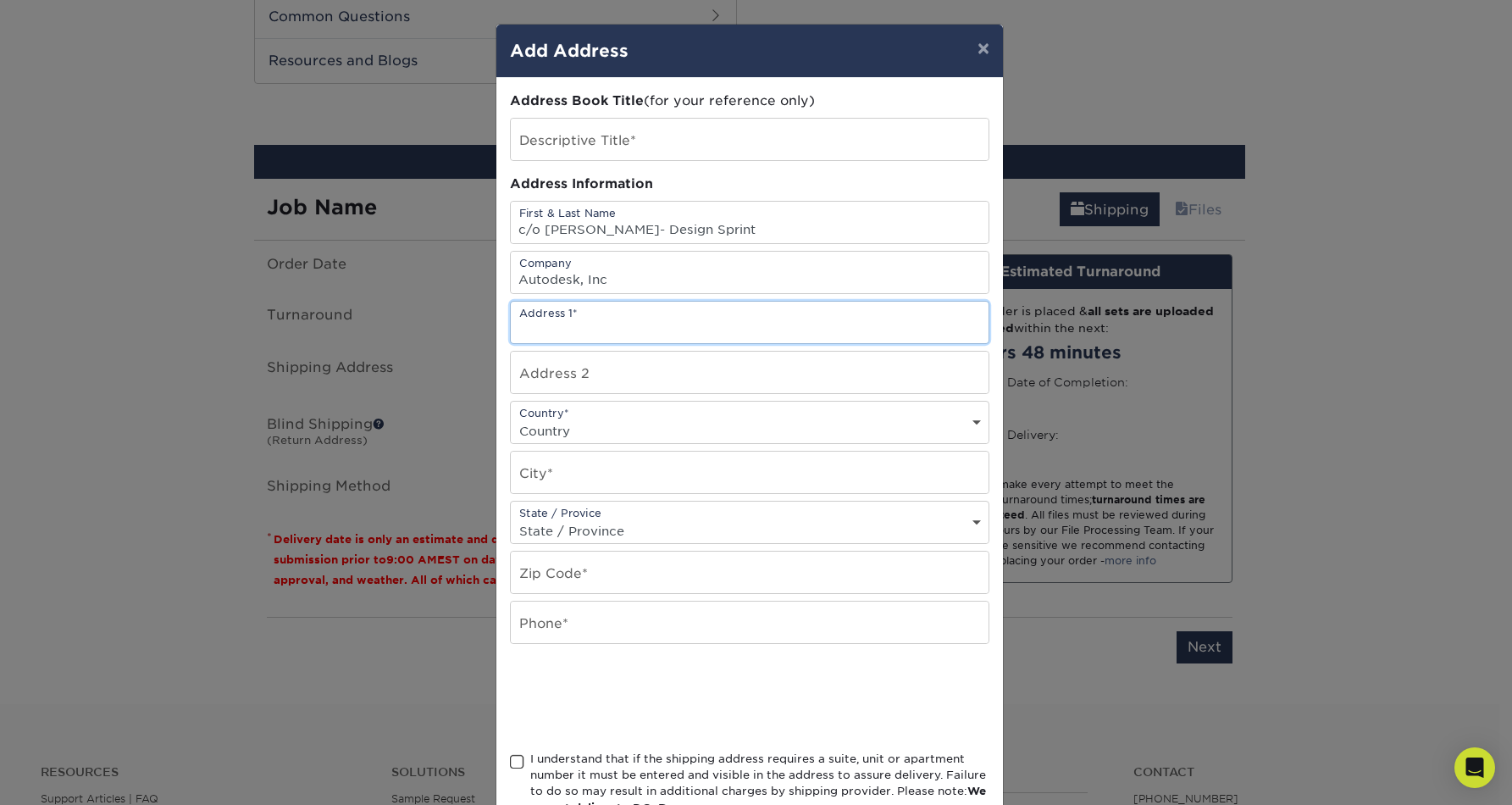
paste input "[STREET_ADDRESS]"
type input "[STREET_ADDRESS]"
click at [614, 468] on input "text" at bounding box center [750, 472] width 477 height 42
type input "[GEOGRAPHIC_DATA]"
drag, startPoint x: 604, startPoint y: 573, endPoint x: 592, endPoint y: 574, distance: 12.0
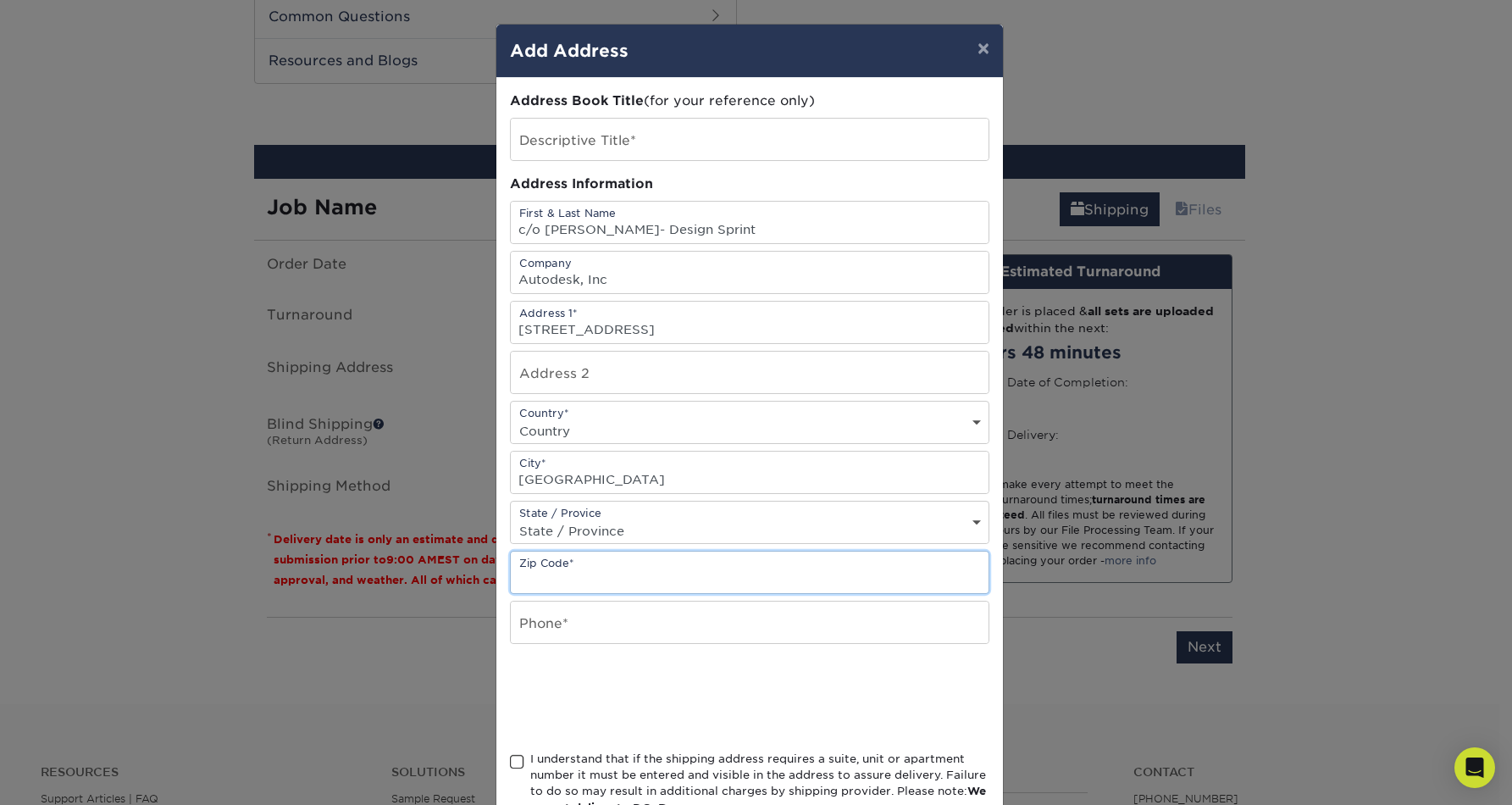
click at [593, 574] on input "text" at bounding box center [750, 572] width 477 height 42
paste input "97214"
type input "97214"
click at [613, 614] on input "text" at bounding box center [750, 621] width 477 height 42
click at [678, 622] on input "text" at bounding box center [750, 621] width 477 height 42
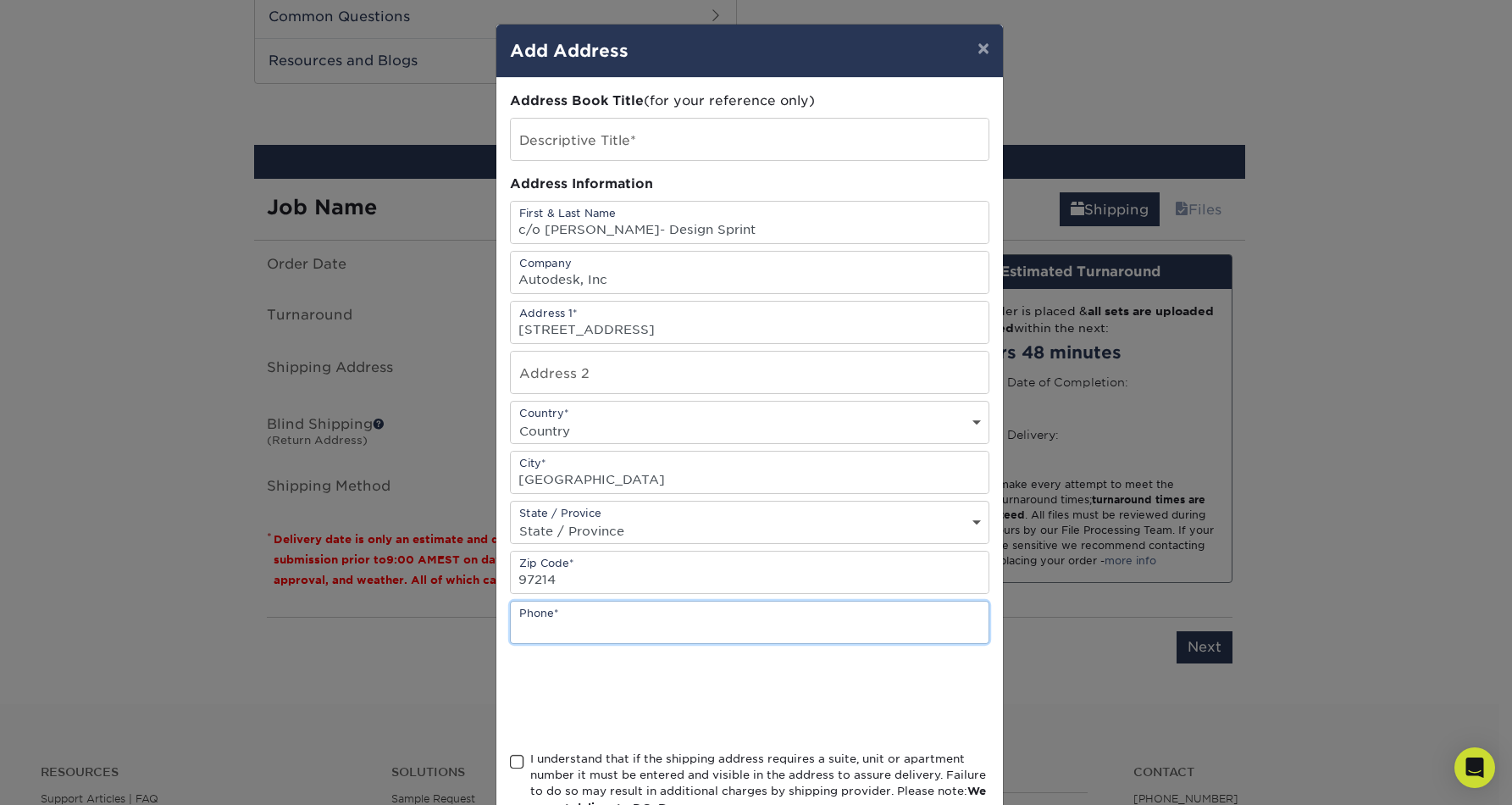
type input "4156238524"
drag, startPoint x: 734, startPoint y: 234, endPoint x: 511, endPoint y: 231, distance: 223.0
click at [511, 231] on input "c/o [PERSON_NAME]- Design Sprint" at bounding box center [750, 222] width 477 height 42
click at [610, 227] on input "c/o [PERSON_NAME]- Design Sprint" at bounding box center [750, 222] width 477 height 42
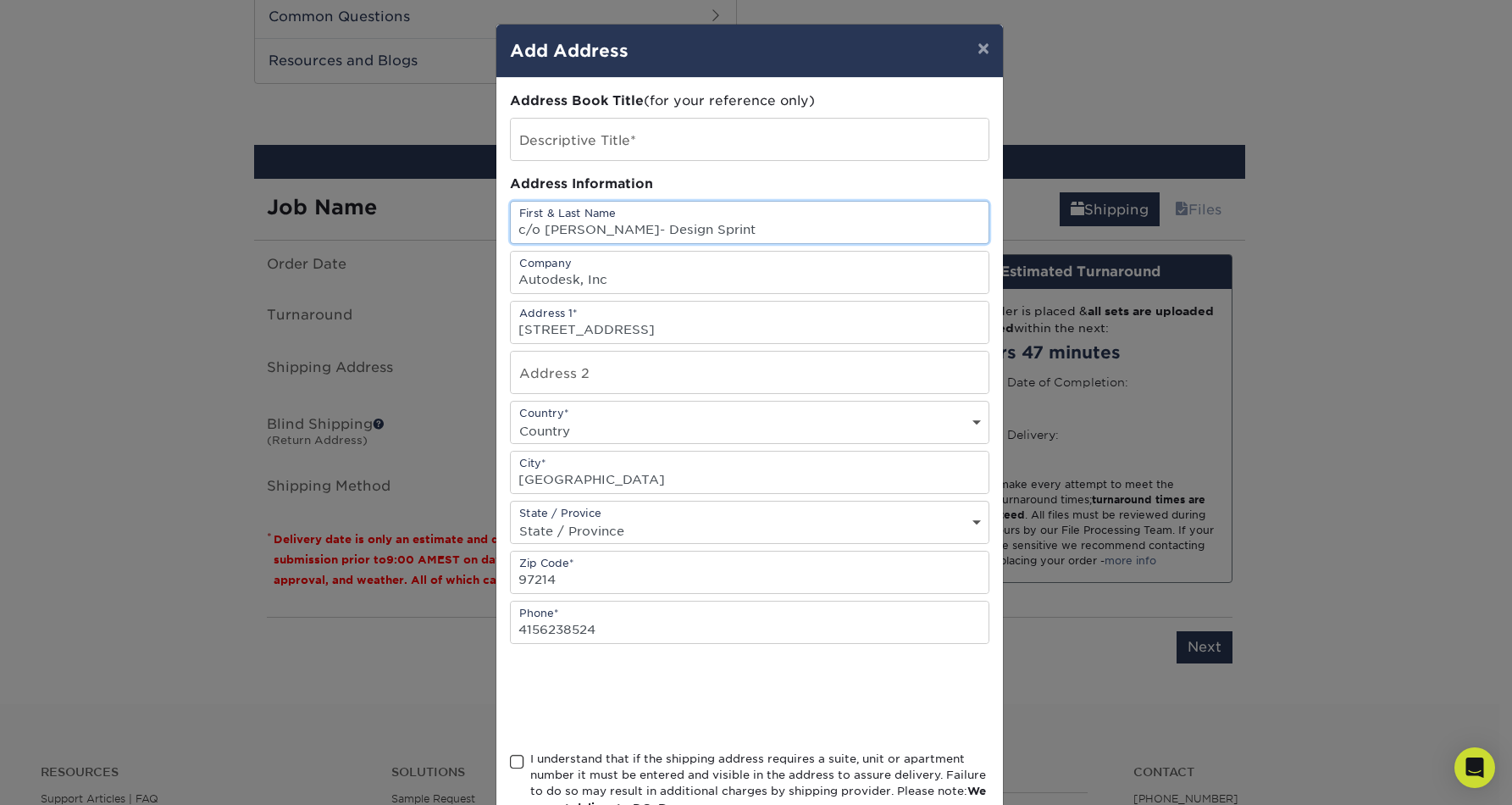
drag, startPoint x: 538, startPoint y: 227, endPoint x: 510, endPoint y: 227, distance: 28.0
click at [511, 228] on input "c/o [PERSON_NAME]- Design Sprint" at bounding box center [750, 222] width 477 height 42
click at [625, 228] on input "c/o [PERSON_NAME]- Design Sprint" at bounding box center [750, 222] width 477 height 42
type input "c/o [PERSON_NAME] - Design Sprint"
click at [654, 146] on input "text" at bounding box center [750, 139] width 477 height 42
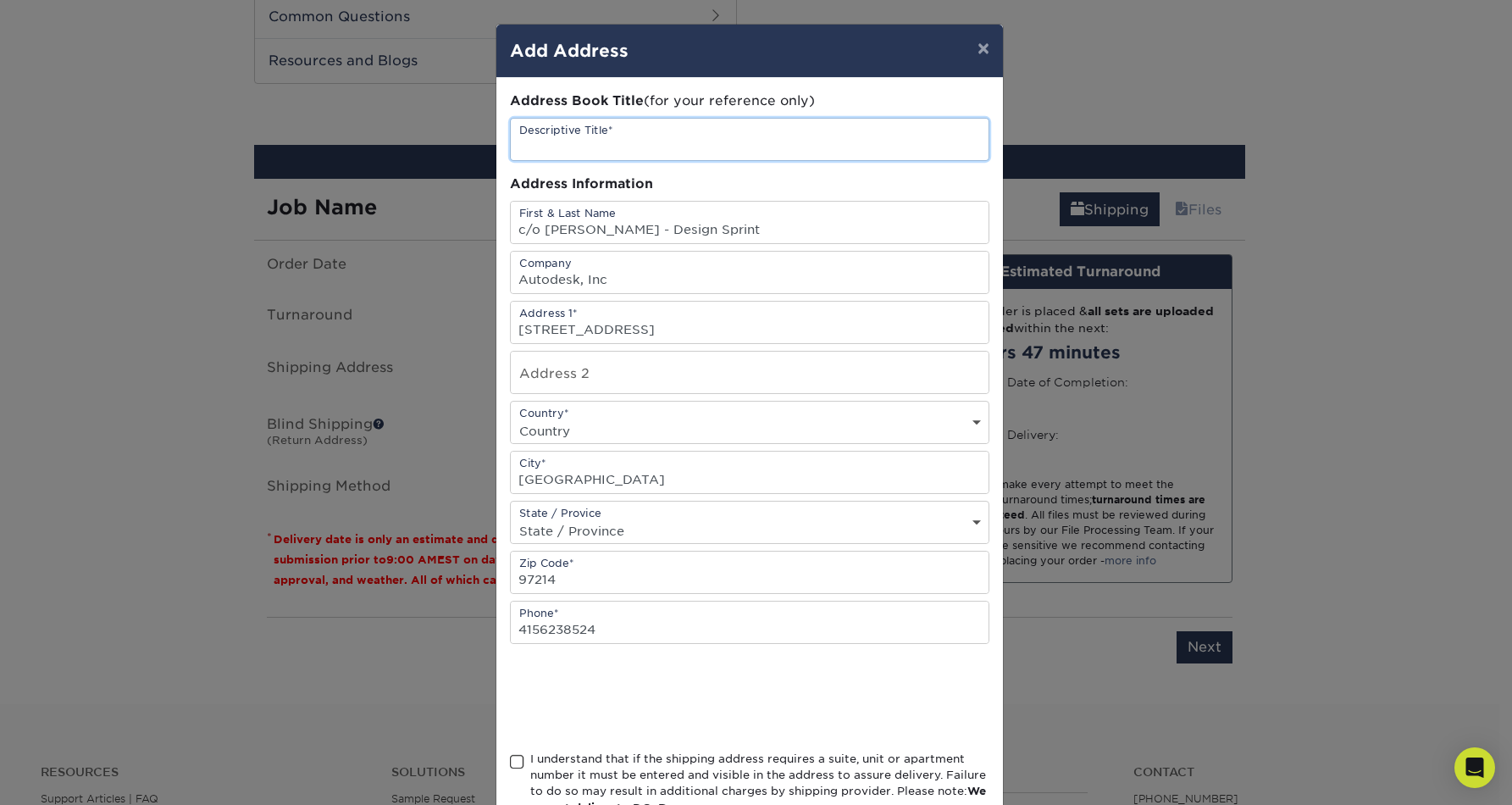
type input "Autodesk Orbit Trading Cards"
click at [785, 532] on select "State / Province [US_STATE] [US_STATE] [US_STATE] [US_STATE] [US_STATE] [US_STA…" at bounding box center [750, 530] width 477 height 24
select select "OR"
click at [511, 518] on select "State / Province [US_STATE] [US_STATE] [US_STATE] [US_STATE] [US_STATE] [US_STA…" at bounding box center [750, 530] width 477 height 24
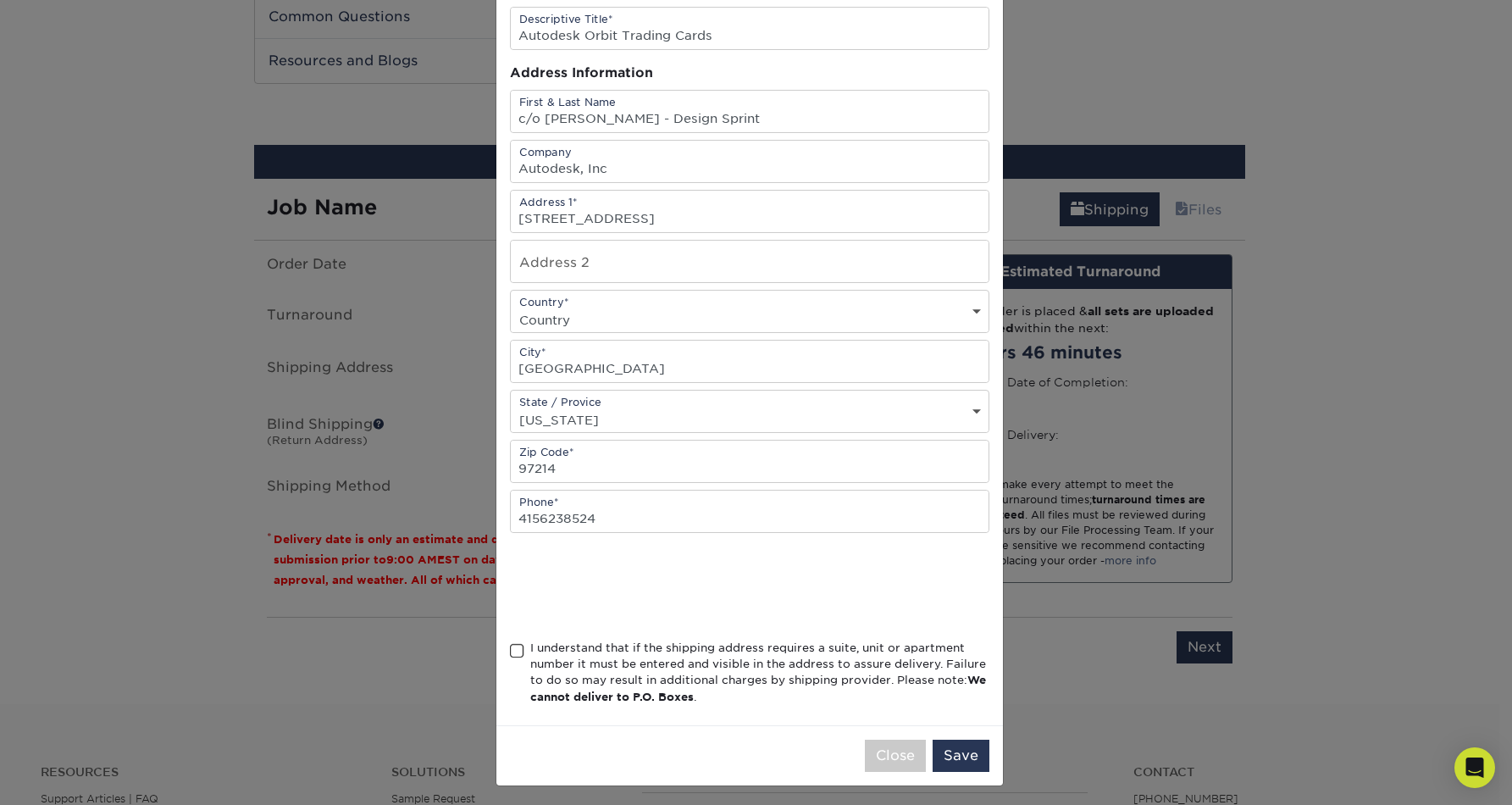
scroll to position [116, 0]
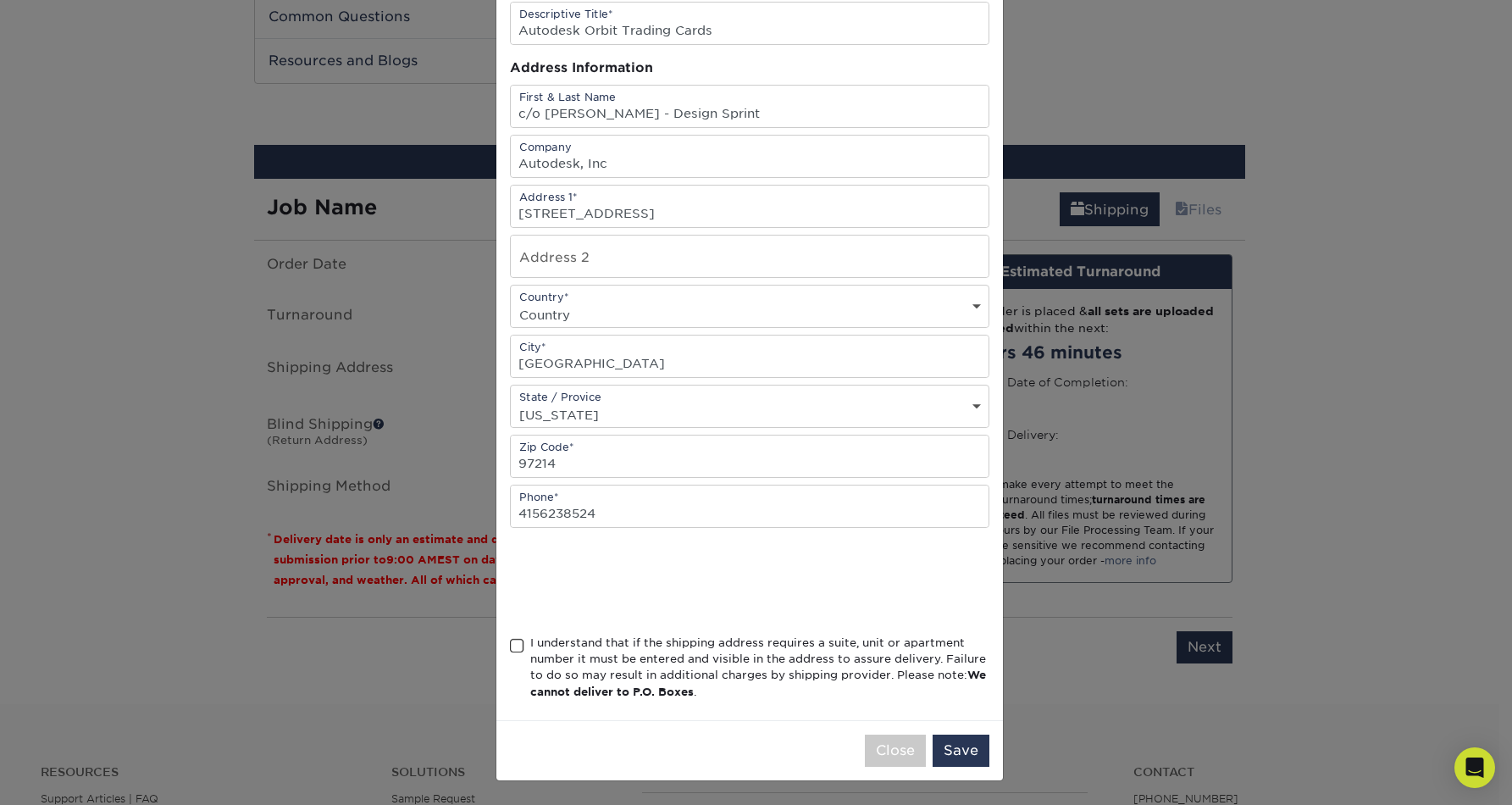
click at [510, 644] on span at bounding box center [517, 646] width 14 height 16
click at [0, 0] on input "I understand that if the shipping address requires a suite, unit or apartment n…" at bounding box center [0, 0] width 0 height 0
click at [961, 748] on button "Save" at bounding box center [960, 750] width 57 height 32
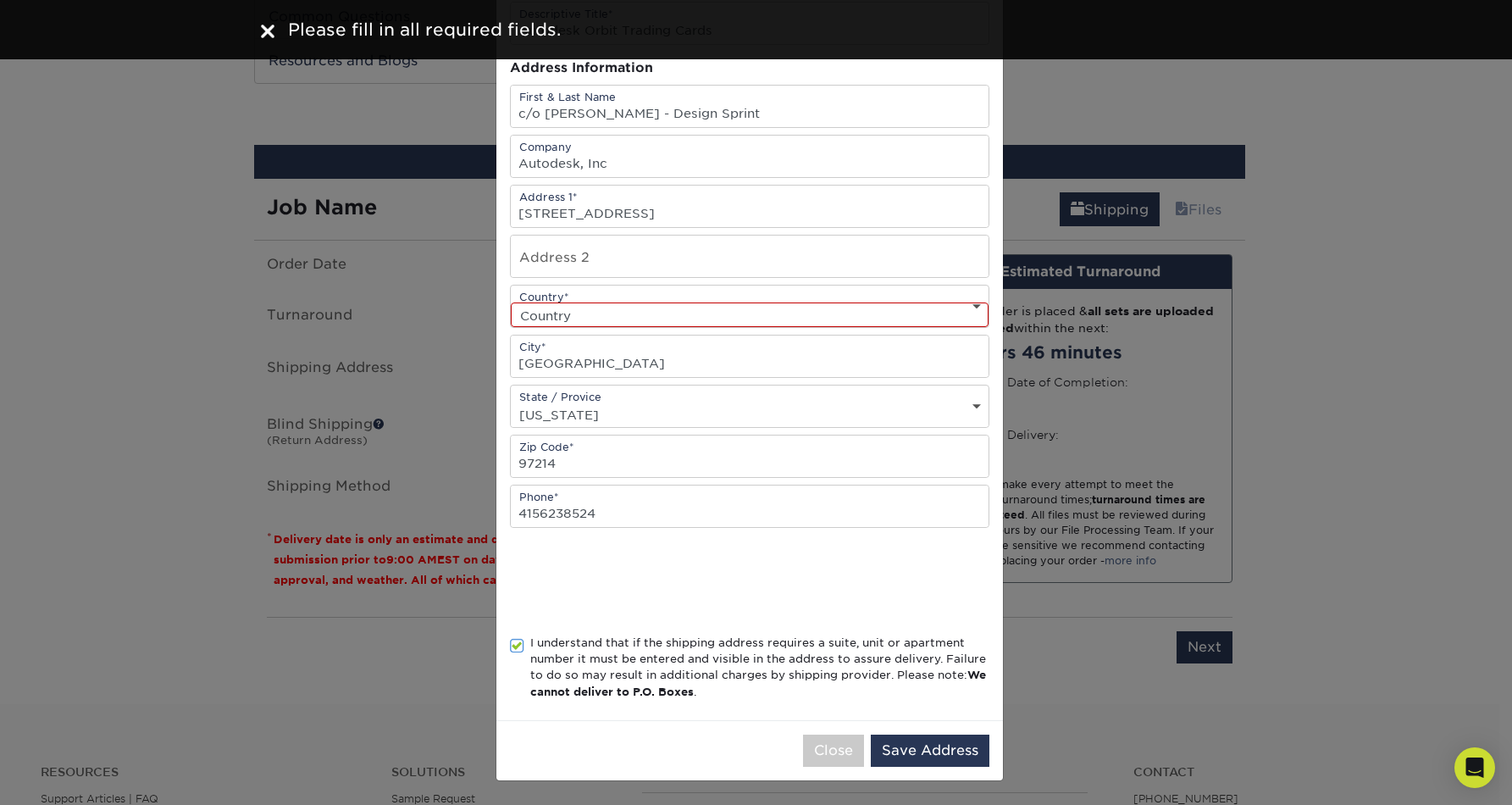
click at [929, 316] on select "Country [GEOGRAPHIC_DATA] [GEOGRAPHIC_DATA] ----------------------------- [GEOG…" at bounding box center [750, 314] width 477 height 24
select select "US"
click at [511, 302] on select "Country [GEOGRAPHIC_DATA] [GEOGRAPHIC_DATA] ----------------------------- [GEOG…" at bounding box center [750, 314] width 477 height 24
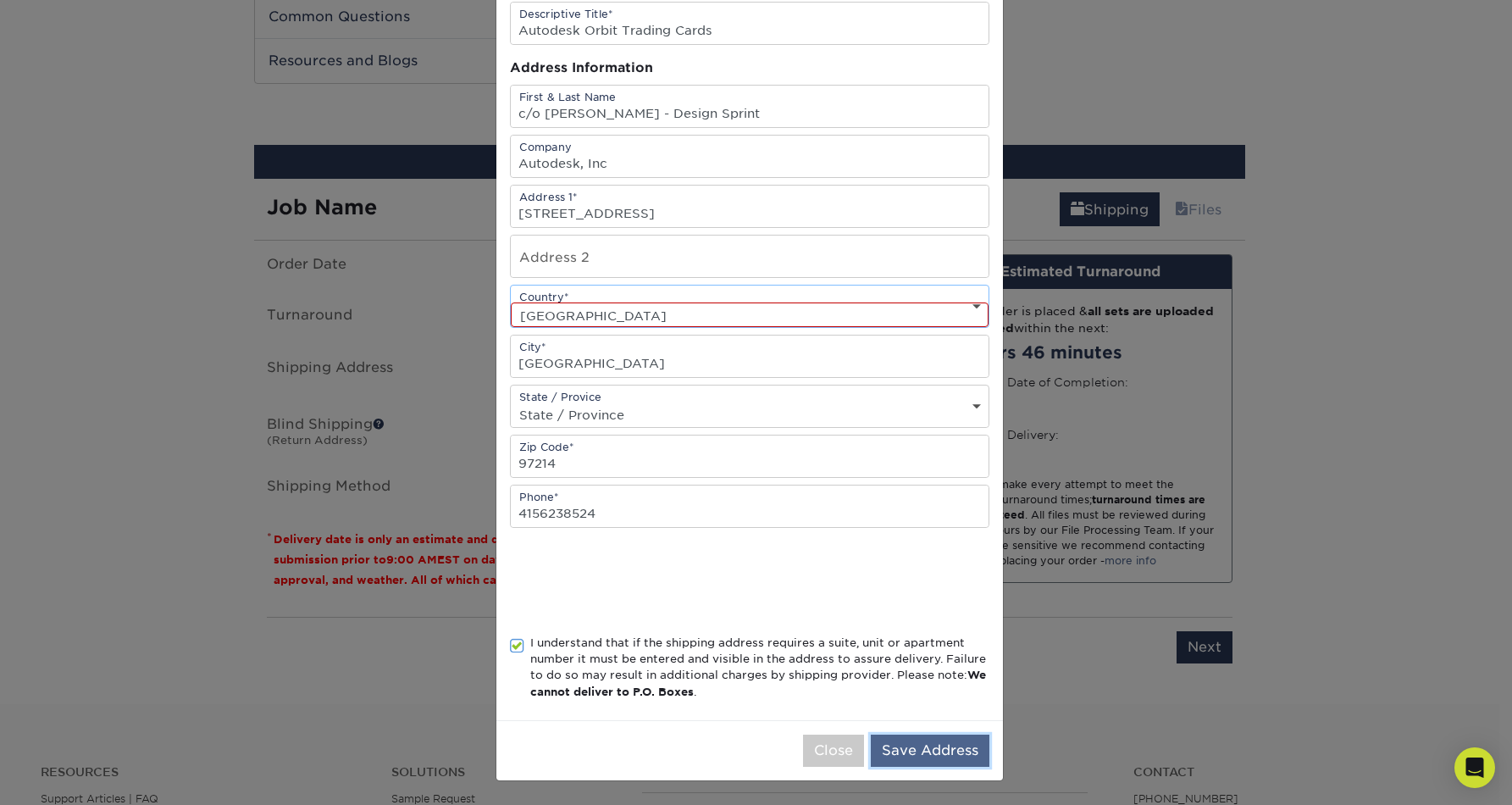
click at [923, 750] on button "Save Address" at bounding box center [929, 750] width 119 height 32
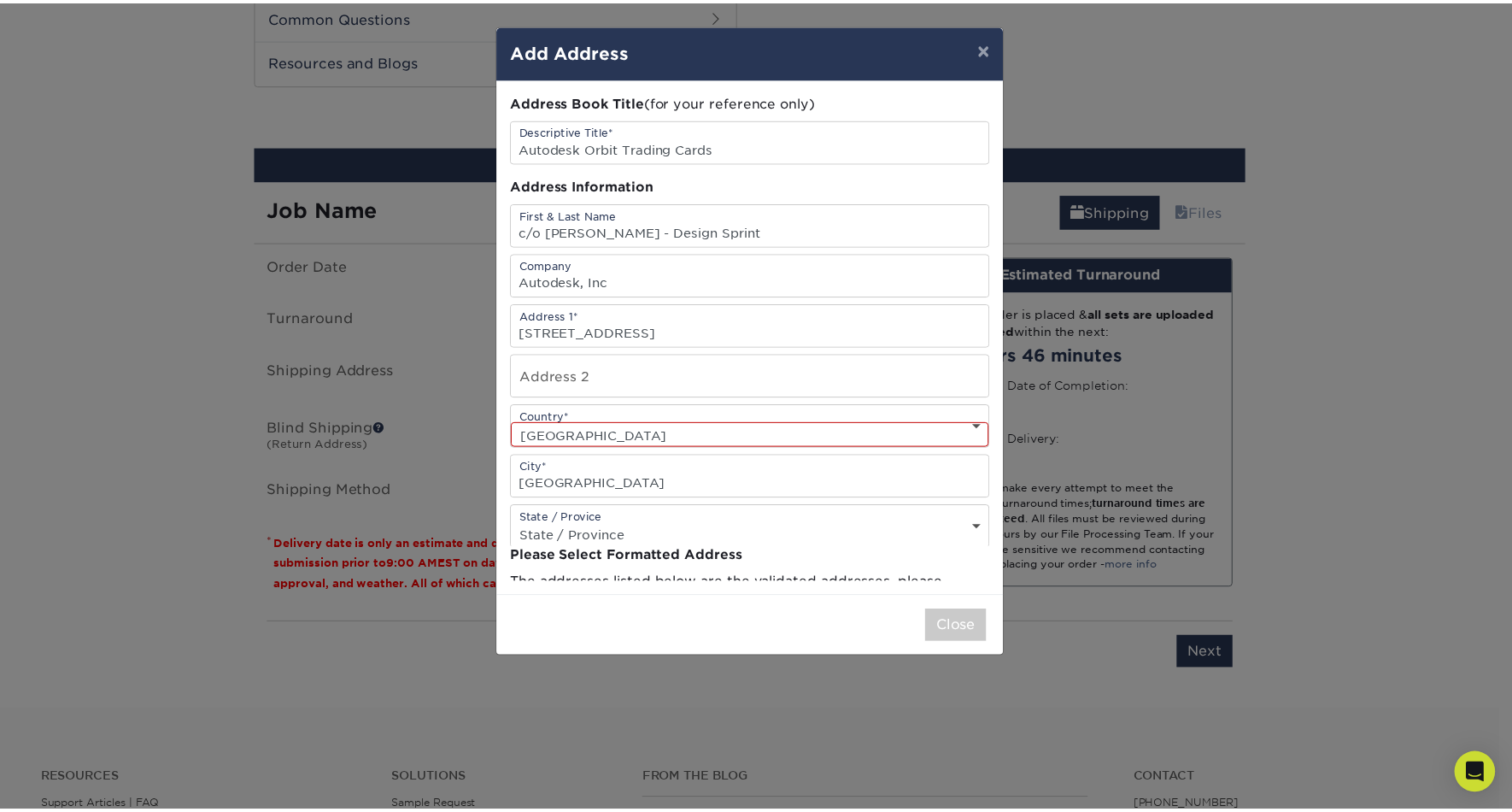
scroll to position [0, 0]
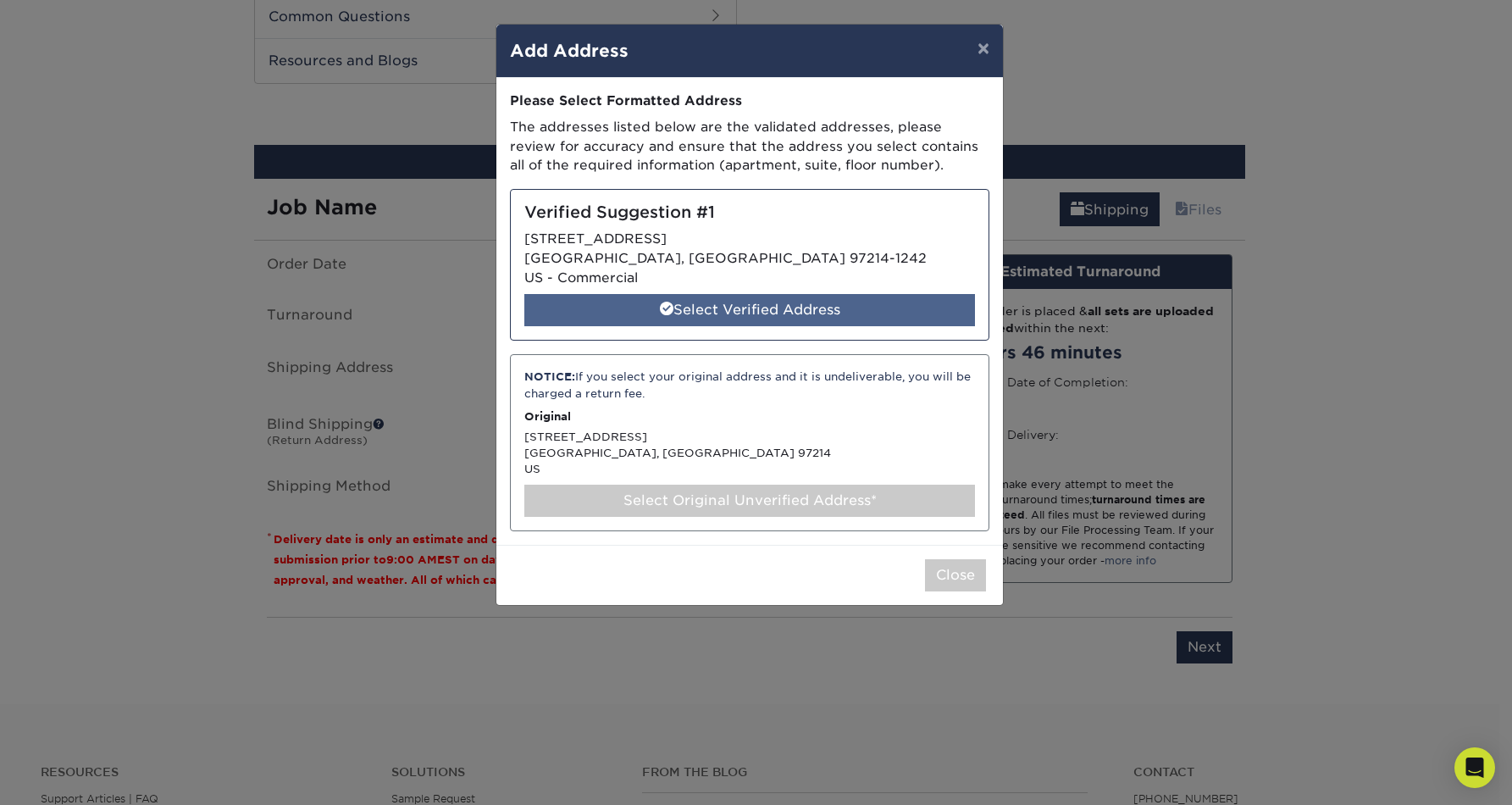
click at [751, 311] on div "Select Verified Address" at bounding box center [750, 309] width 450 height 32
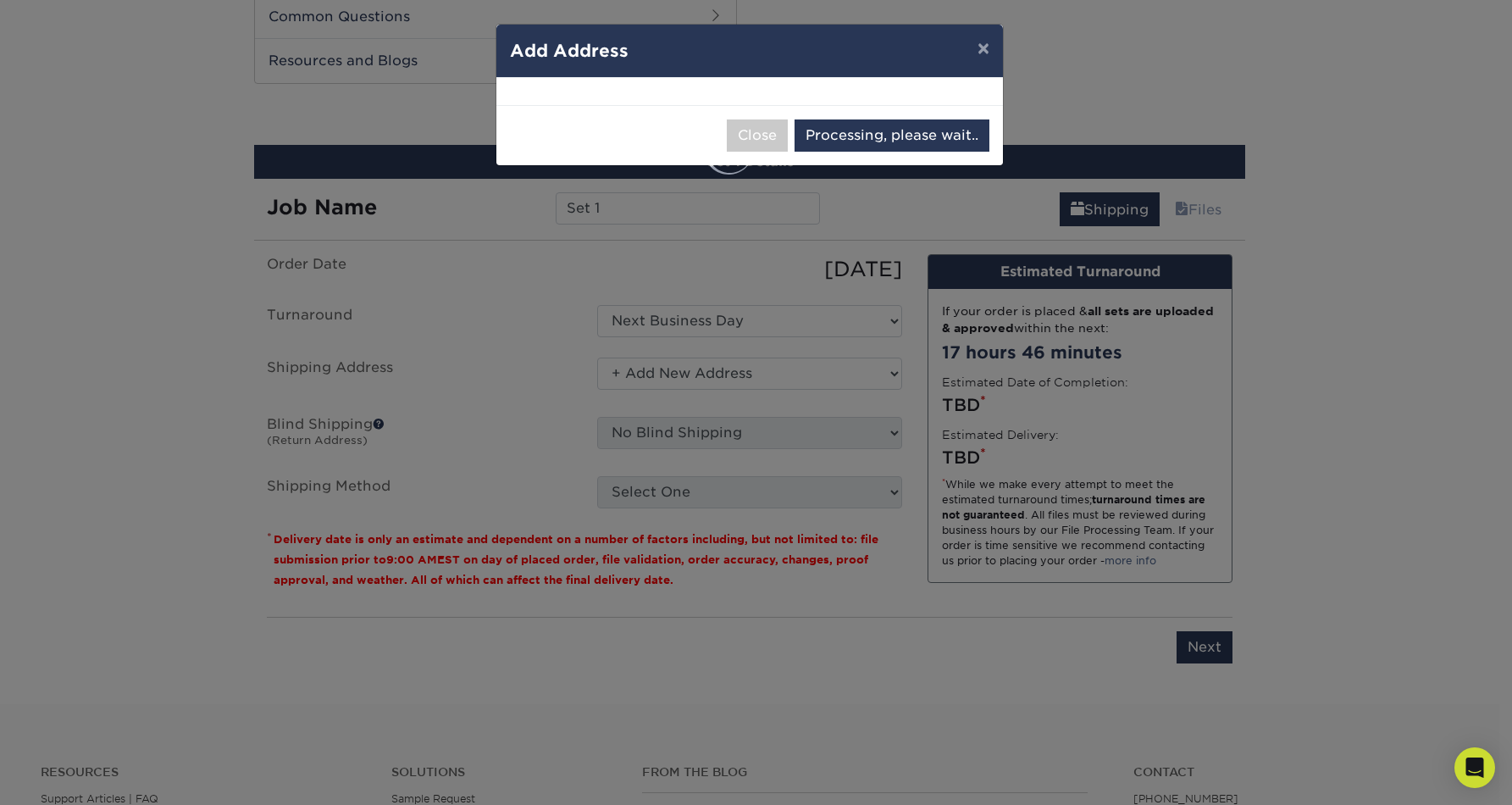
select select "286998"
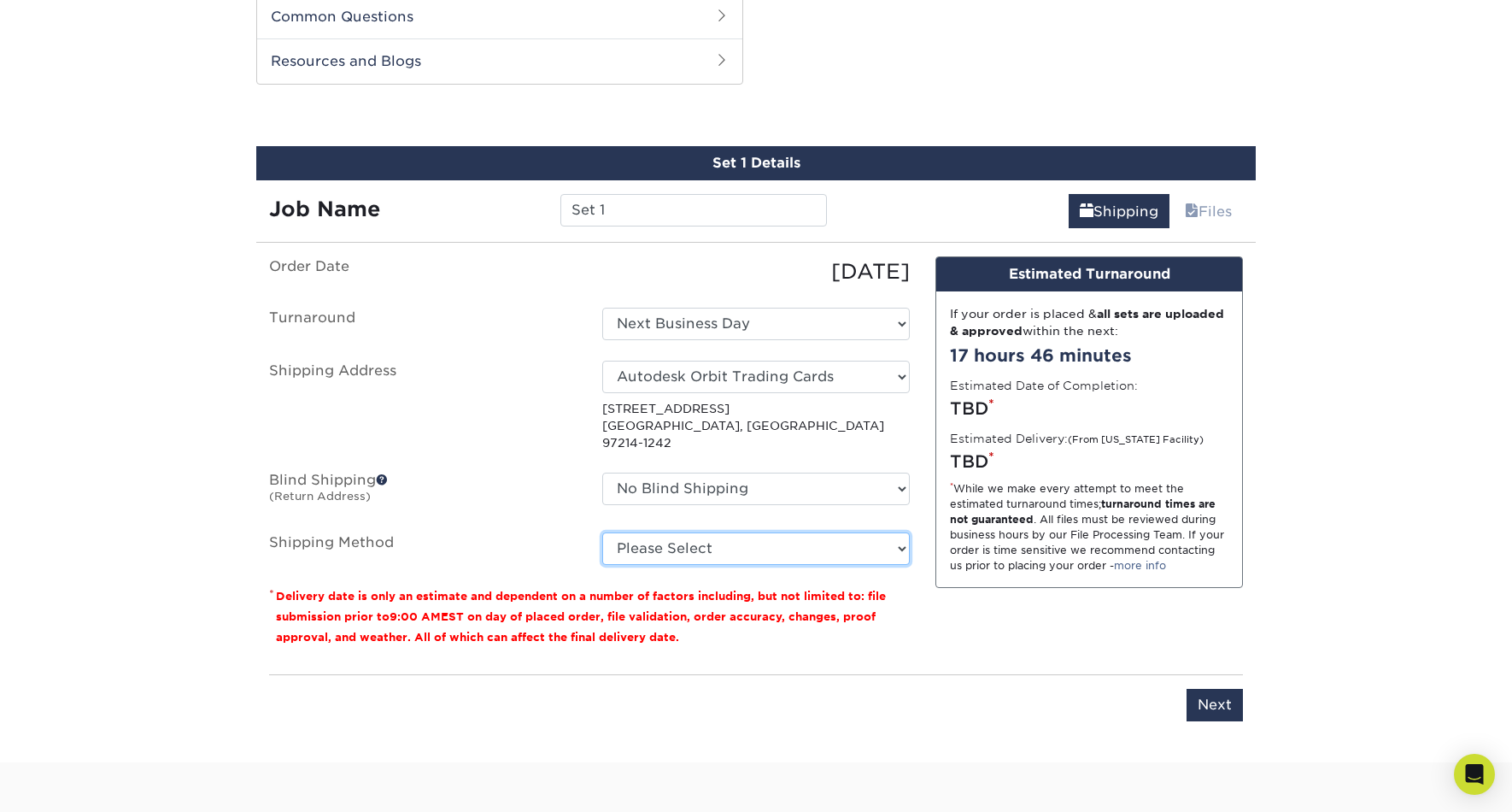
click at [744, 532] on select "Please Select Ground Shipping (+$11.60) 3 Day Shipping Service (+$11.97) 2 Day …" at bounding box center [756, 548] width 308 height 32
click at [602, 532] on select "Please Select Ground Shipping (+$11.60) 3 Day Shipping Service (+$11.97) 2 Day …" at bounding box center [756, 548] width 308 height 32
click at [875, 532] on select "Please Select Ground Shipping (+$11.60) 3 Day Shipping Service (+$11.97) 2 Day …" at bounding box center [756, 548] width 308 height 32
click at [602, 532] on select "Please Select Ground Shipping (+$11.60) 3 Day Shipping Service (+$11.97) 2 Day …" at bounding box center [756, 548] width 308 height 32
click at [802, 532] on select "Please Select Ground Shipping (+$11.60) 3 Day Shipping Service (+$11.97) 2 Day …" at bounding box center [756, 548] width 308 height 32
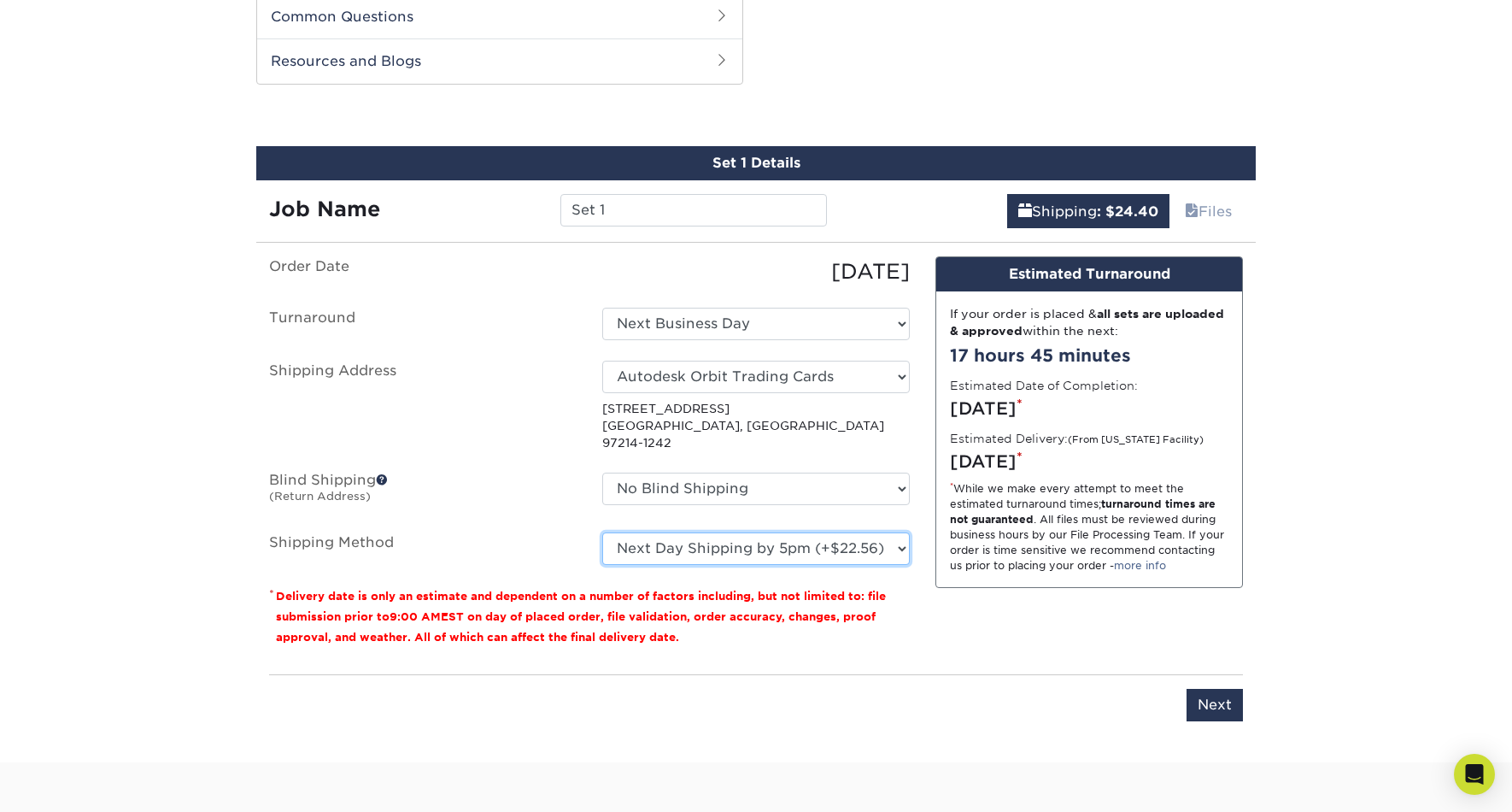
click at [602, 532] on select "Please Select Ground Shipping (+$11.60) 3 Day Shipping Service (+$11.97) 2 Day …" at bounding box center [756, 548] width 308 height 32
click at [815, 532] on select "Please Select Ground Shipping (+$11.60) 3 Day Shipping Service (+$11.97) 2 Day …" at bounding box center [756, 548] width 308 height 32
select select "01"
click at [602, 532] on select "Please Select Ground Shipping (+$11.60) 3 Day Shipping Service (+$11.97) 2 Day …" at bounding box center [756, 548] width 308 height 32
click at [1226, 688] on input "Next" at bounding box center [1216, 704] width 57 height 32
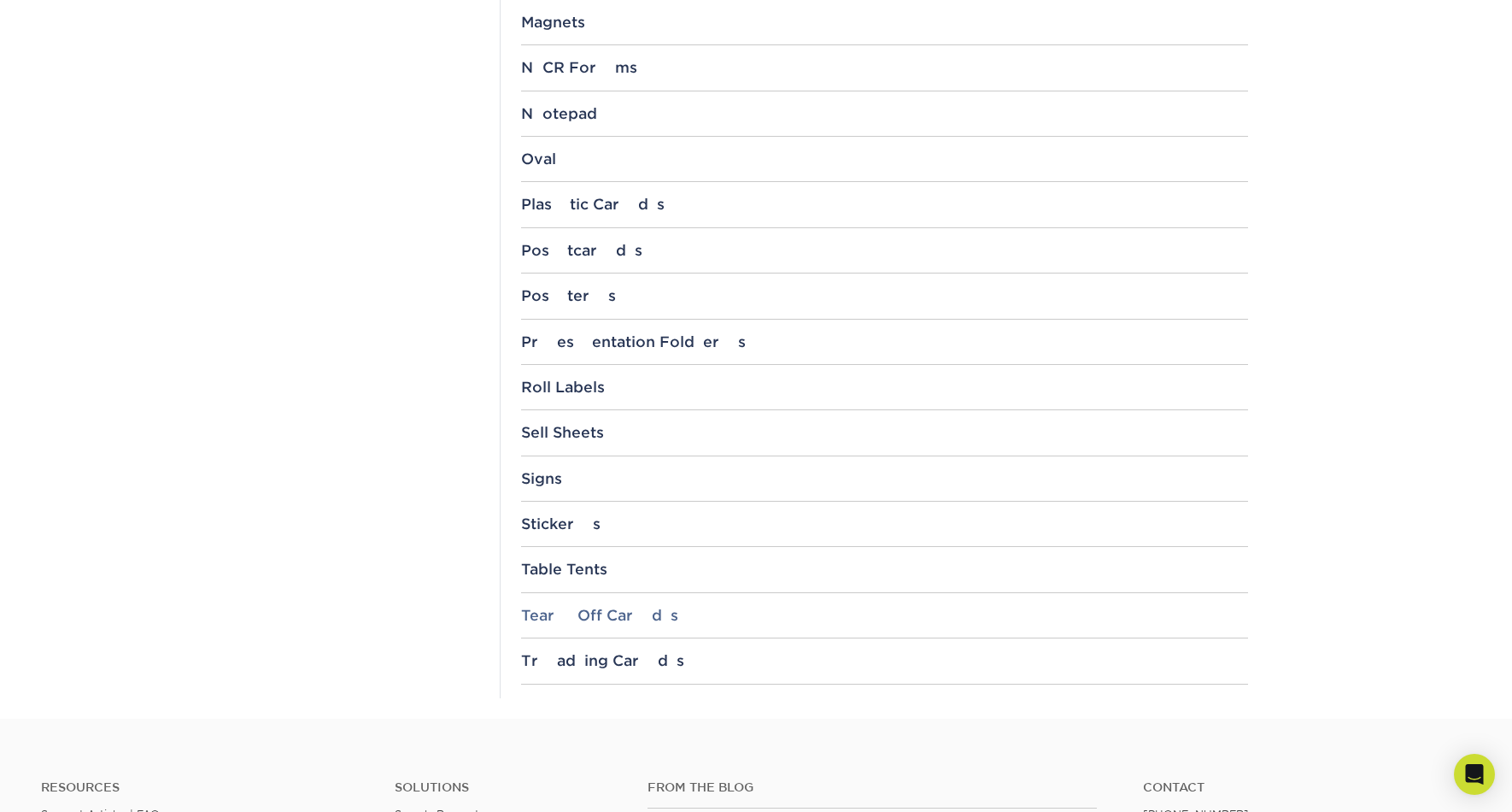
scroll to position [1635, 0]
click at [631, 664] on div "Trading Cards" at bounding box center [885, 663] width 727 height 18
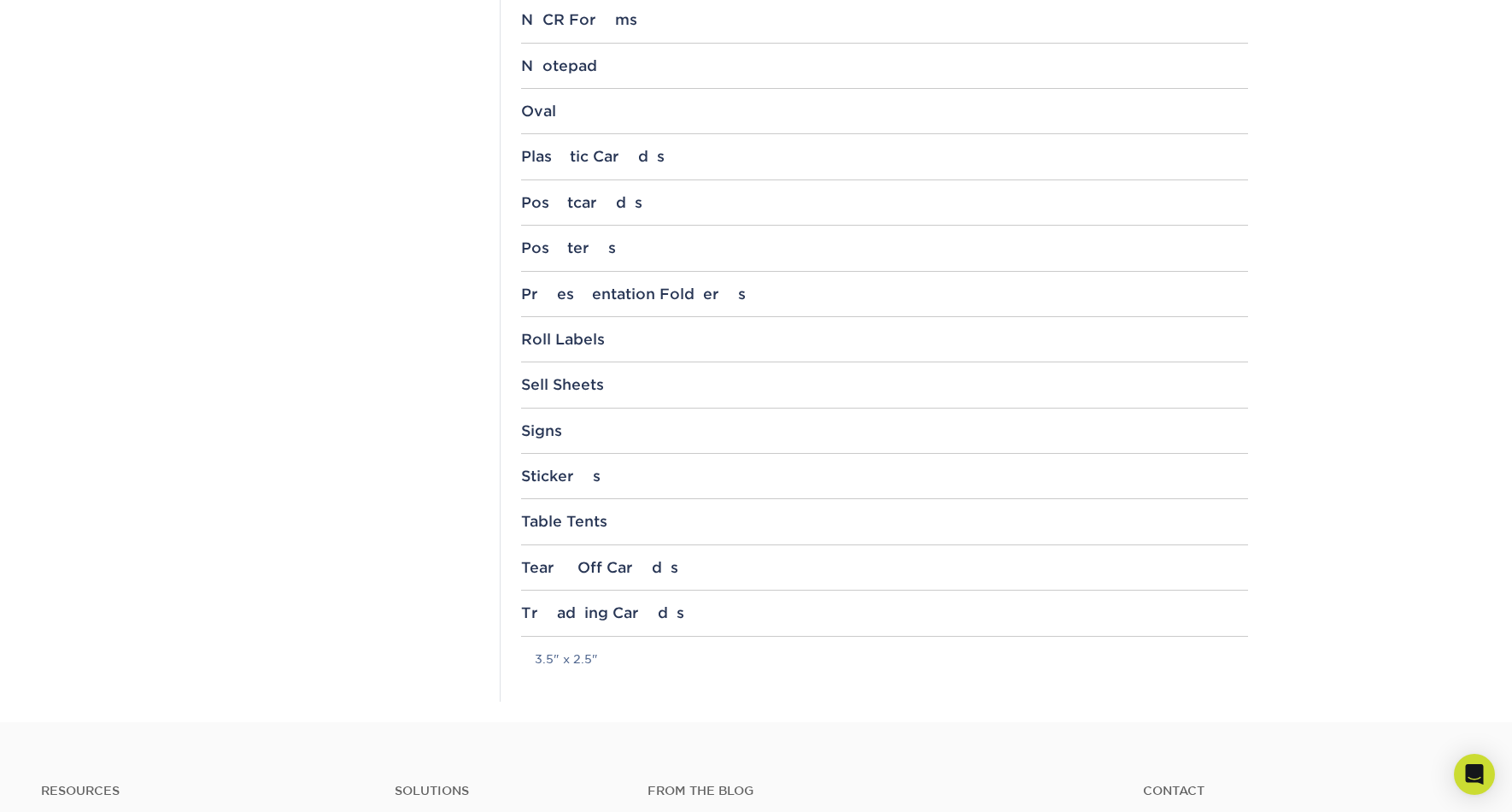
scroll to position [1743, 0]
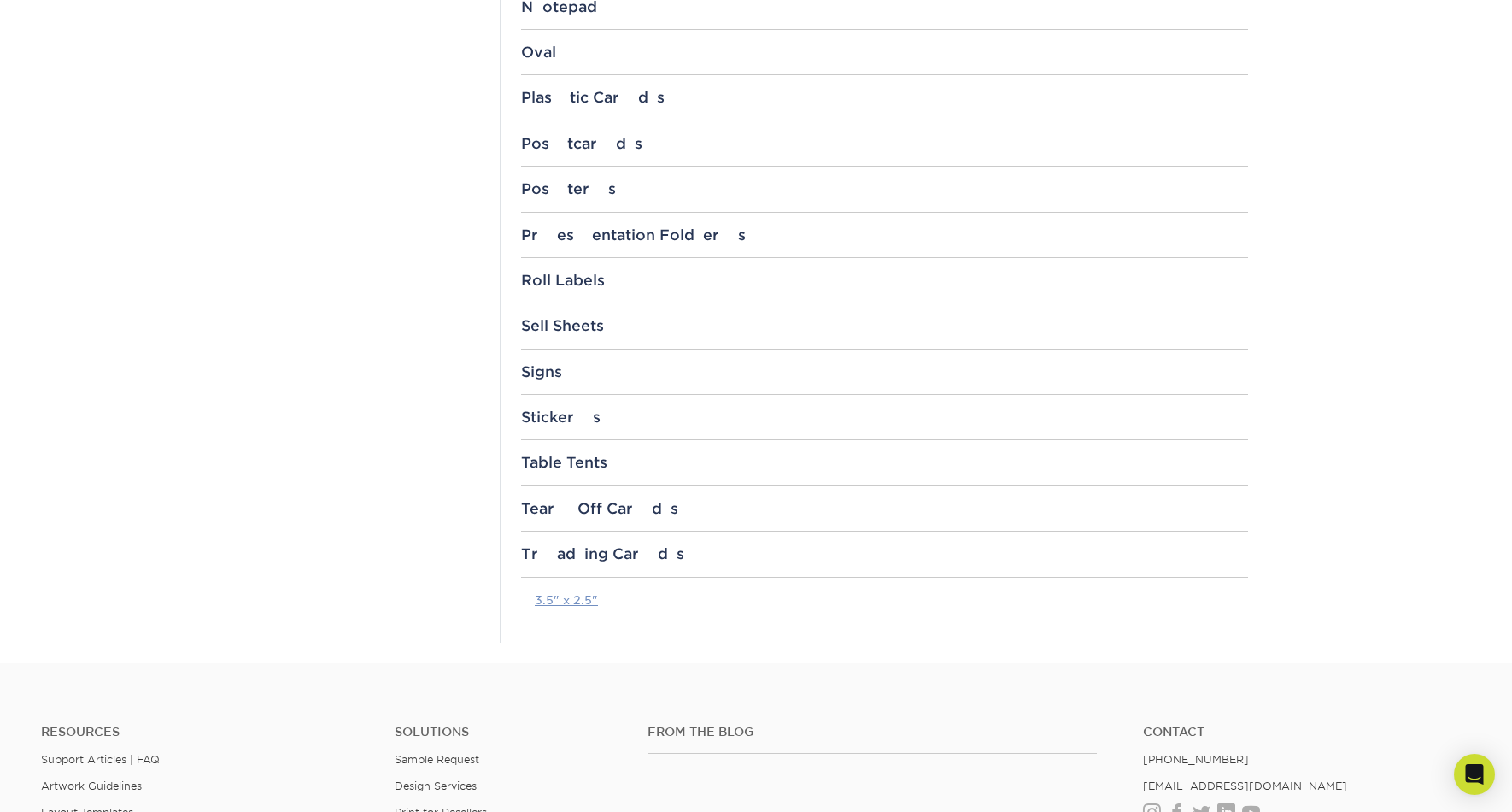
click at [580, 599] on link "3.5" x 2.5"" at bounding box center [566, 599] width 63 height 14
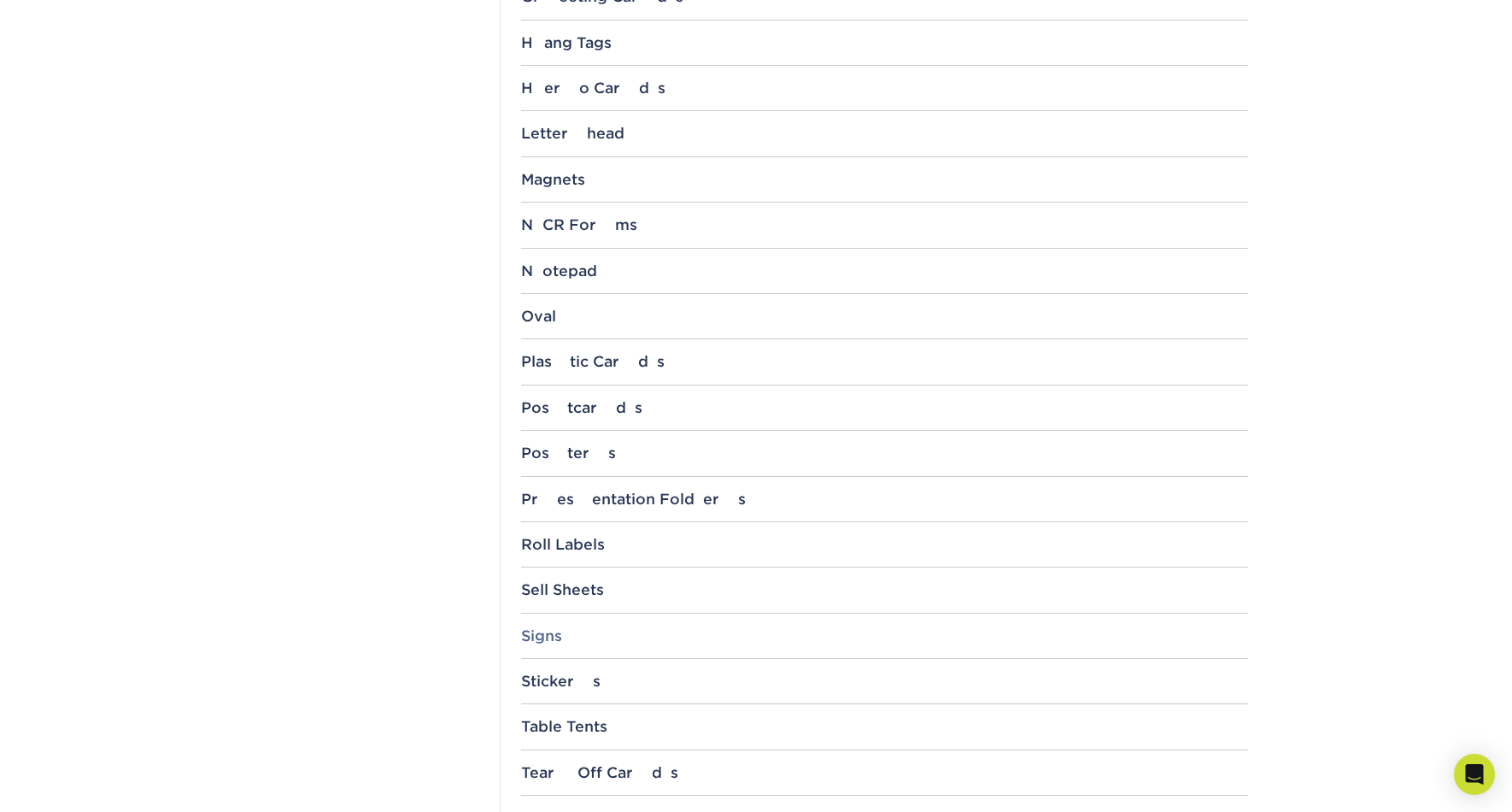
scroll to position [1478, 0]
click at [550, 455] on div "Posters" at bounding box center [885, 455] width 727 height 18
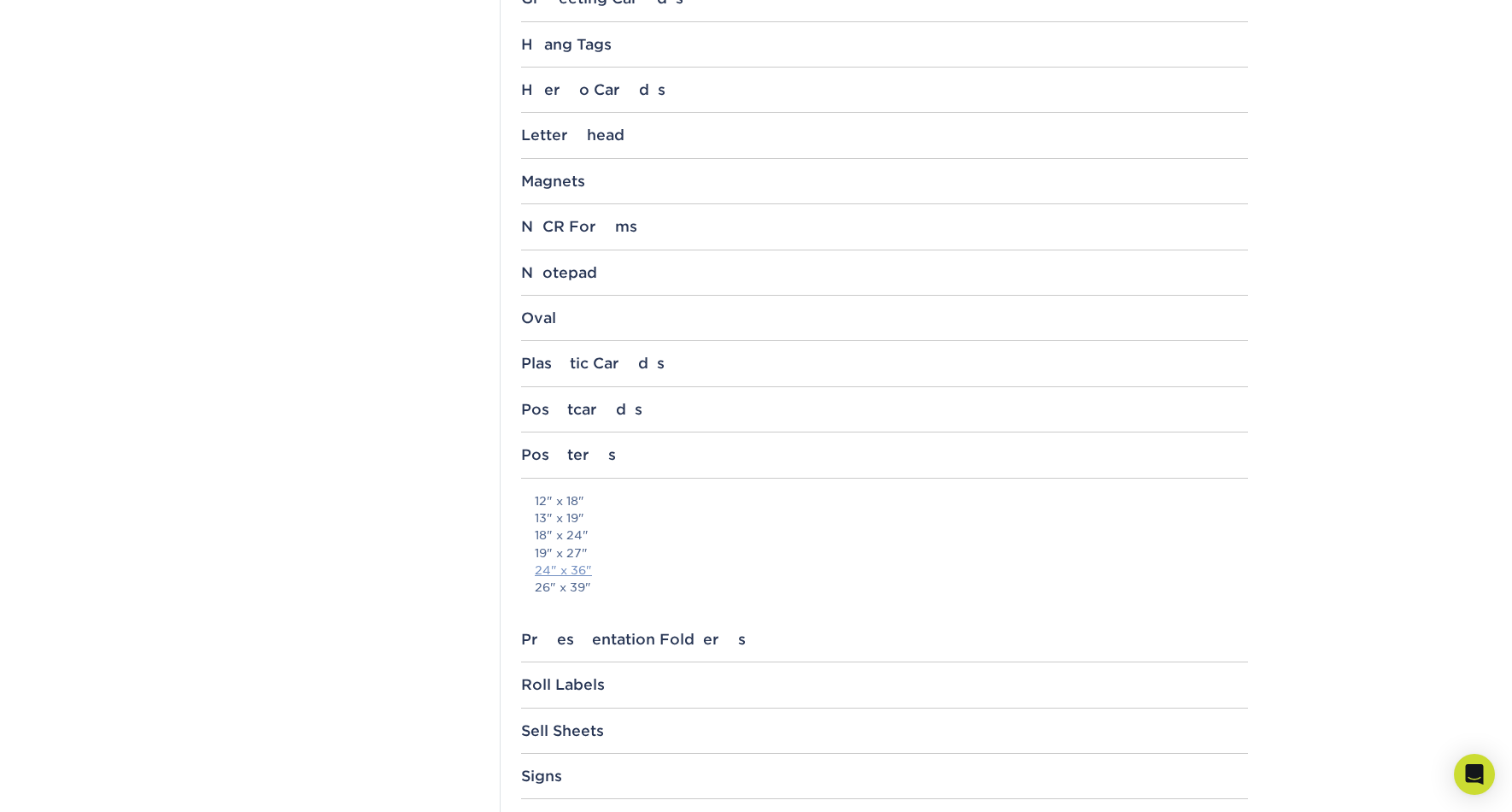
click at [583, 569] on link "24" x 36"" at bounding box center [563, 570] width 58 height 14
